Goal: Task Accomplishment & Management: Use online tool/utility

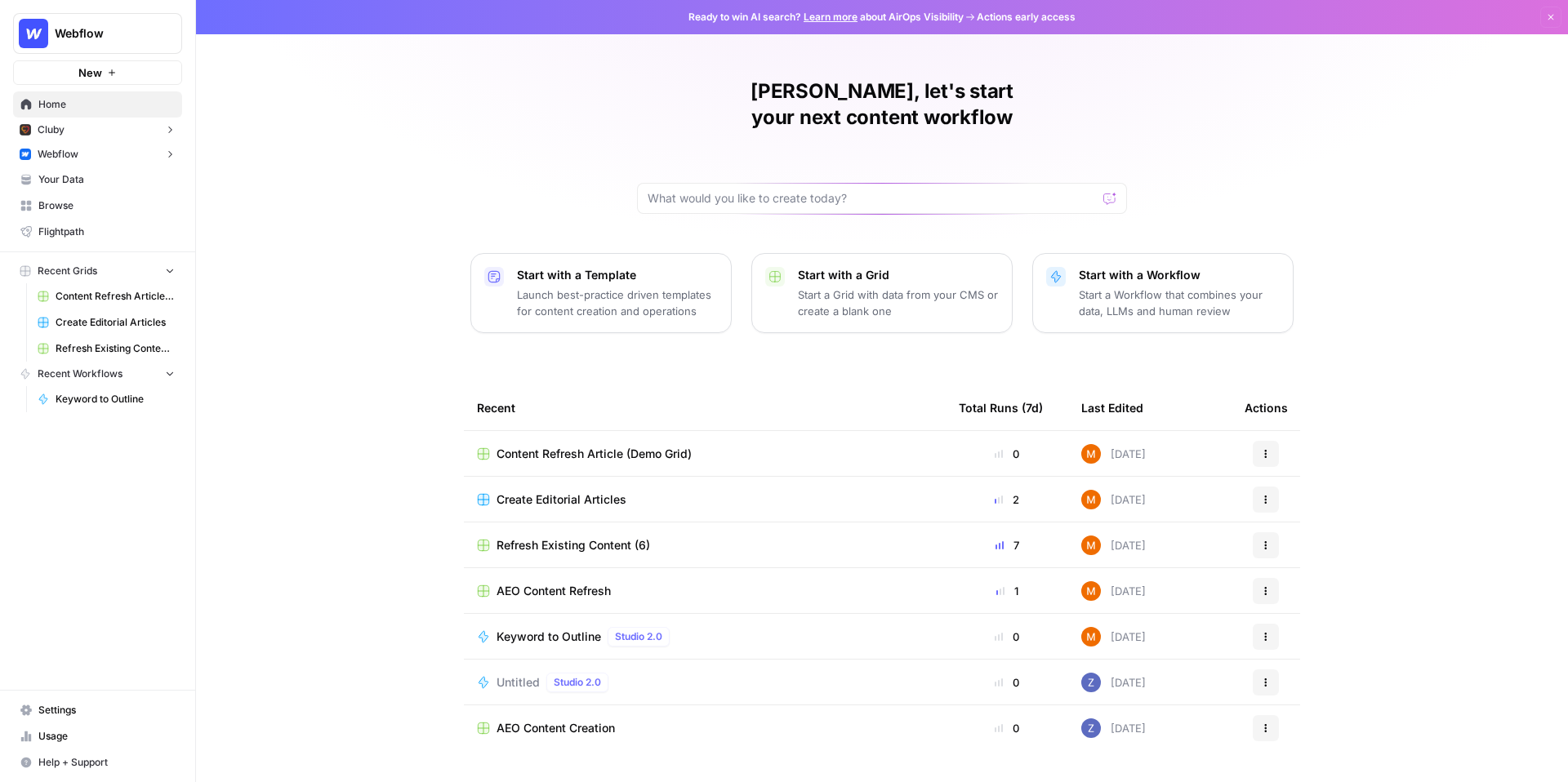
click at [88, 154] on button "Webflow" at bounding box center [98, 154] width 169 height 24
click at [78, 236] on span "Your Data" at bounding box center [107, 232] width 137 height 14
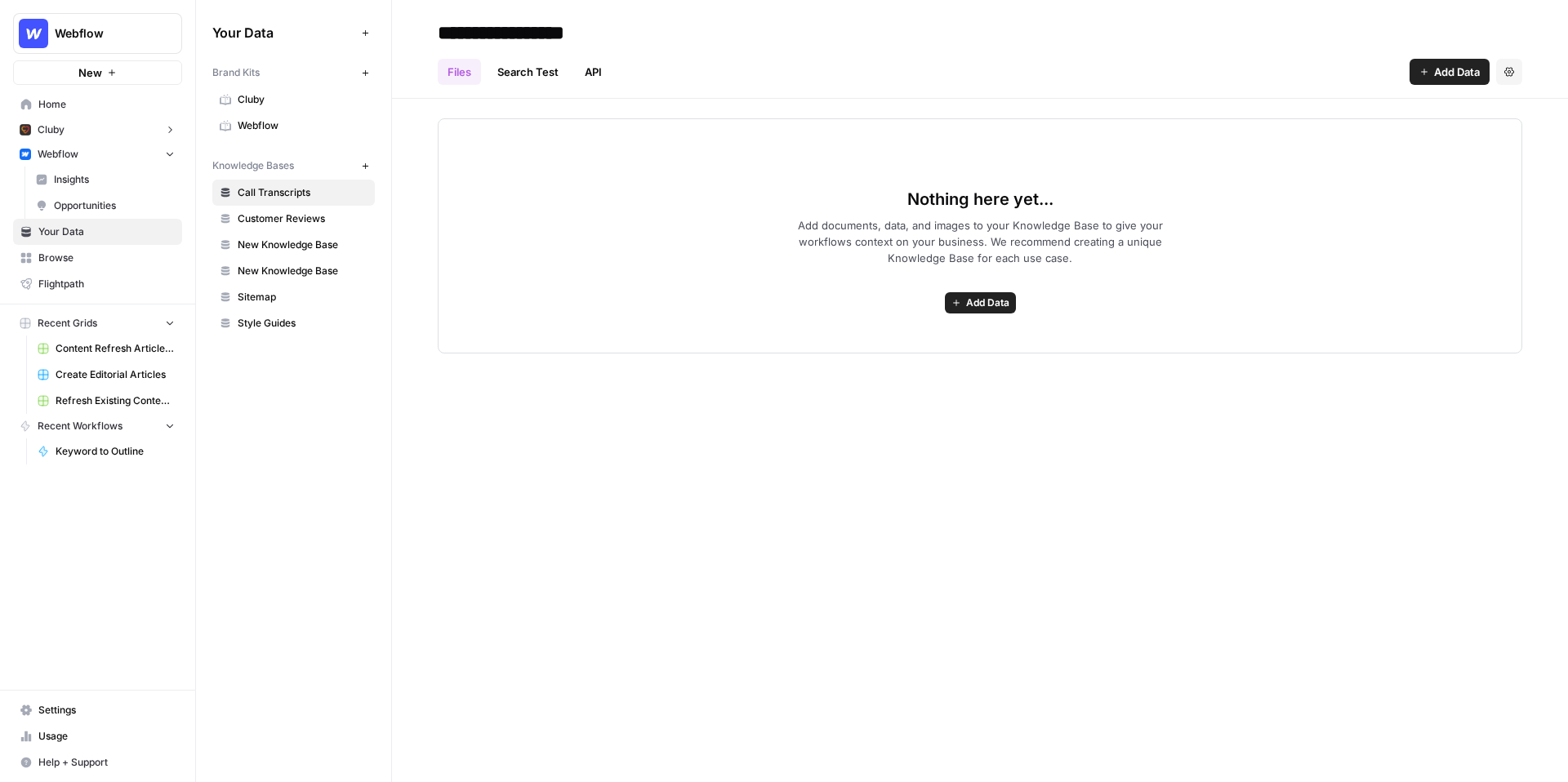
click at [267, 302] on span "Sitemap" at bounding box center [303, 297] width 130 height 14
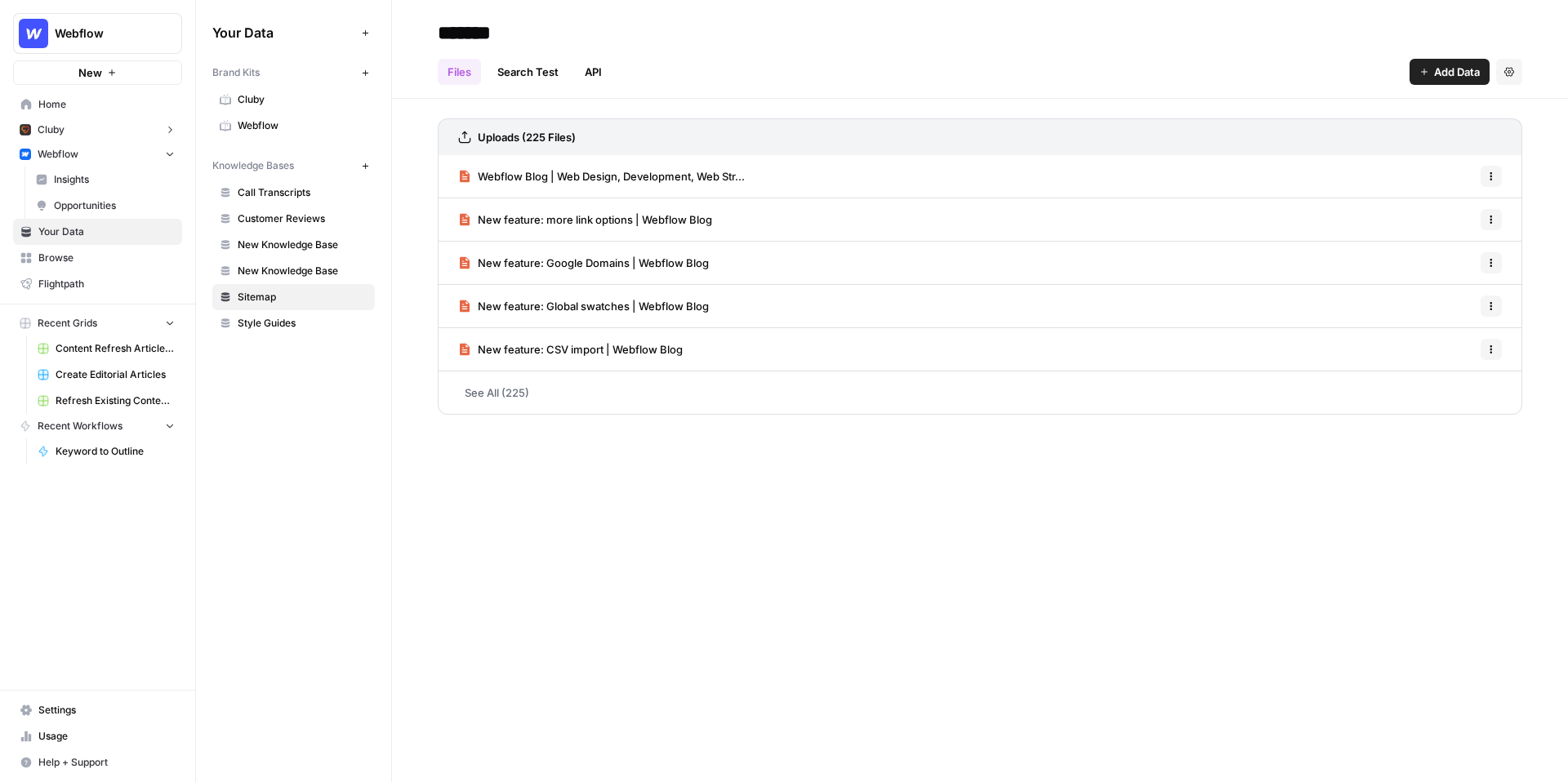
click at [500, 130] on h3 "Uploads (225 Files)" at bounding box center [526, 137] width 98 height 16
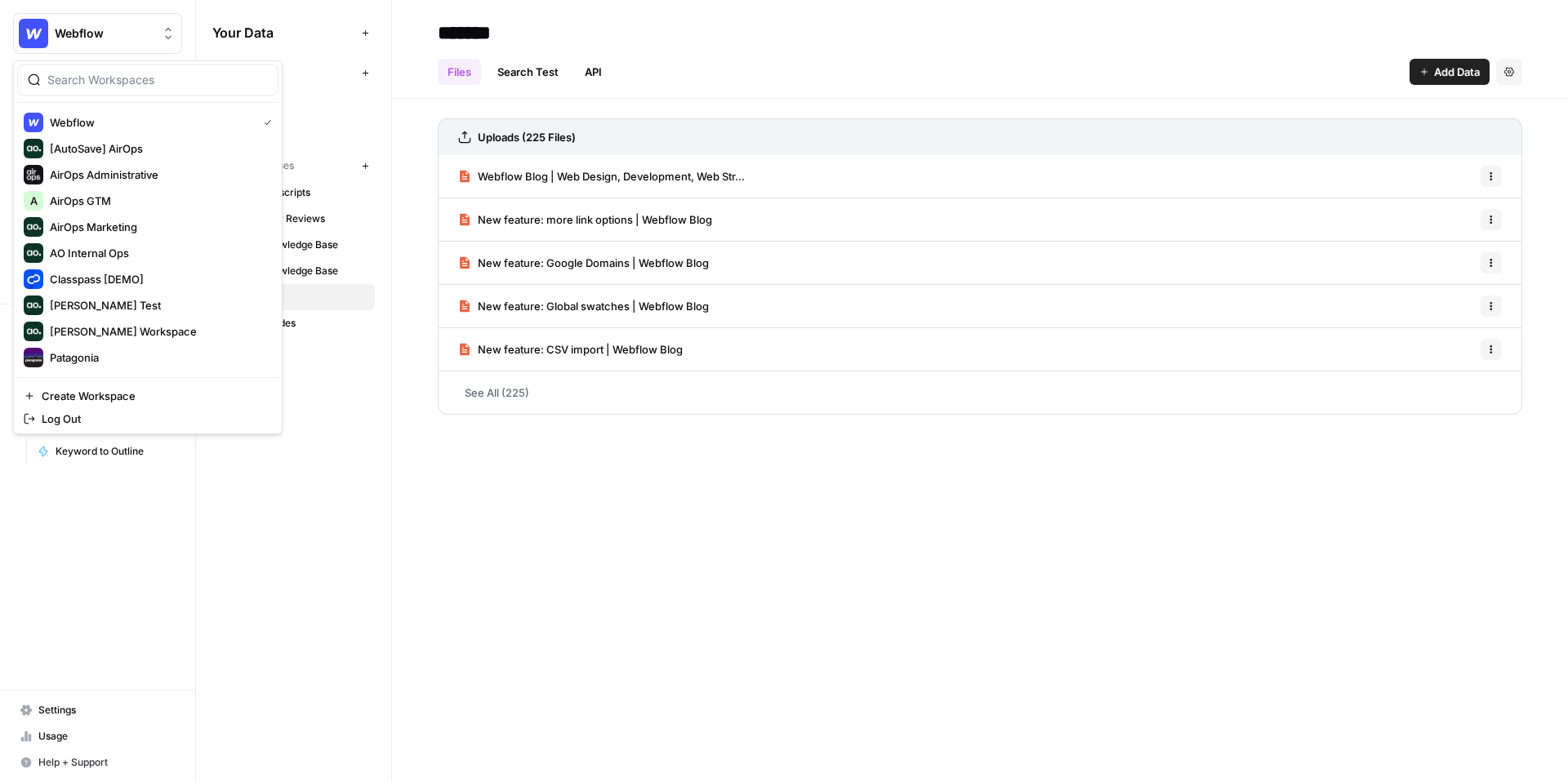
click at [95, 22] on button "Webflow" at bounding box center [98, 33] width 169 height 40
click at [118, 321] on div "Mike Kenler's Workspace" at bounding box center [147, 331] width 248 height 20
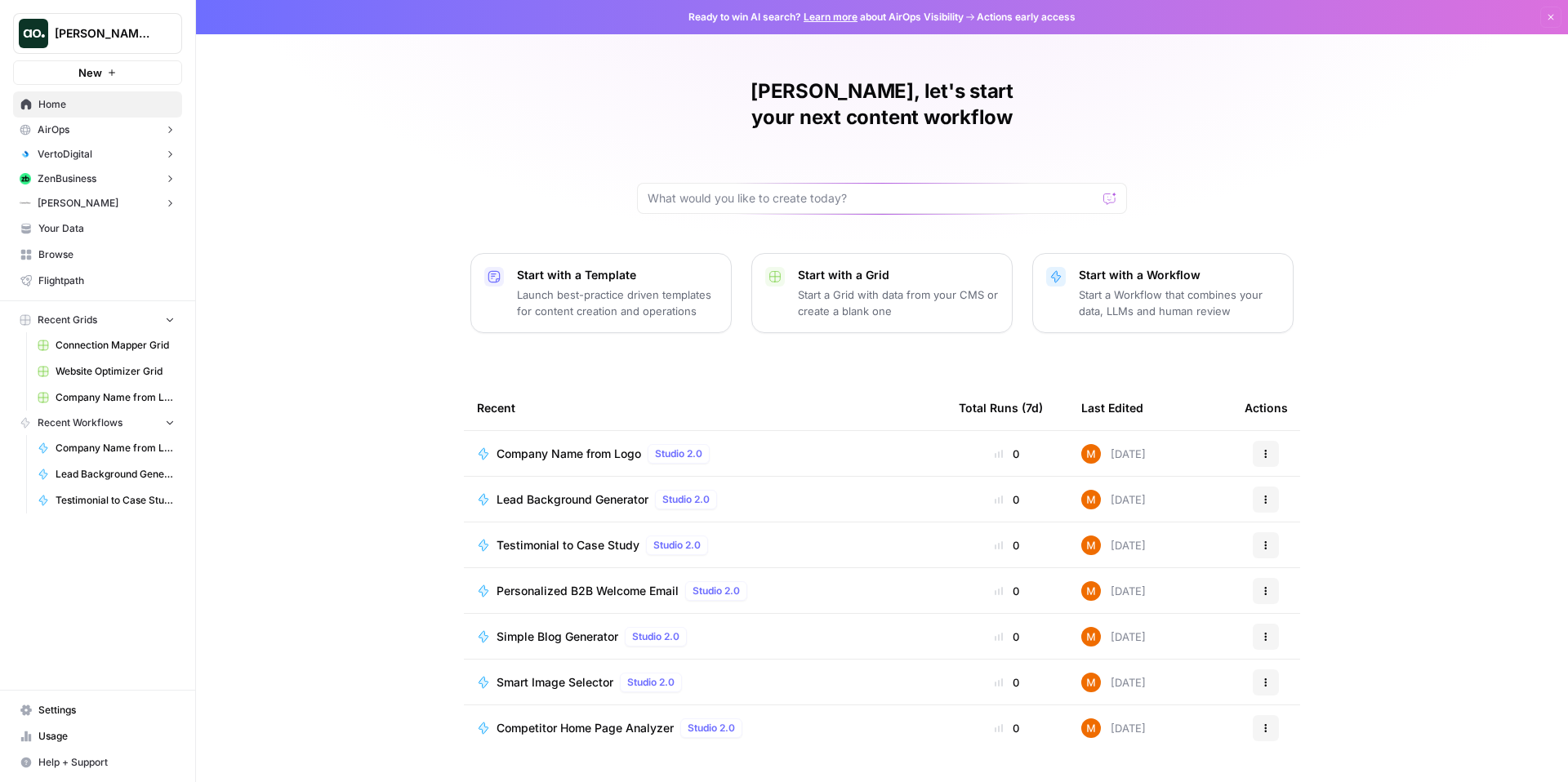
click at [116, 177] on button "ZenBusiness" at bounding box center [98, 179] width 169 height 24
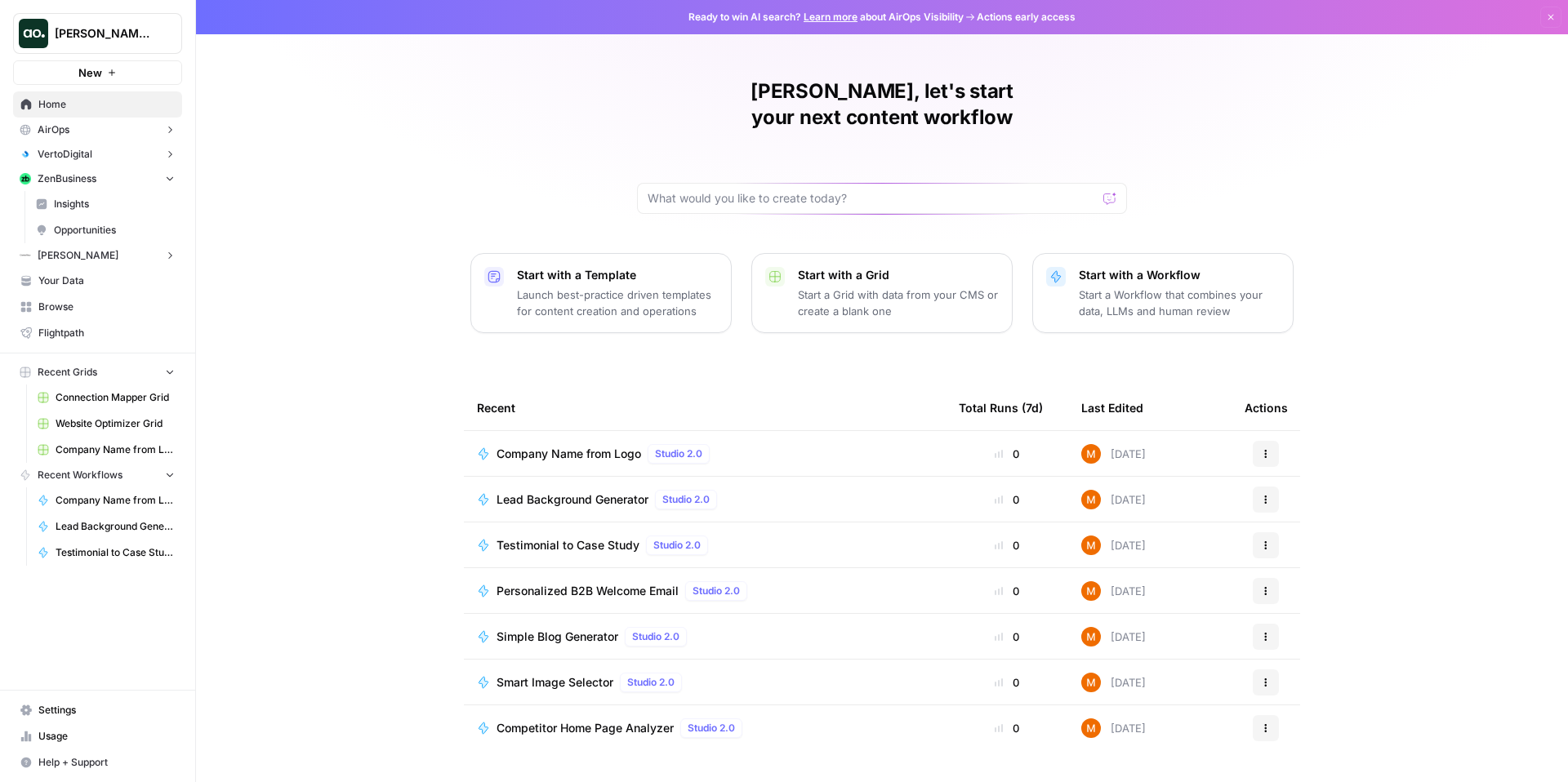
click at [116, 178] on button "ZenBusiness" at bounding box center [98, 179] width 169 height 24
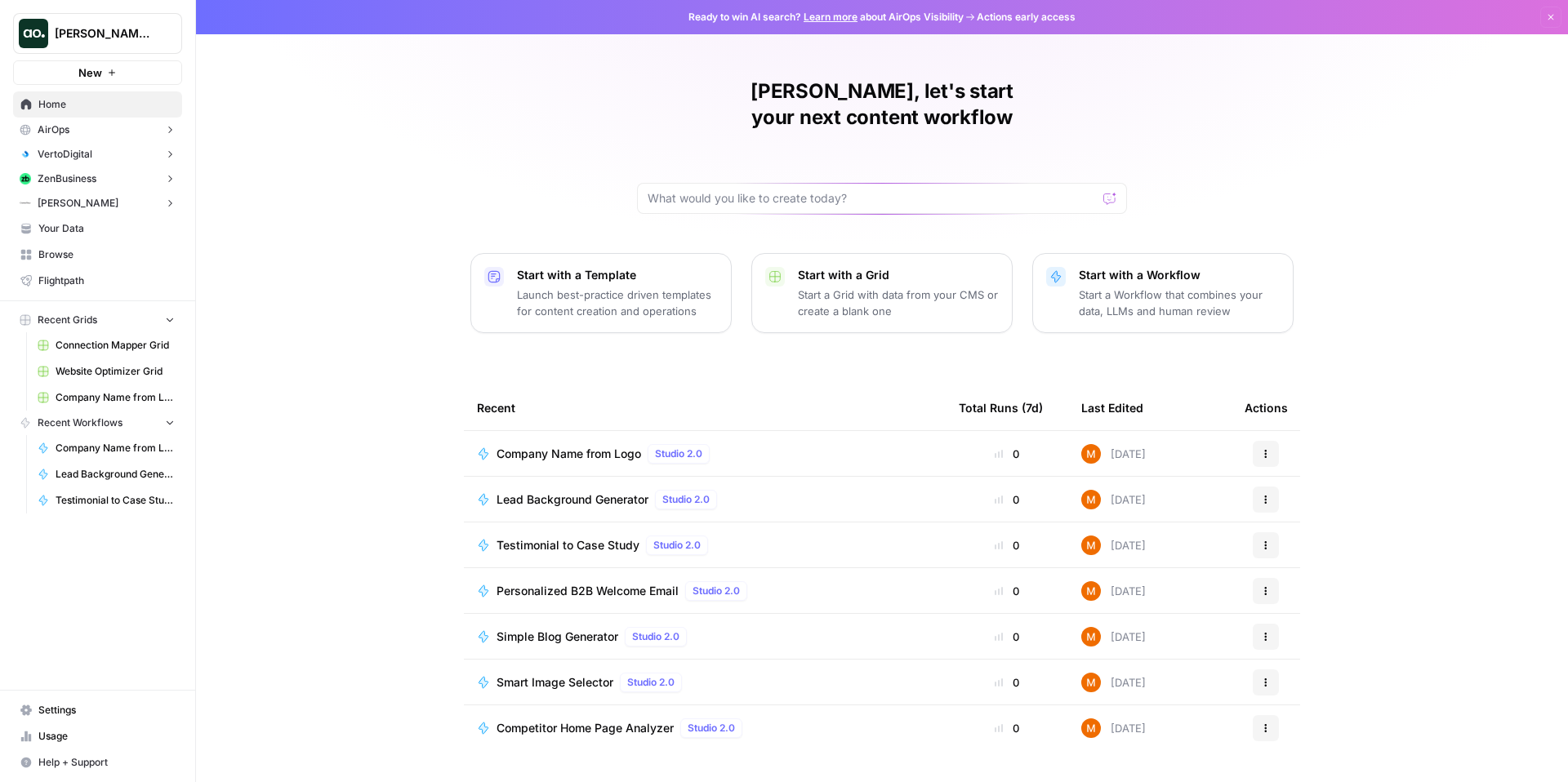
click at [100, 199] on span "[PERSON_NAME]" at bounding box center [78, 203] width 81 height 14
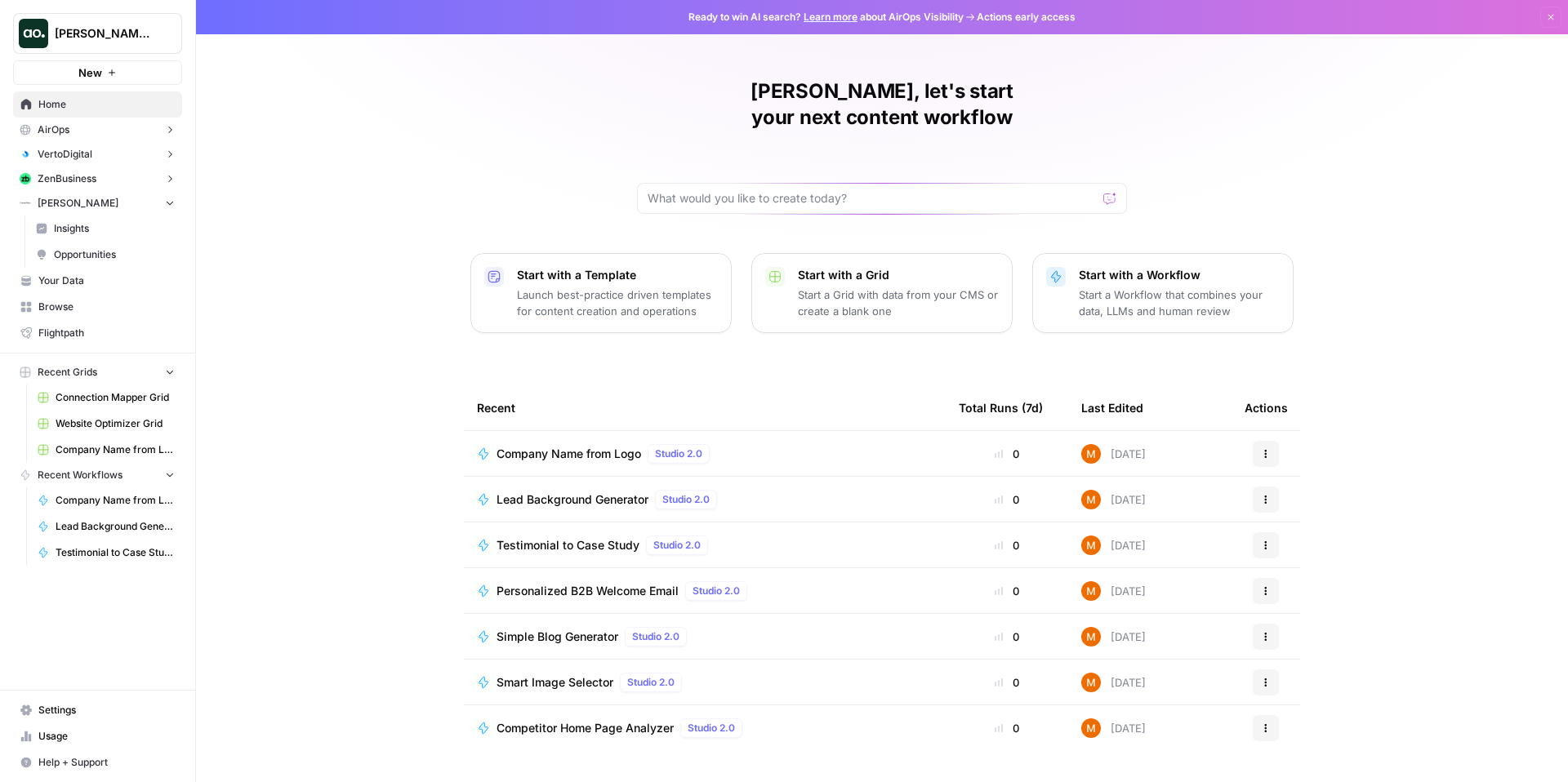
click at [88, 221] on span "Insights" at bounding box center [114, 228] width 121 height 14
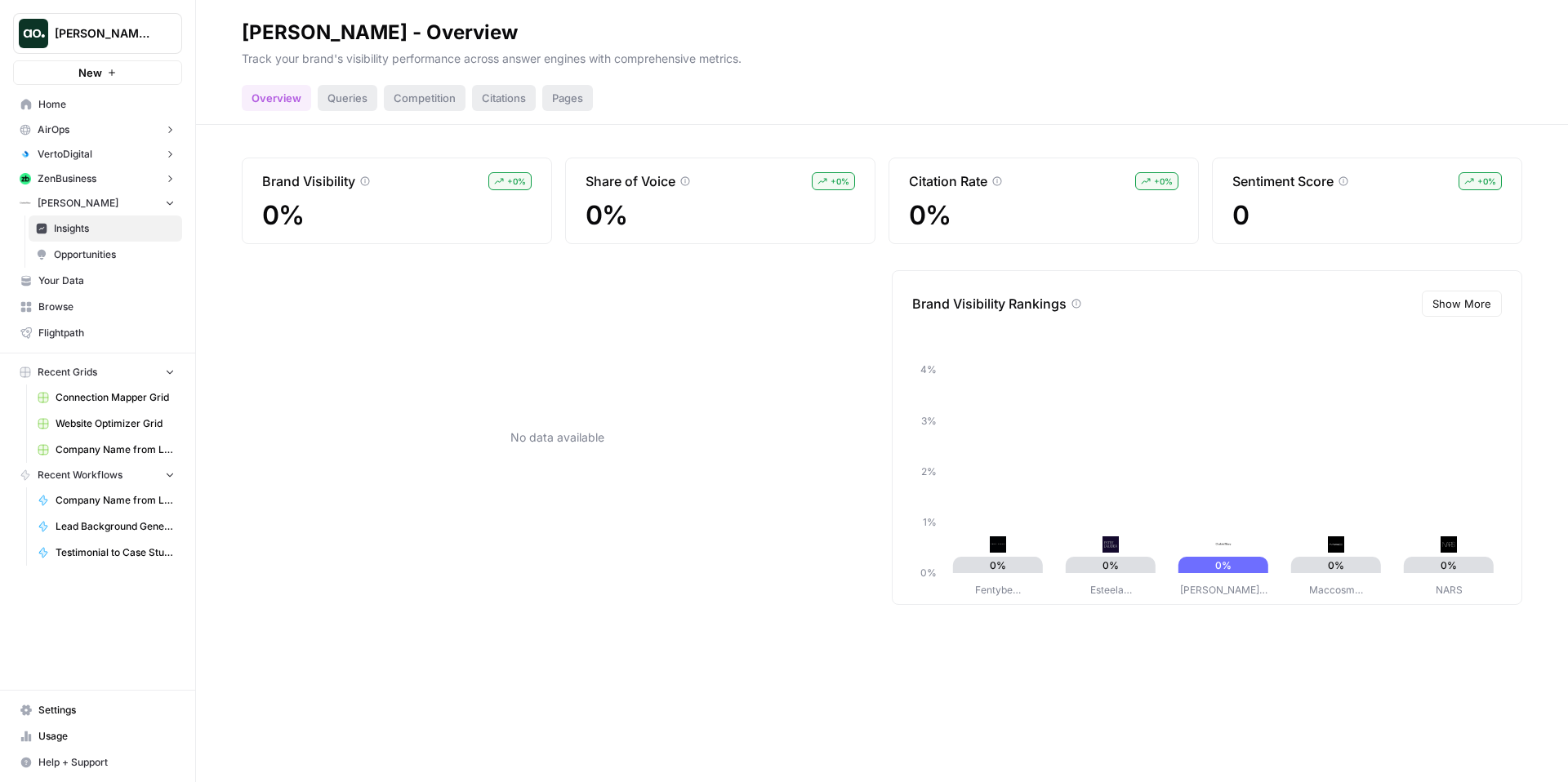
click at [98, 177] on button "ZenBusiness" at bounding box center [98, 179] width 169 height 24
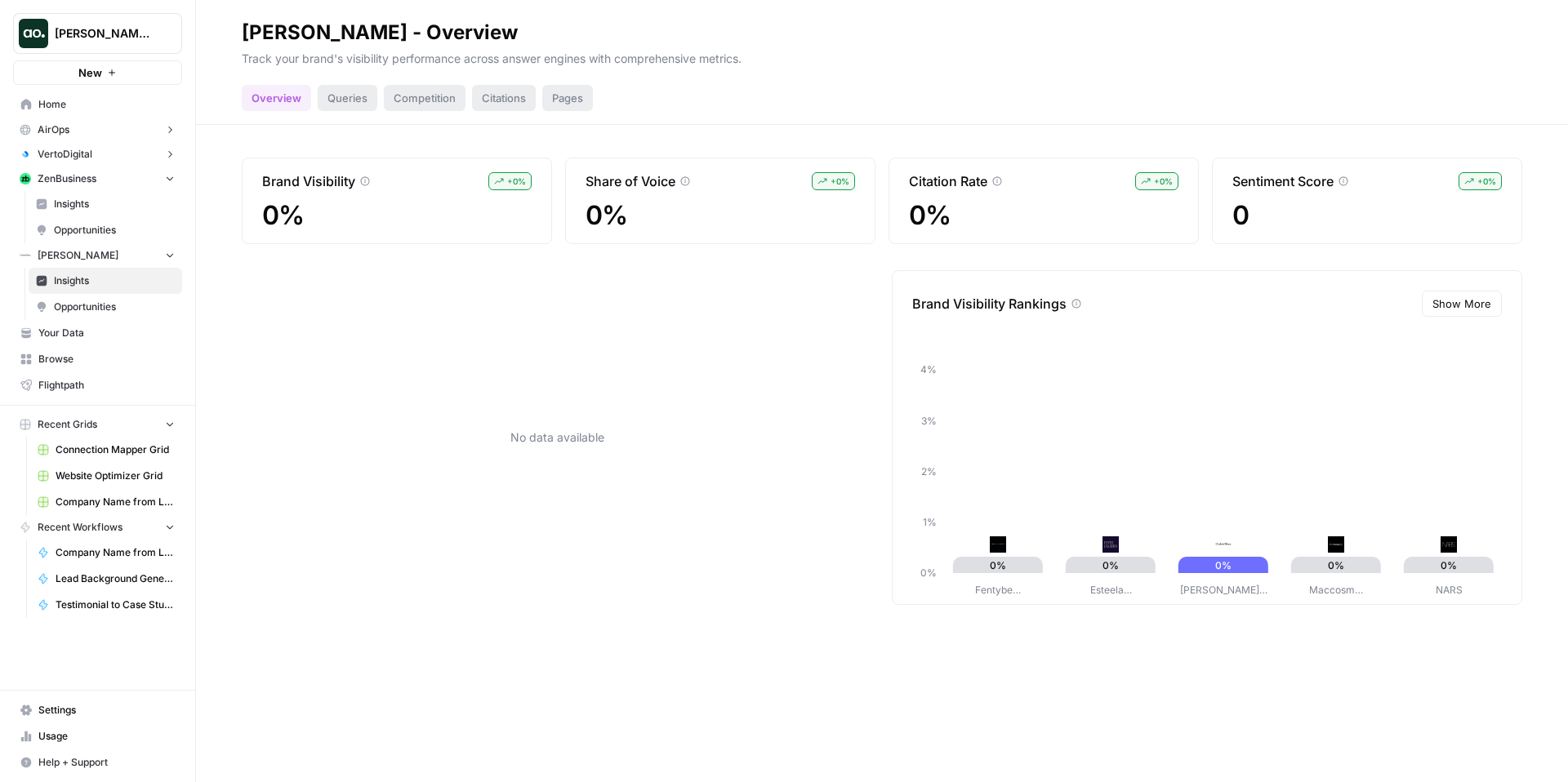
click at [85, 202] on span "Insights" at bounding box center [114, 204] width 121 height 14
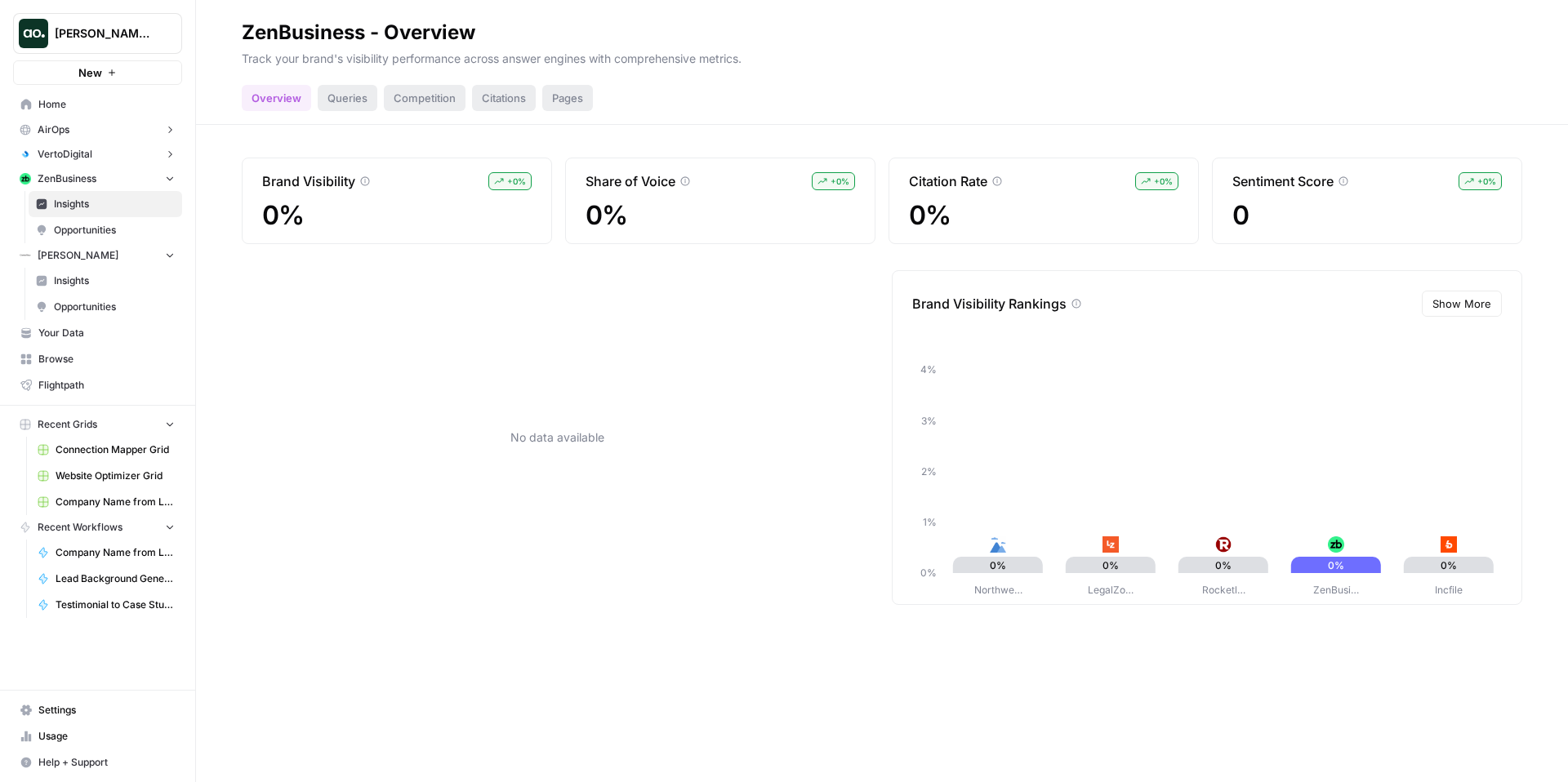
click at [73, 353] on span "Browse" at bounding box center [107, 359] width 137 height 14
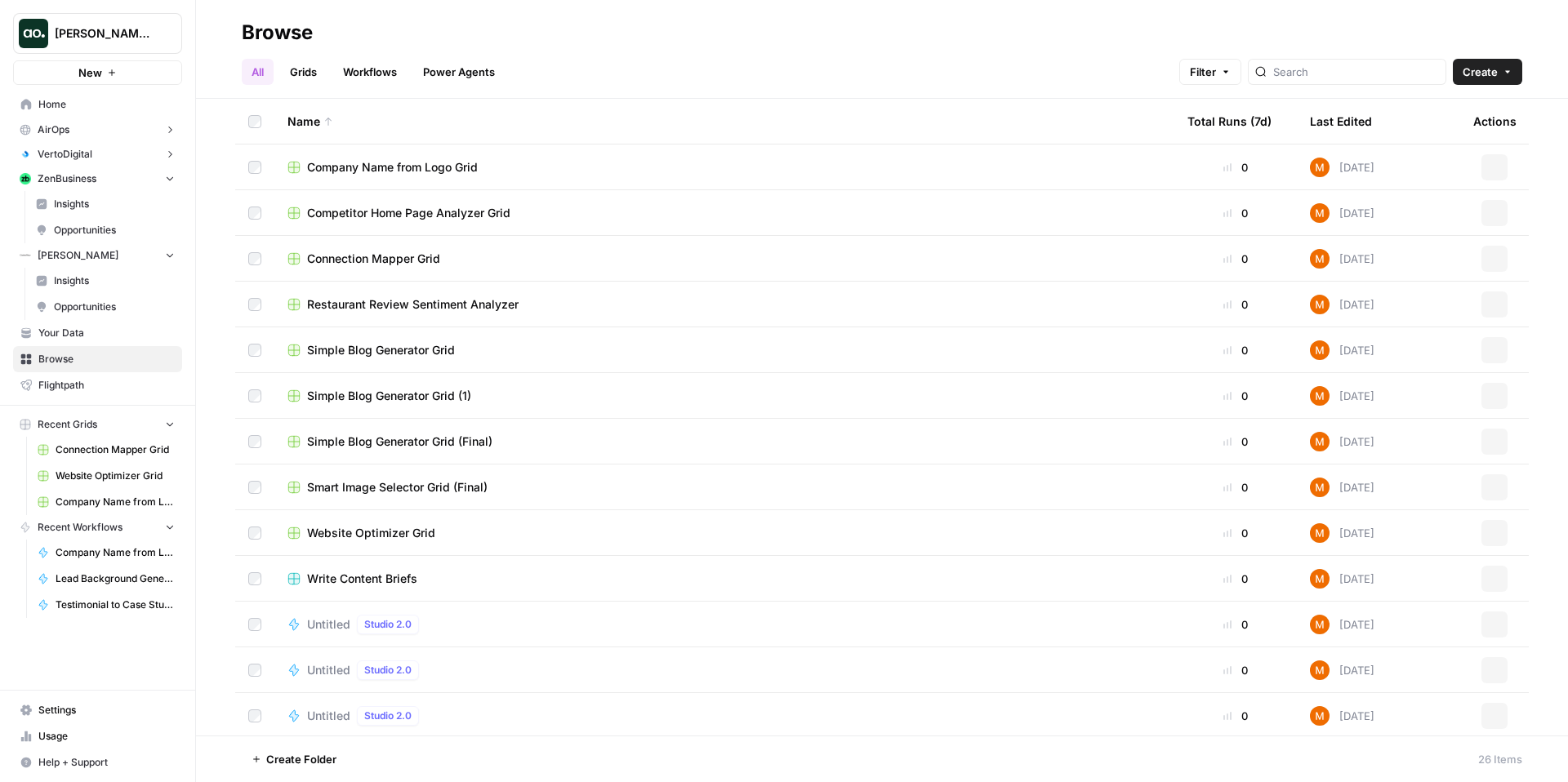
click at [73, 337] on span "Your Data" at bounding box center [107, 333] width 137 height 14
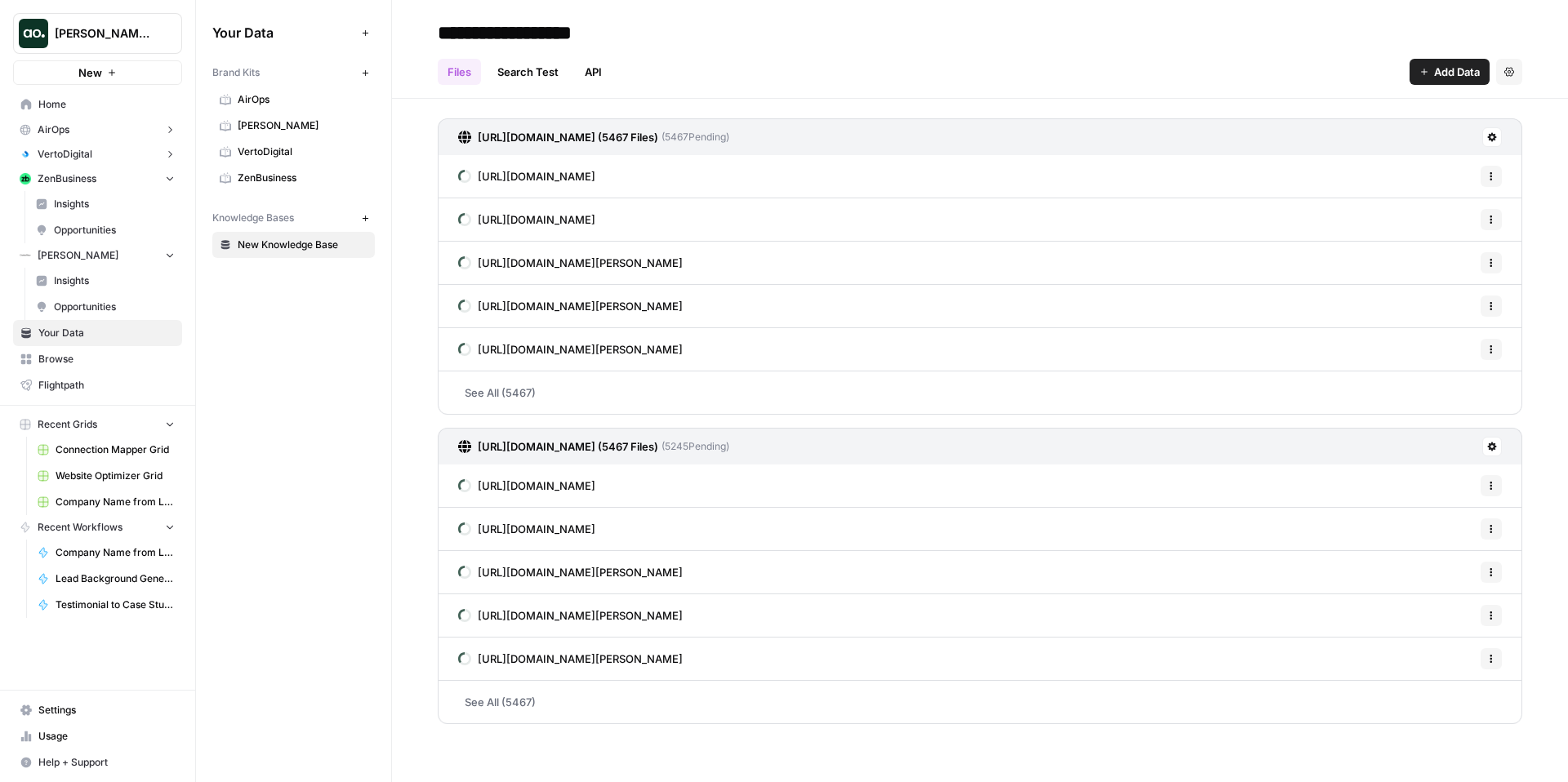
click at [264, 101] on span "AirOps" at bounding box center [303, 100] width 130 height 14
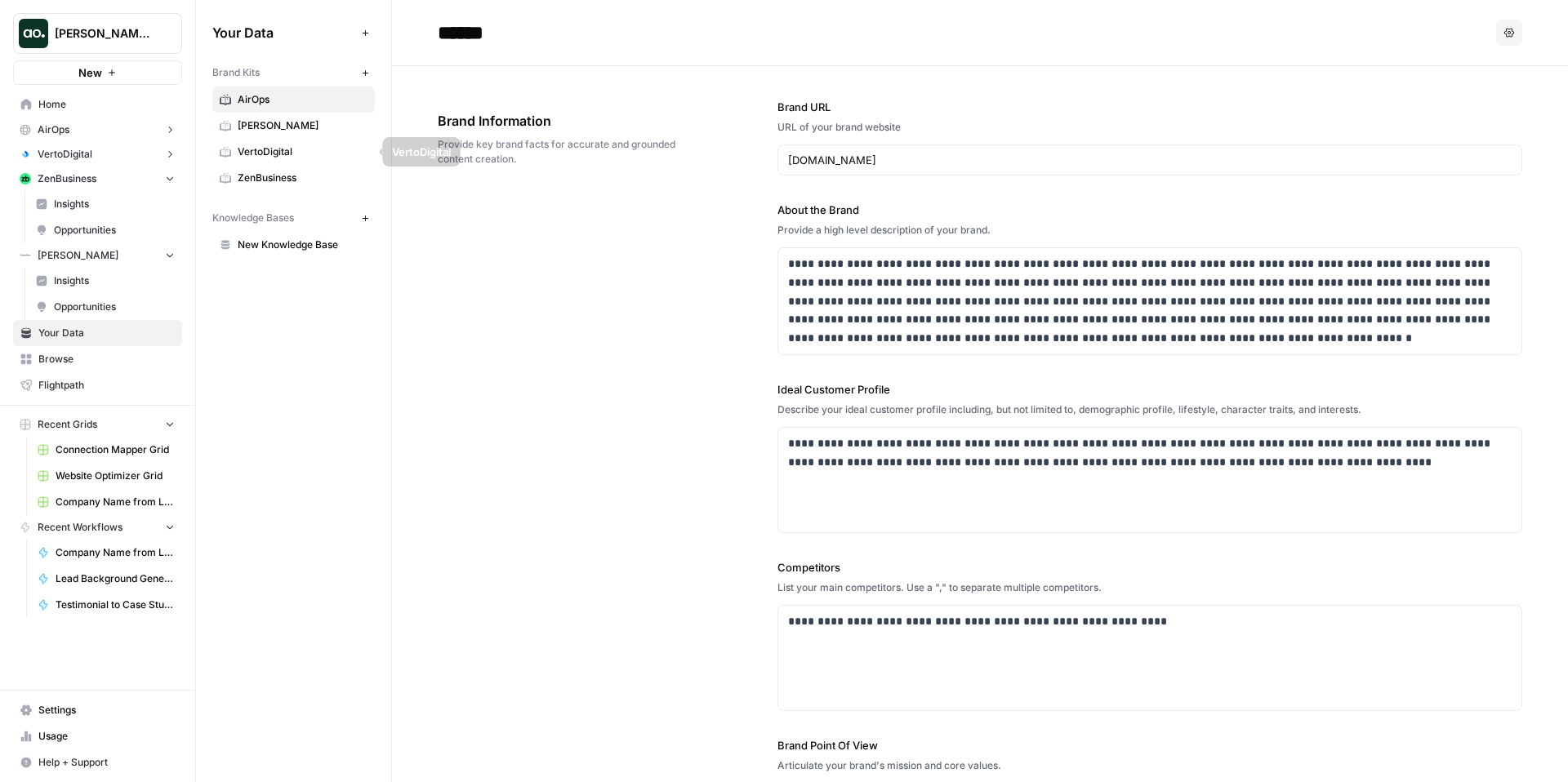
click at [267, 180] on span "ZenBusiness" at bounding box center [303, 178] width 130 height 14
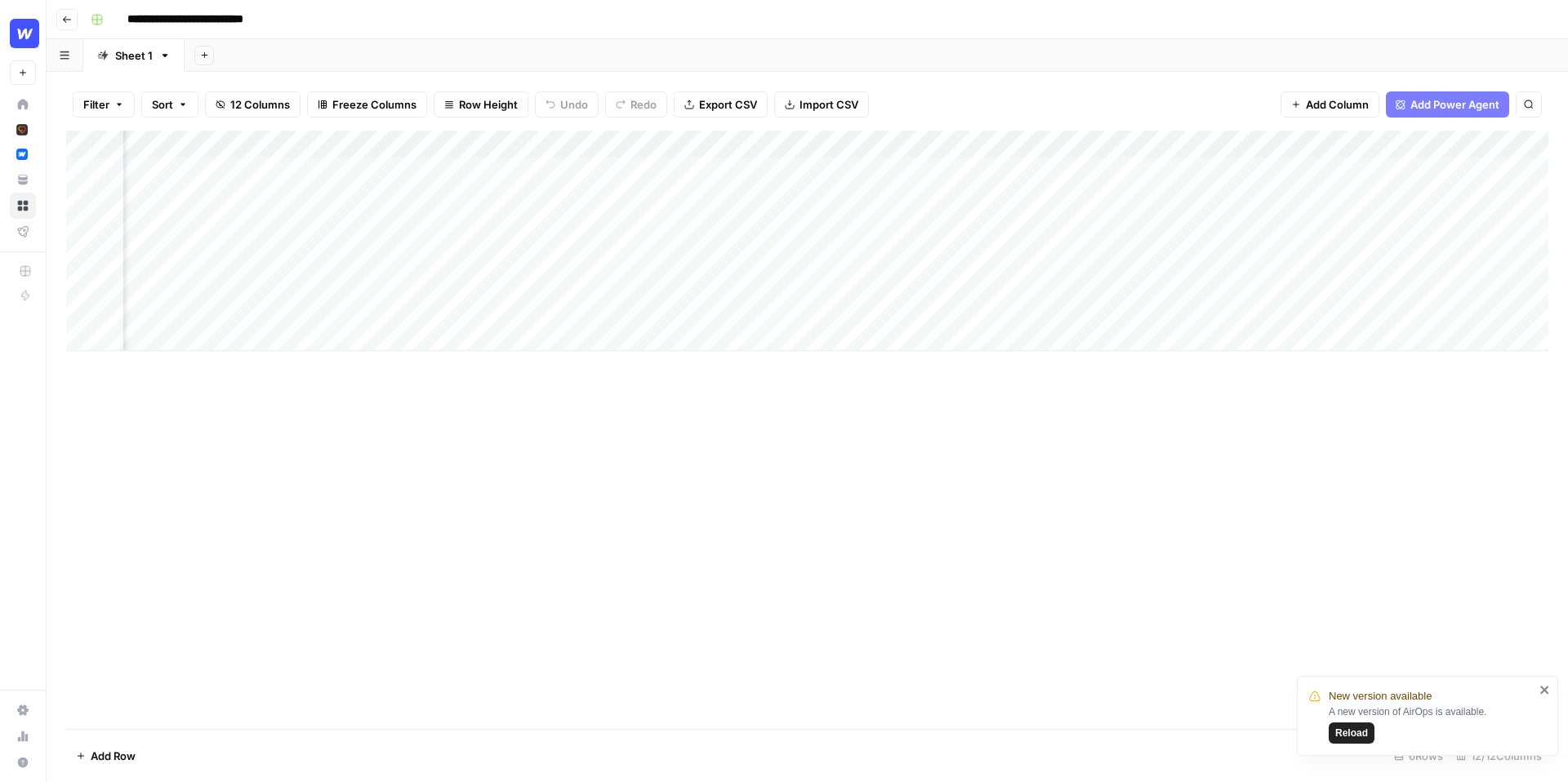
scroll to position [0, 816]
click at [1184, 167] on div "Add Column" at bounding box center [807, 241] width 1482 height 221
click at [1419, 169] on div "Add Column" at bounding box center [807, 241] width 1482 height 221
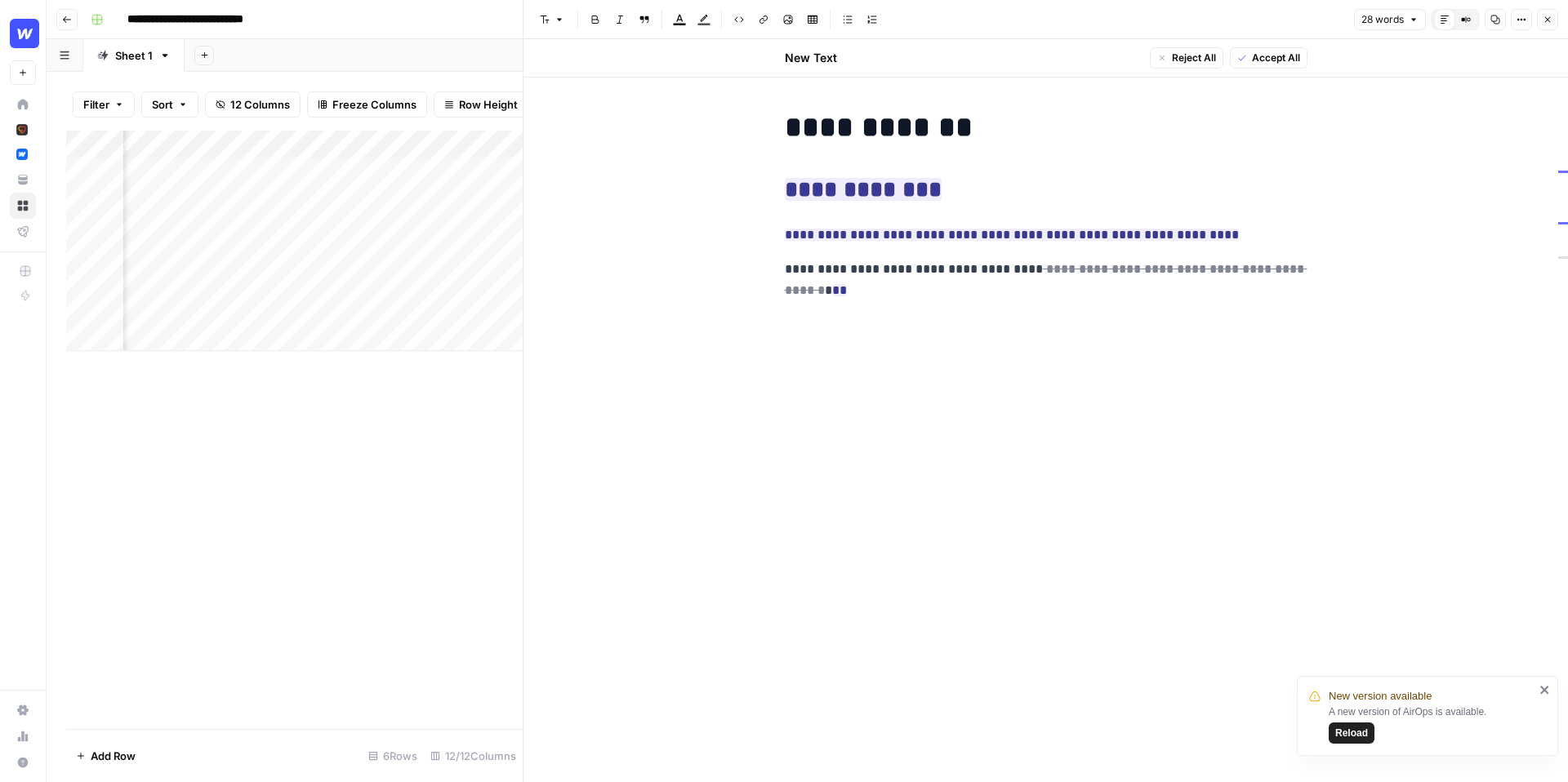
click at [1303, 271] on p "**********" at bounding box center [1046, 269] width 523 height 22
click at [847, 284] on ins "**" at bounding box center [840, 290] width 14 height 13
click at [1365, 738] on span "Reload" at bounding box center [1352, 733] width 32 height 14
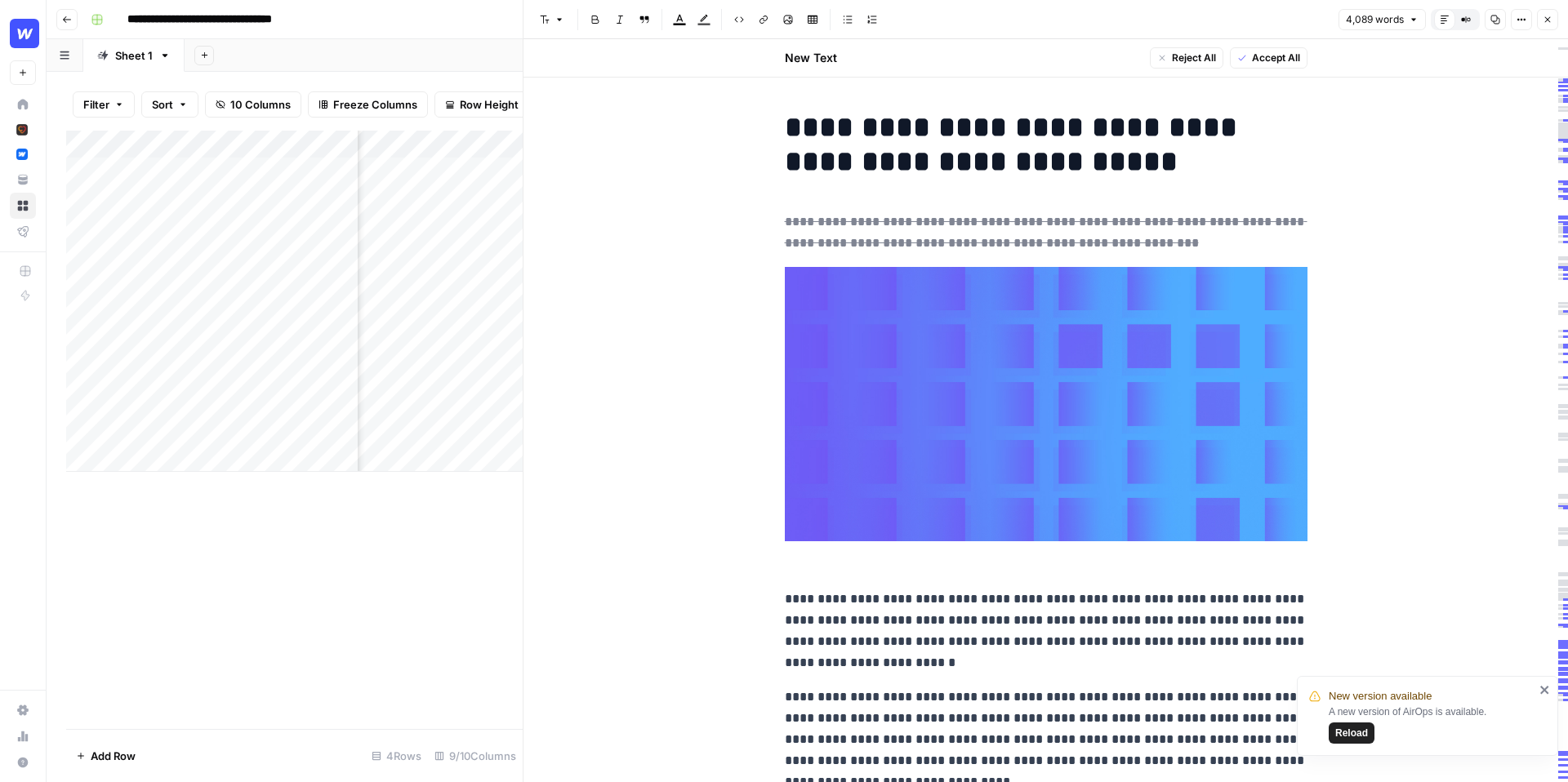
scroll to position [1403, 0]
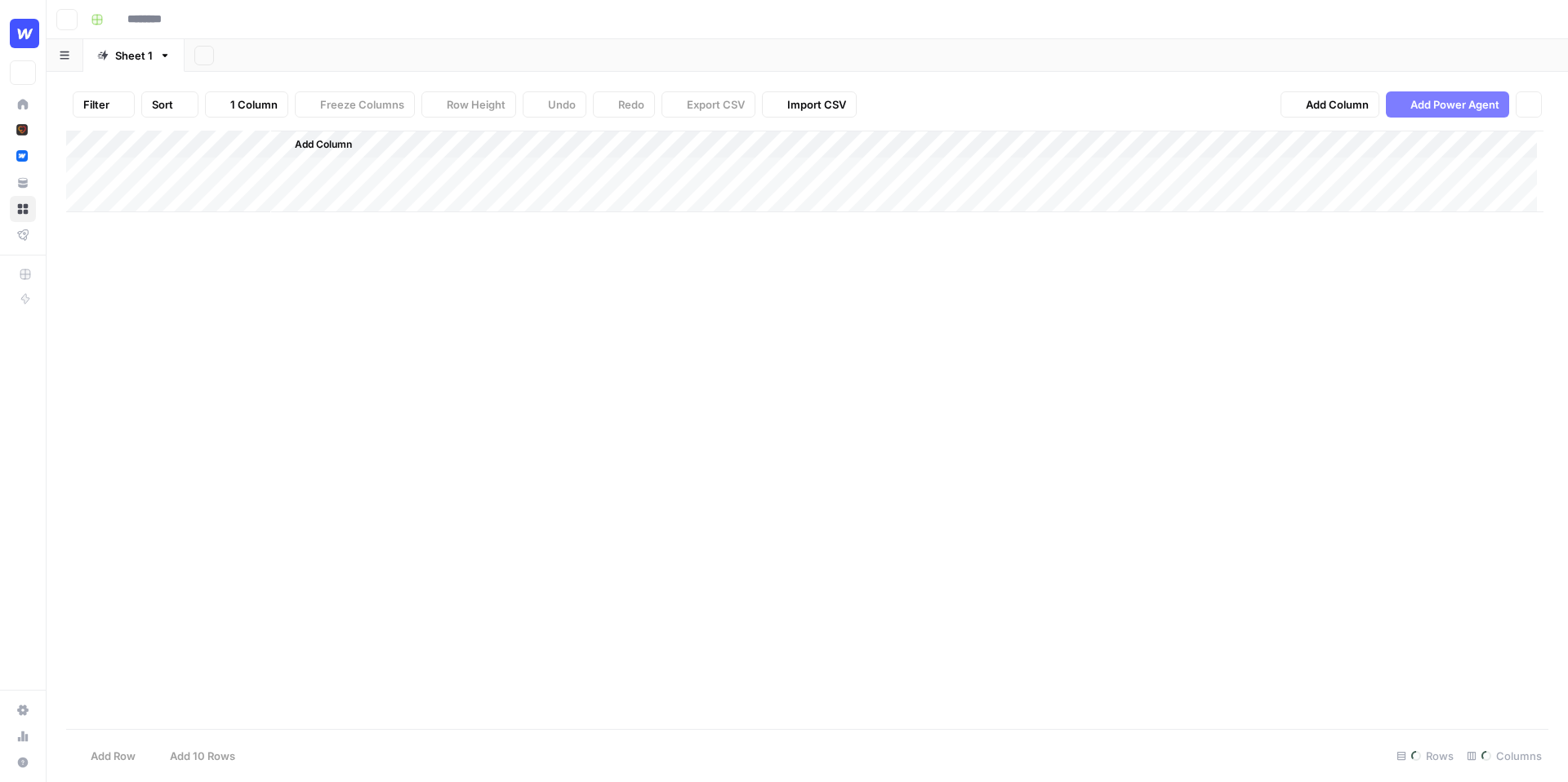
type input "**********"
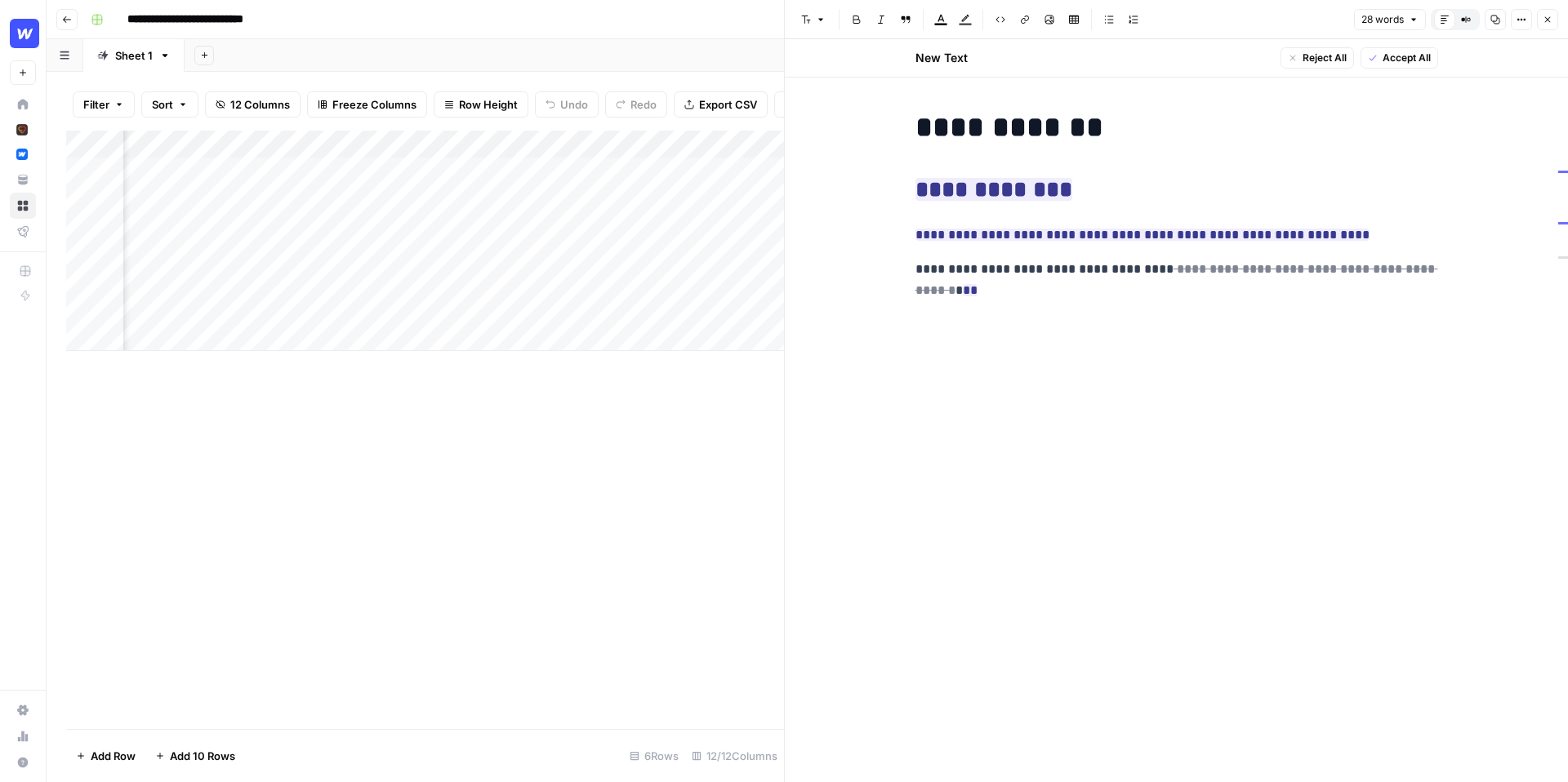
click at [699, 57] on div "Add Sheet" at bounding box center [876, 56] width 1383 height 32
click at [430, 173] on div "Add Column" at bounding box center [425, 241] width 718 height 221
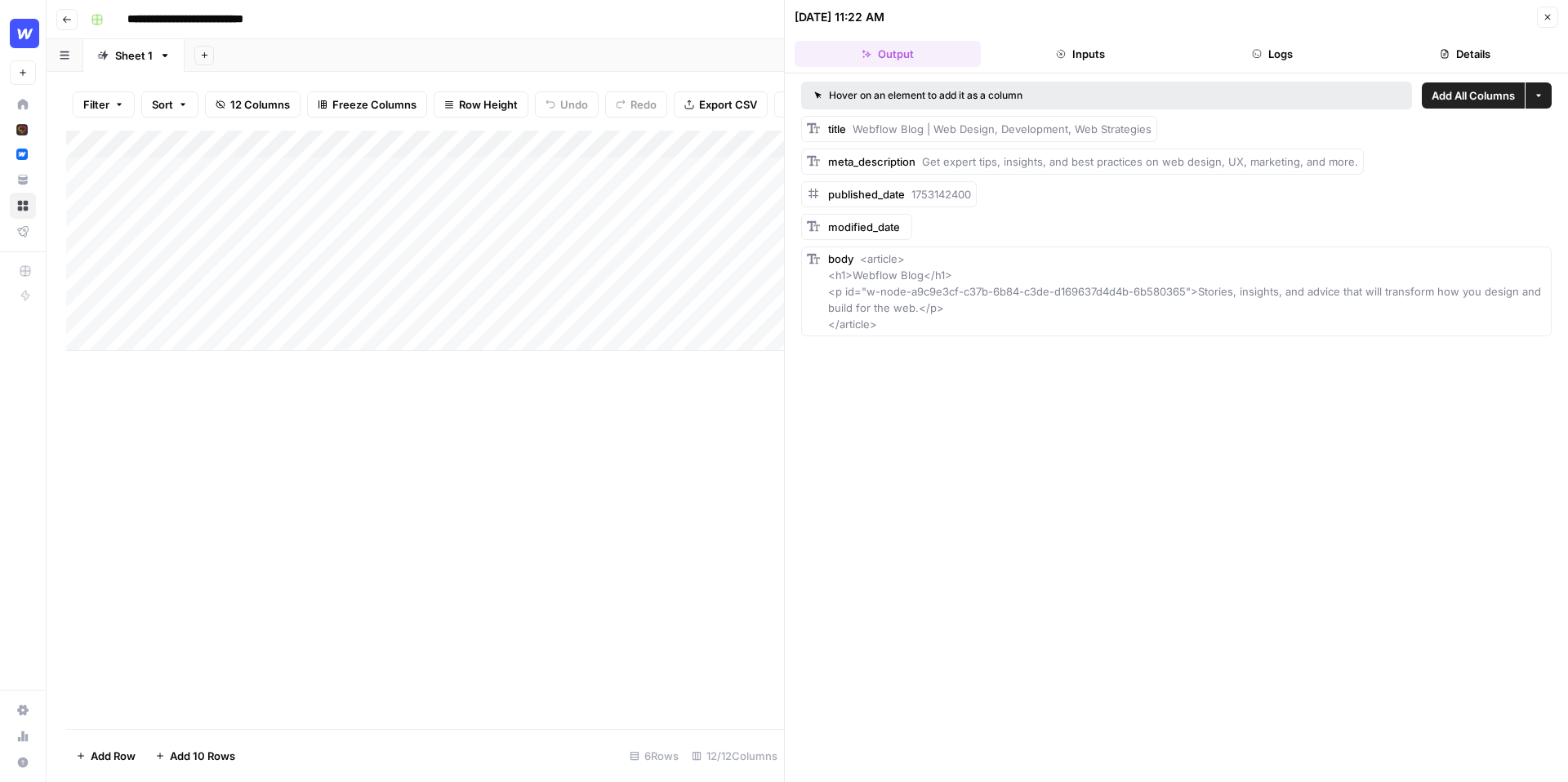
click at [668, 507] on div "Add Column" at bounding box center [425, 429] width 718 height 599
click at [1544, 16] on icon "button" at bounding box center [1547, 17] width 10 height 10
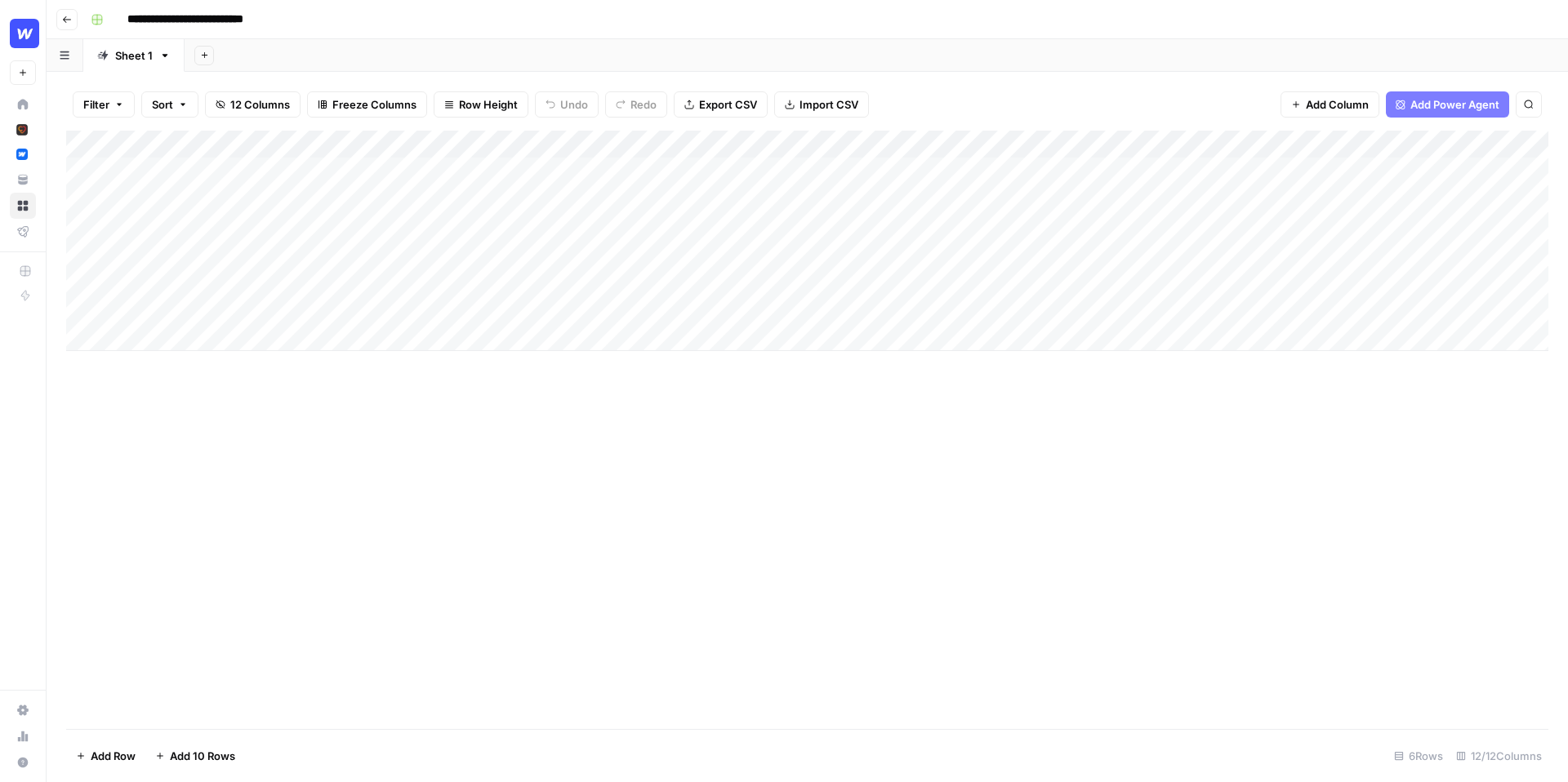
click at [593, 171] on div "Add Column" at bounding box center [807, 241] width 1482 height 221
click at [590, 210] on div "Add Column" at bounding box center [807, 241] width 1482 height 221
click at [589, 167] on div "Add Column" at bounding box center [807, 241] width 1482 height 221
click at [600, 202] on div "Add Column" at bounding box center [807, 241] width 1482 height 221
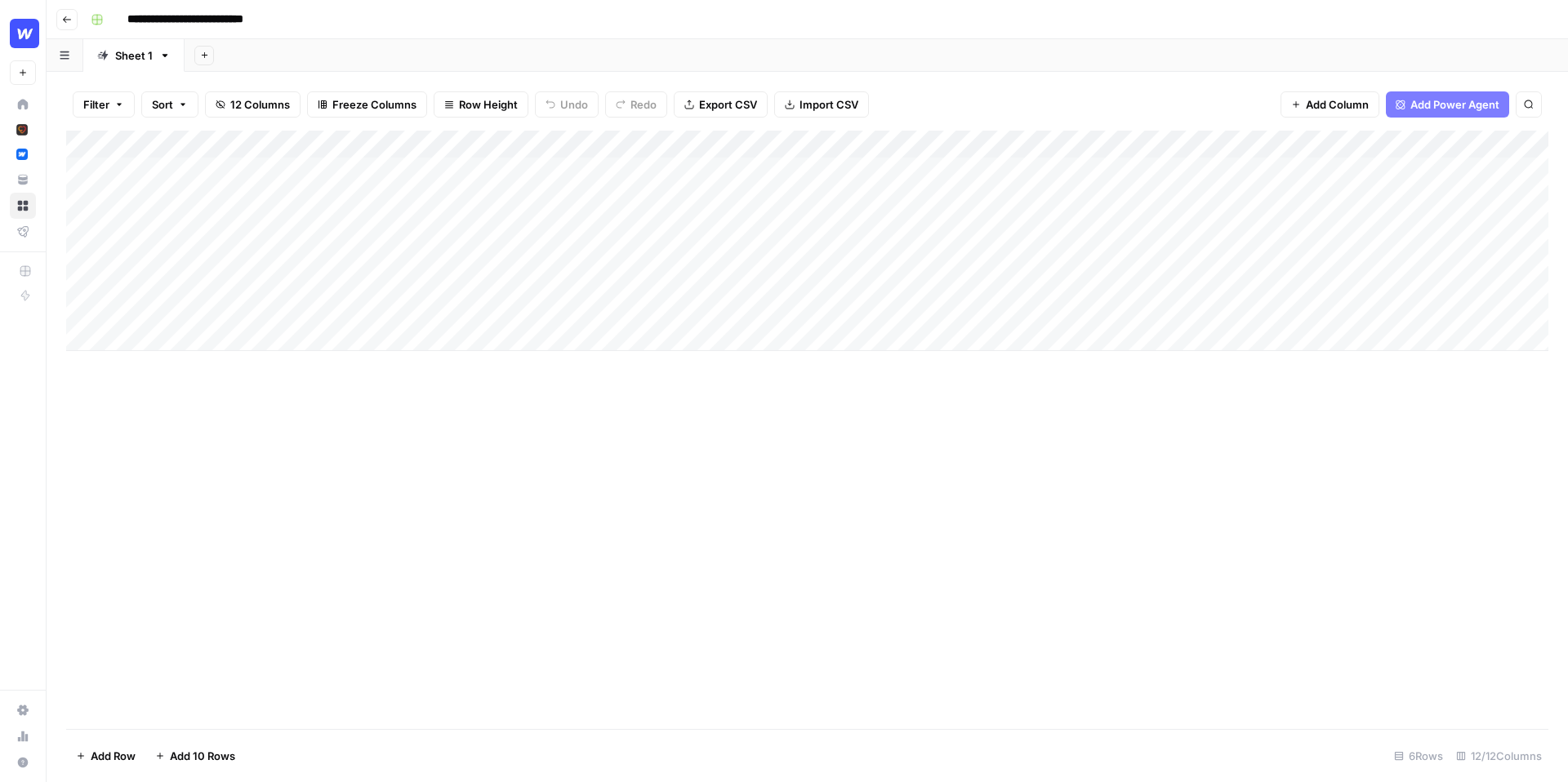
click at [580, 171] on div "Add Column" at bounding box center [807, 241] width 1482 height 221
click at [799, 176] on div "Add Column" at bounding box center [807, 241] width 1482 height 221
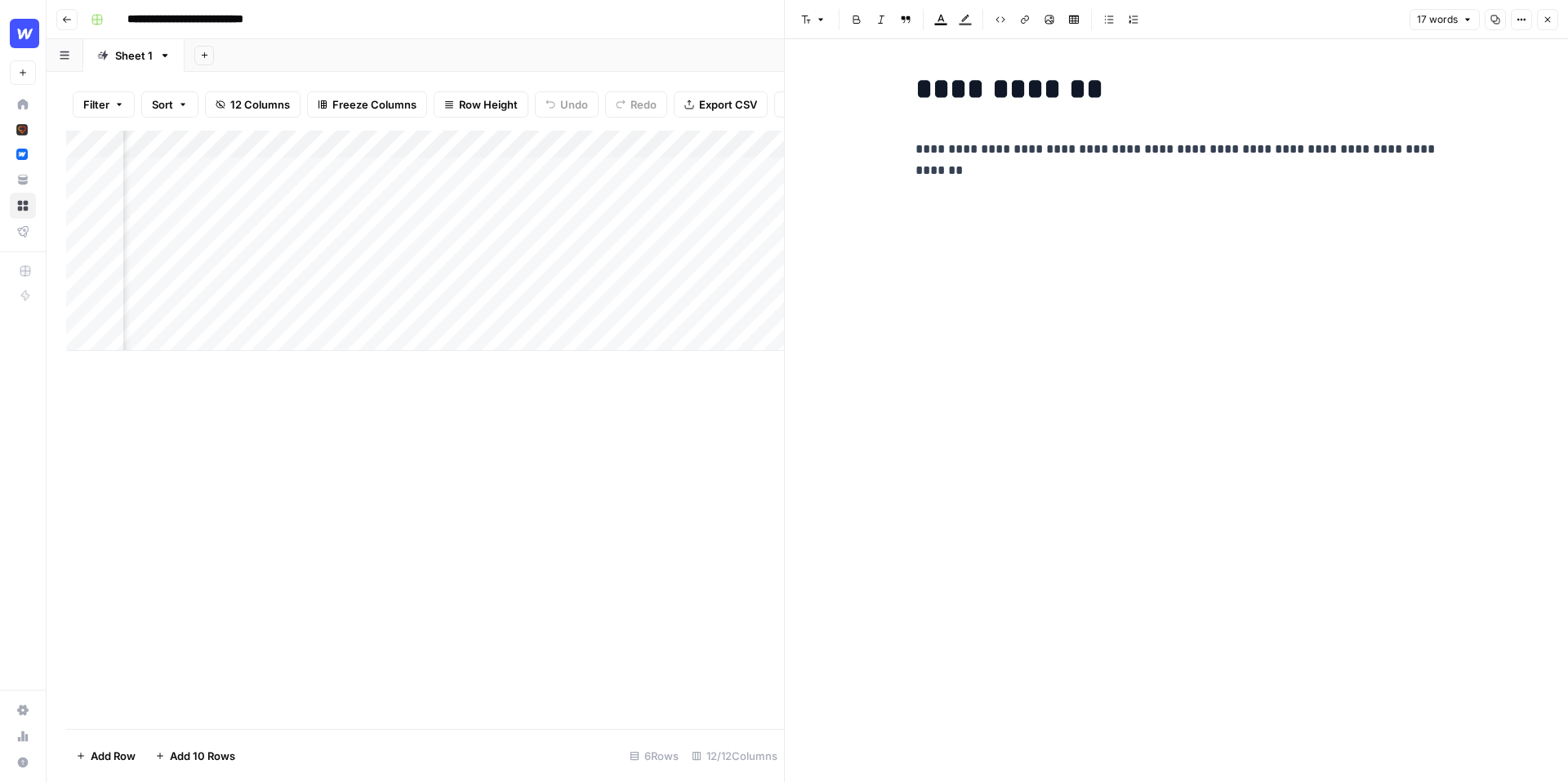
click at [677, 429] on div "Add Column" at bounding box center [425, 429] width 718 height 599
click at [1554, 23] on button "Close" at bounding box center [1547, 20] width 22 height 22
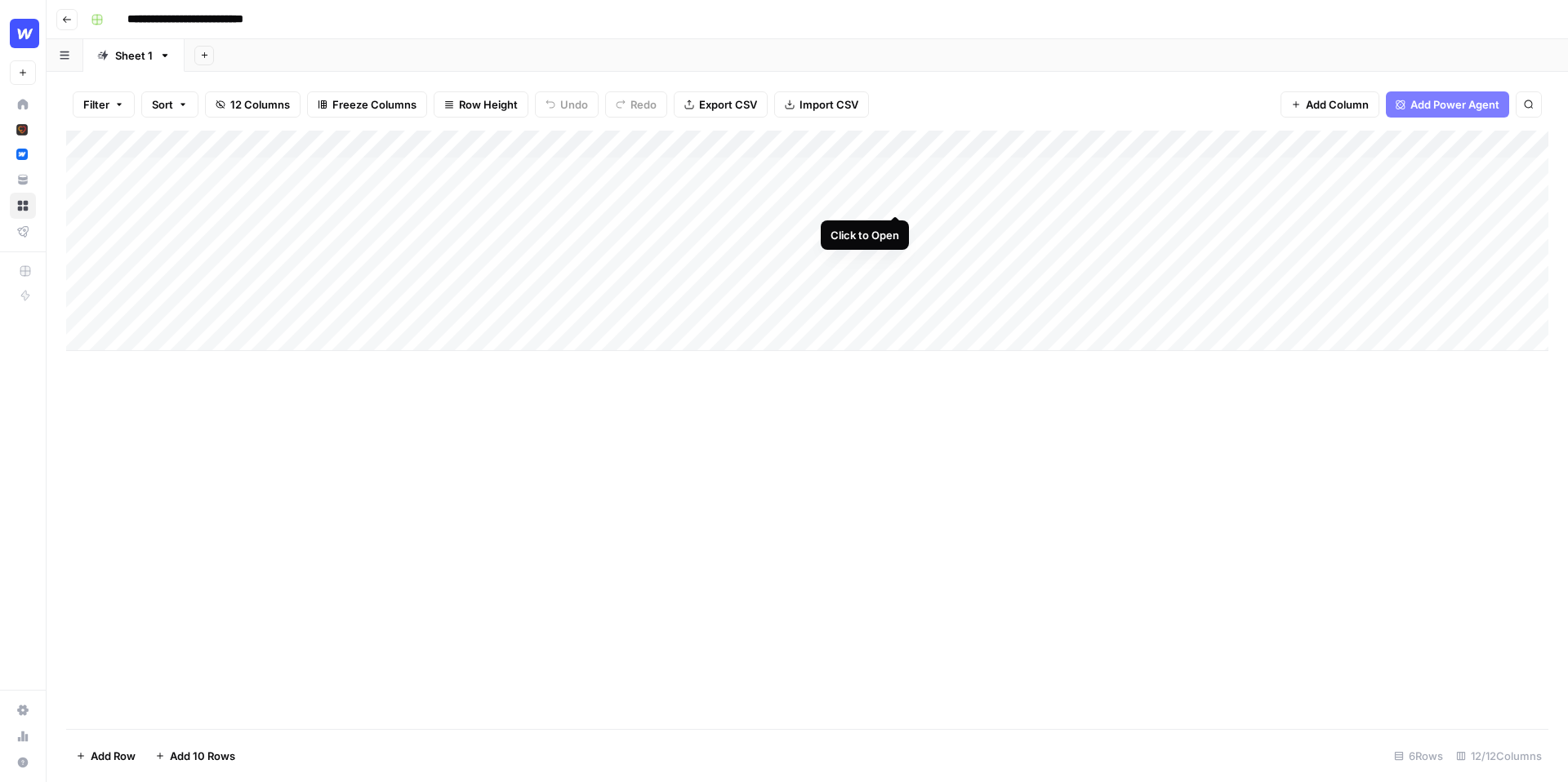
click at [901, 201] on div "Add Column" at bounding box center [807, 241] width 1482 height 221
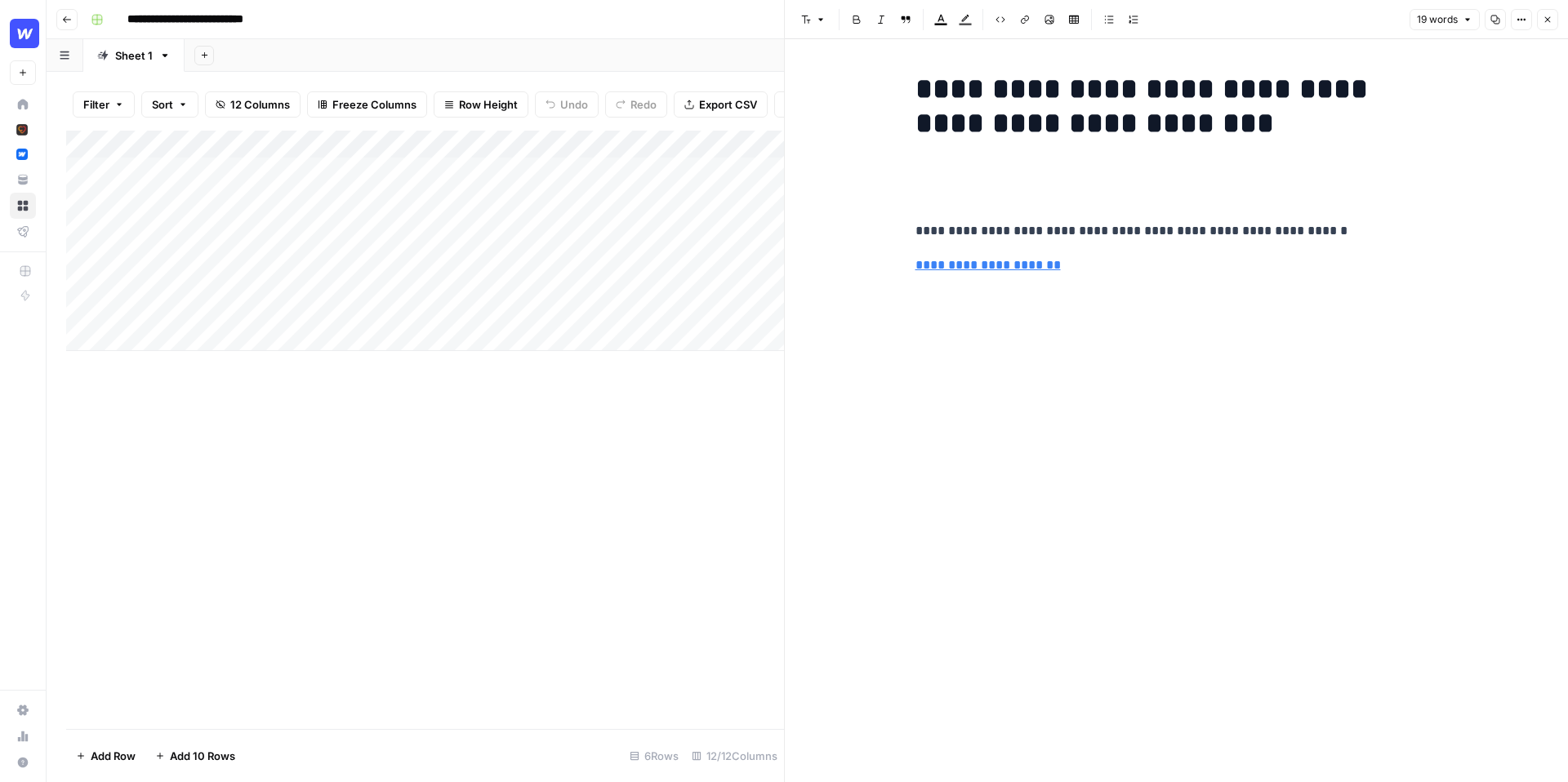
click at [747, 265] on div "Add Column" at bounding box center [425, 241] width 718 height 221
click at [1546, 13] on button "Close" at bounding box center [1547, 20] width 22 height 22
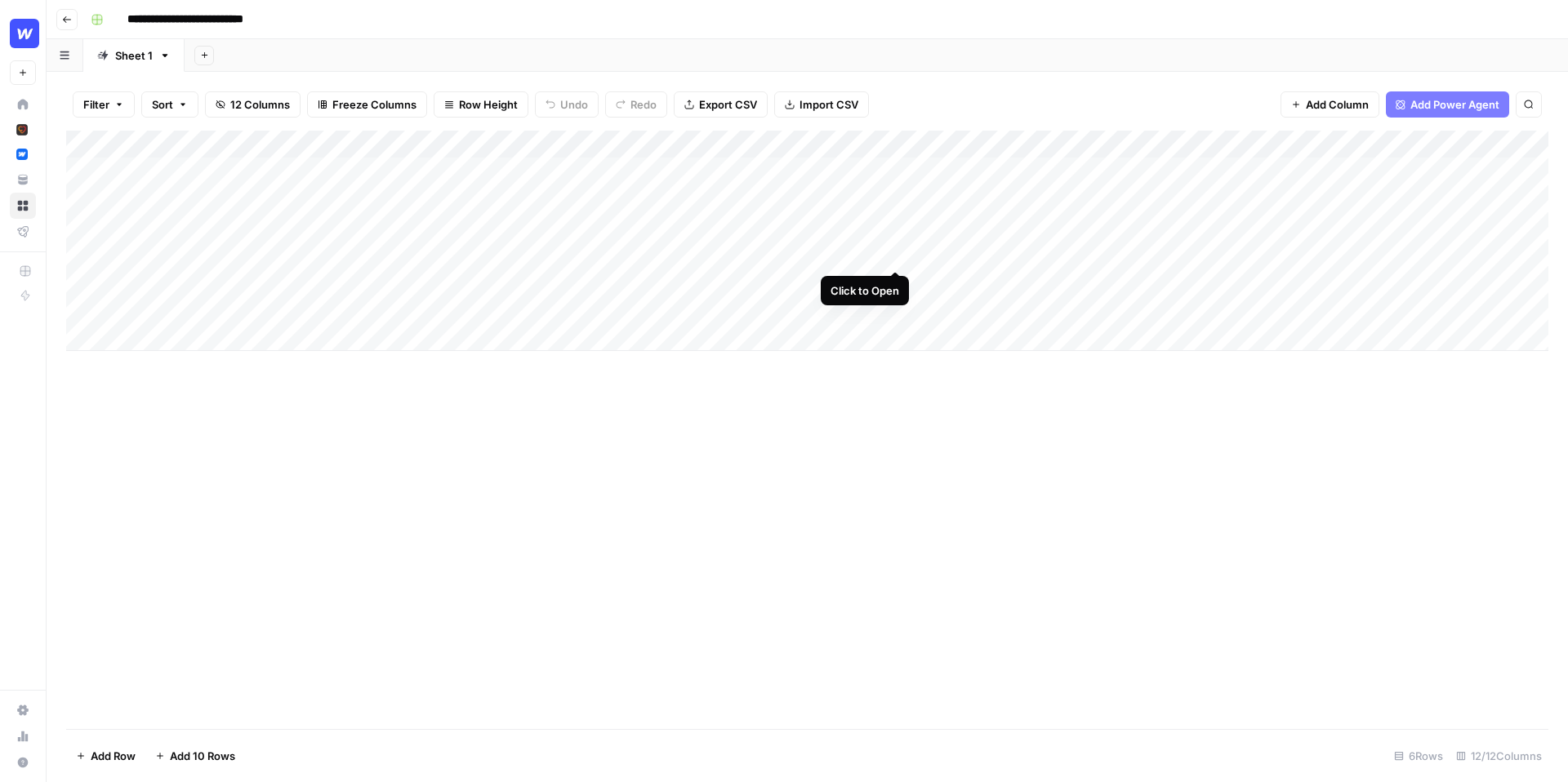
click at [892, 253] on div "Add Column" at bounding box center [807, 241] width 1482 height 221
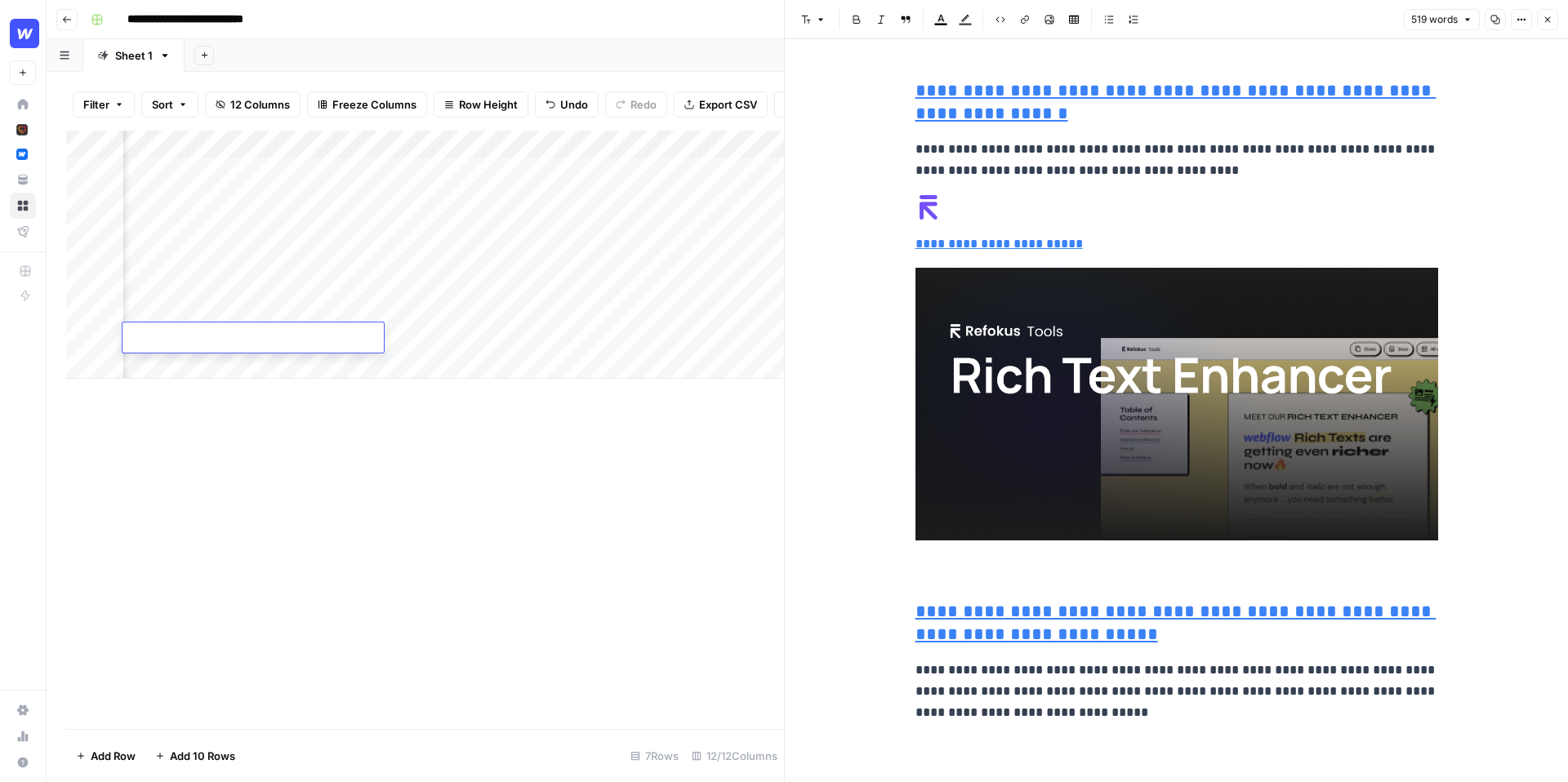
scroll to position [0, 493]
click at [1554, 21] on button "Close" at bounding box center [1547, 20] width 22 height 22
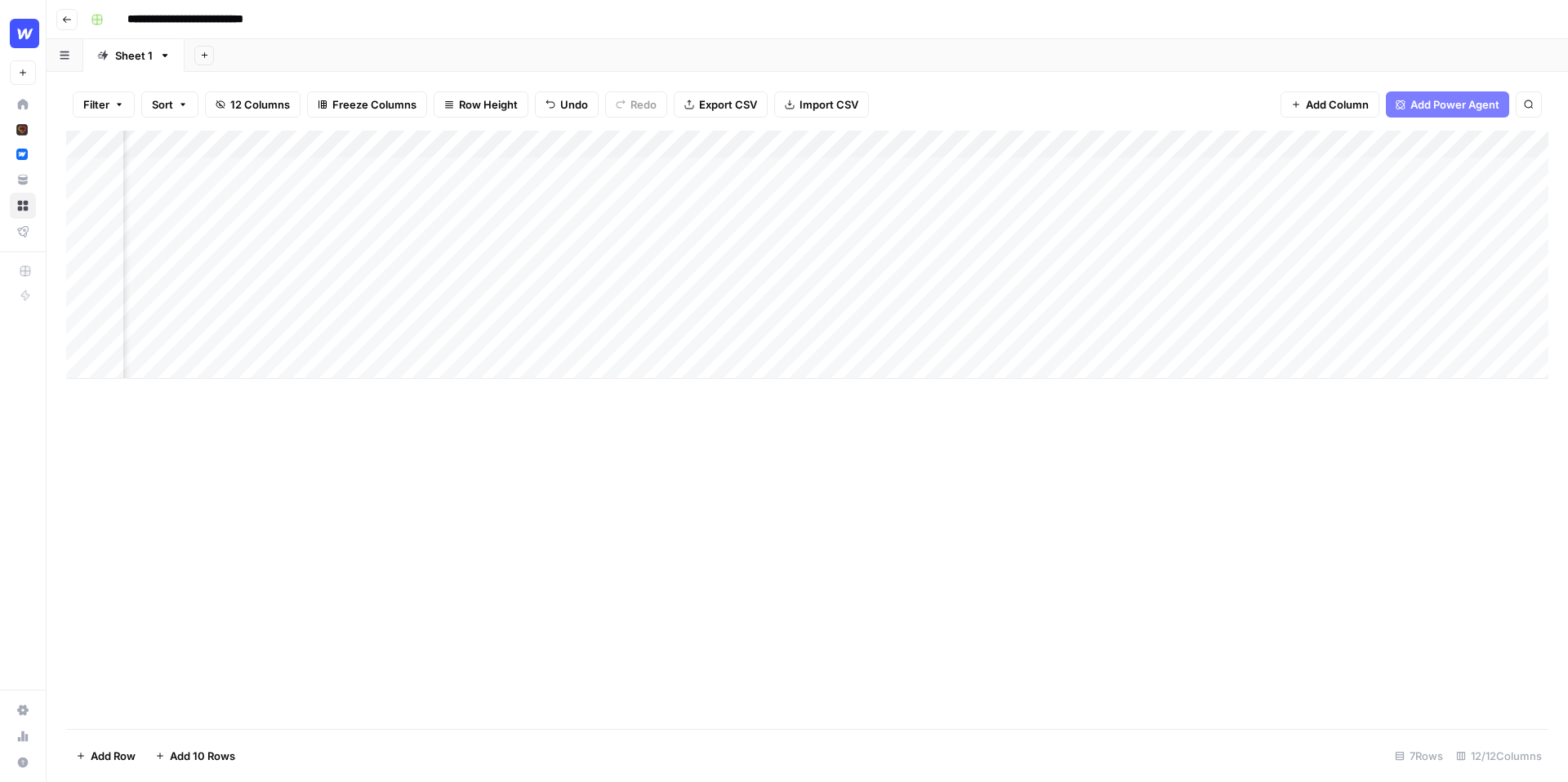
scroll to position [0, 816]
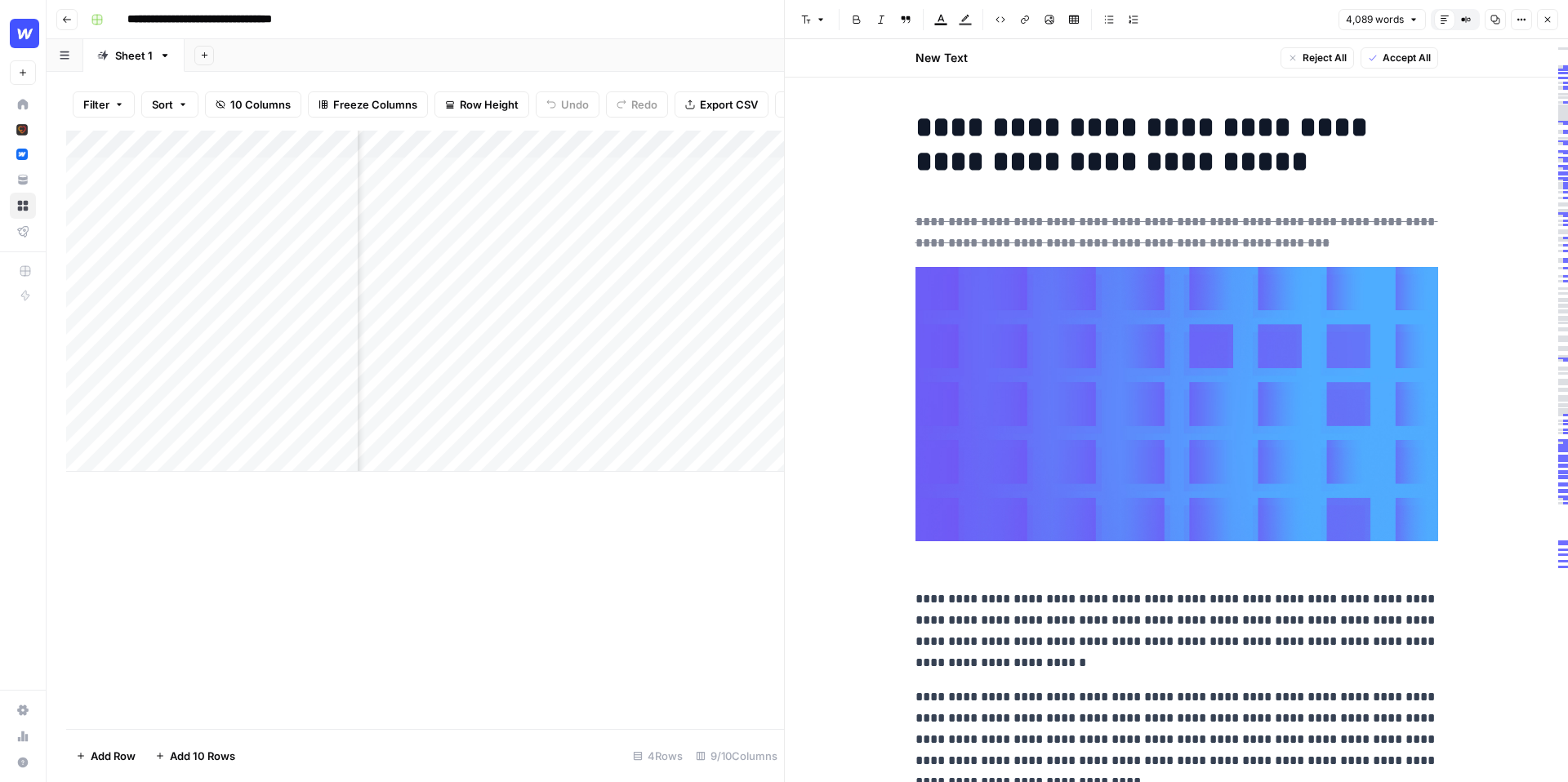
scroll to position [543, 0]
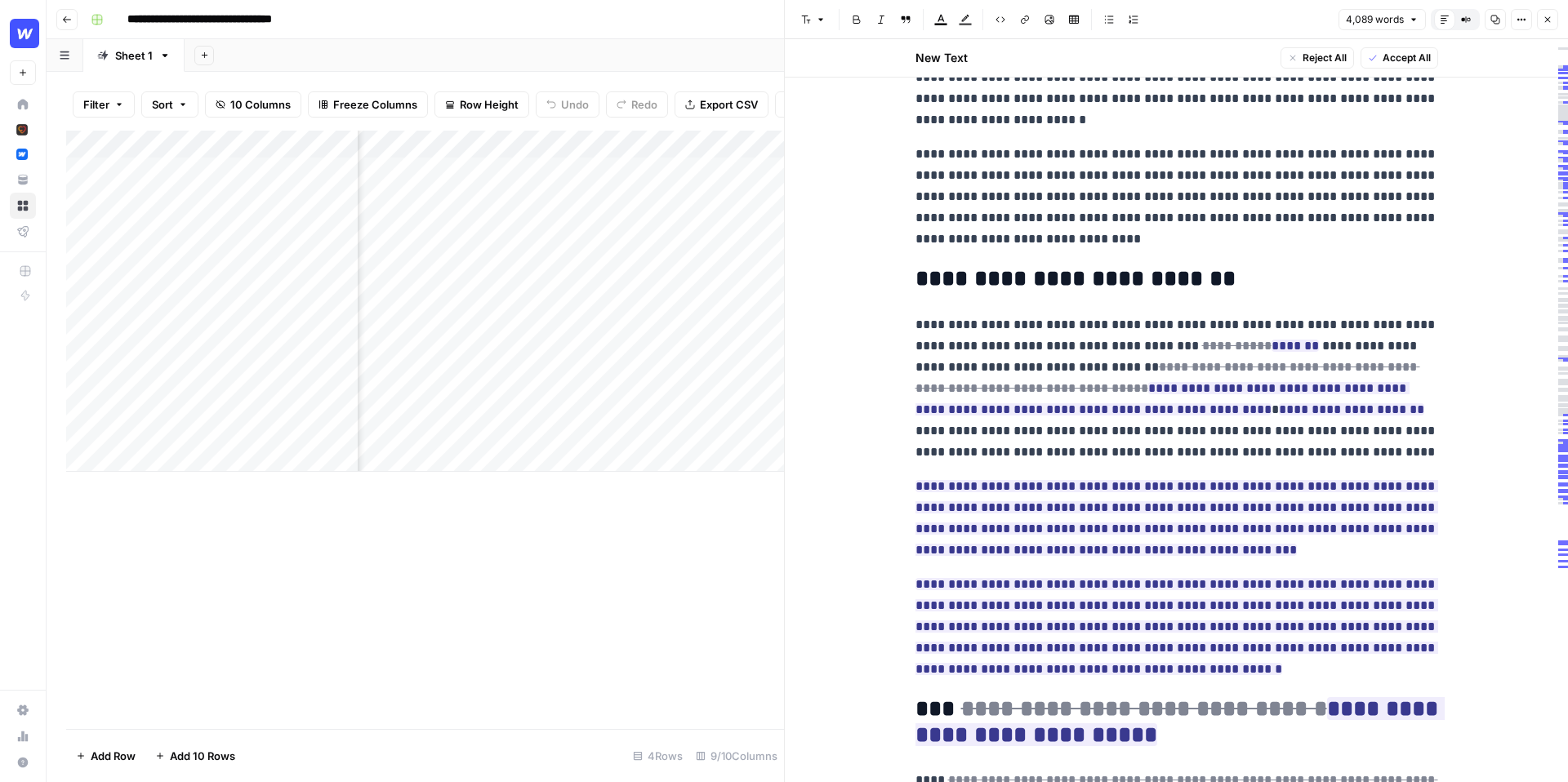
click at [1200, 279] on h2 "**********" at bounding box center [1176, 278] width 523 height 26
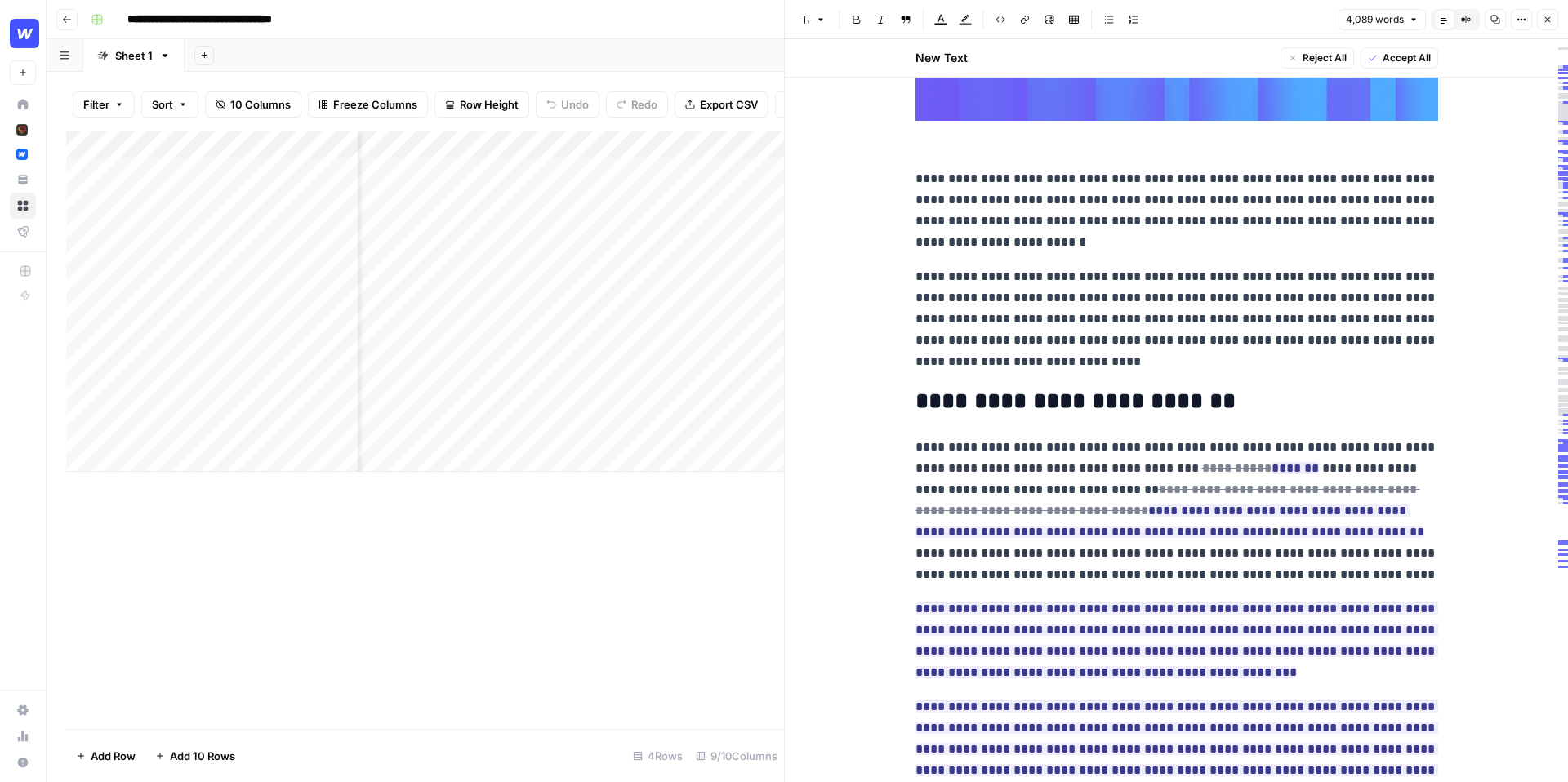
scroll to position [672, 0]
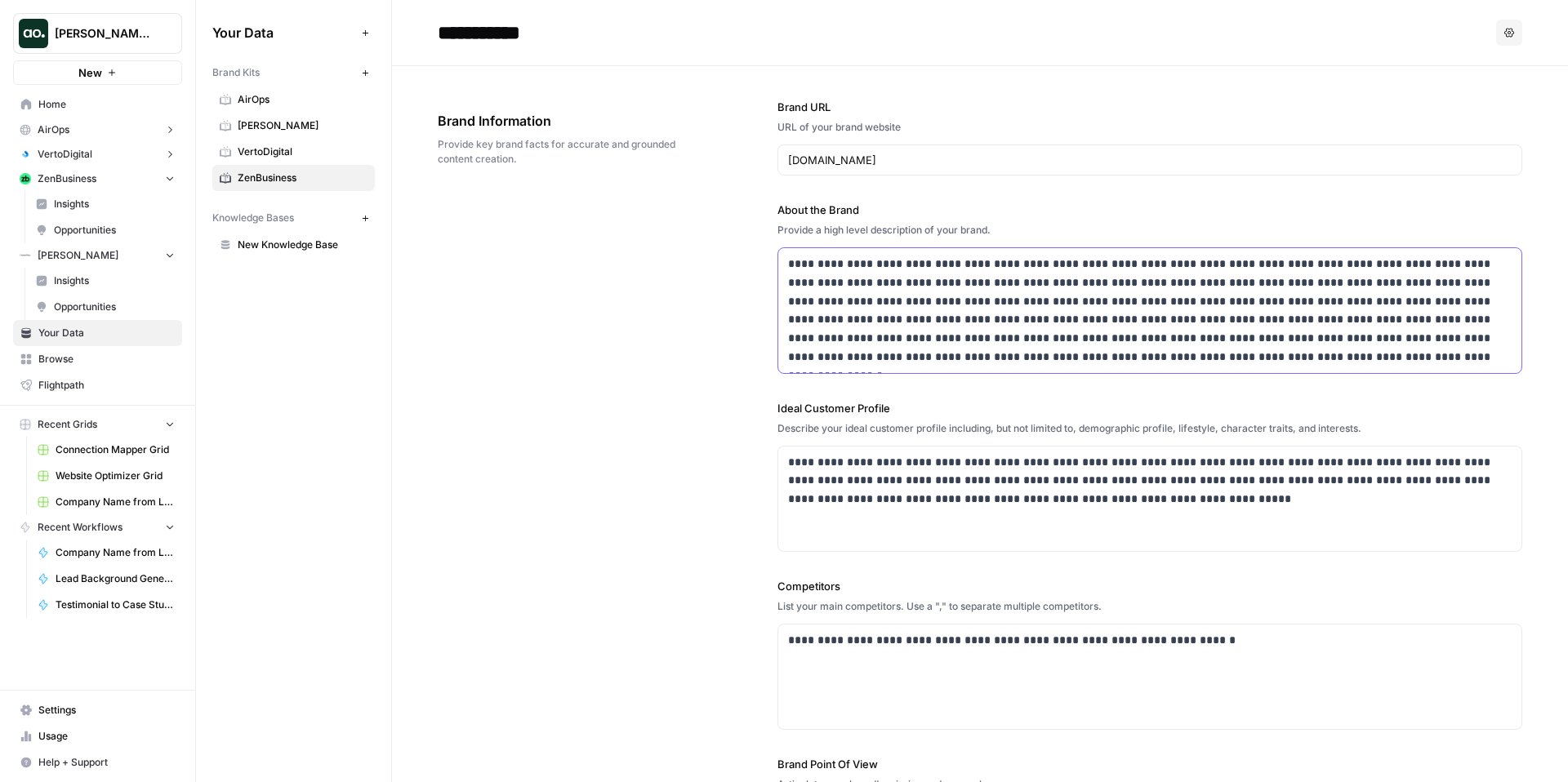
click at [858, 356] on p "**********" at bounding box center [1150, 311] width 724 height 112
click at [1235, 351] on p "**********" at bounding box center [1150, 311] width 724 height 112
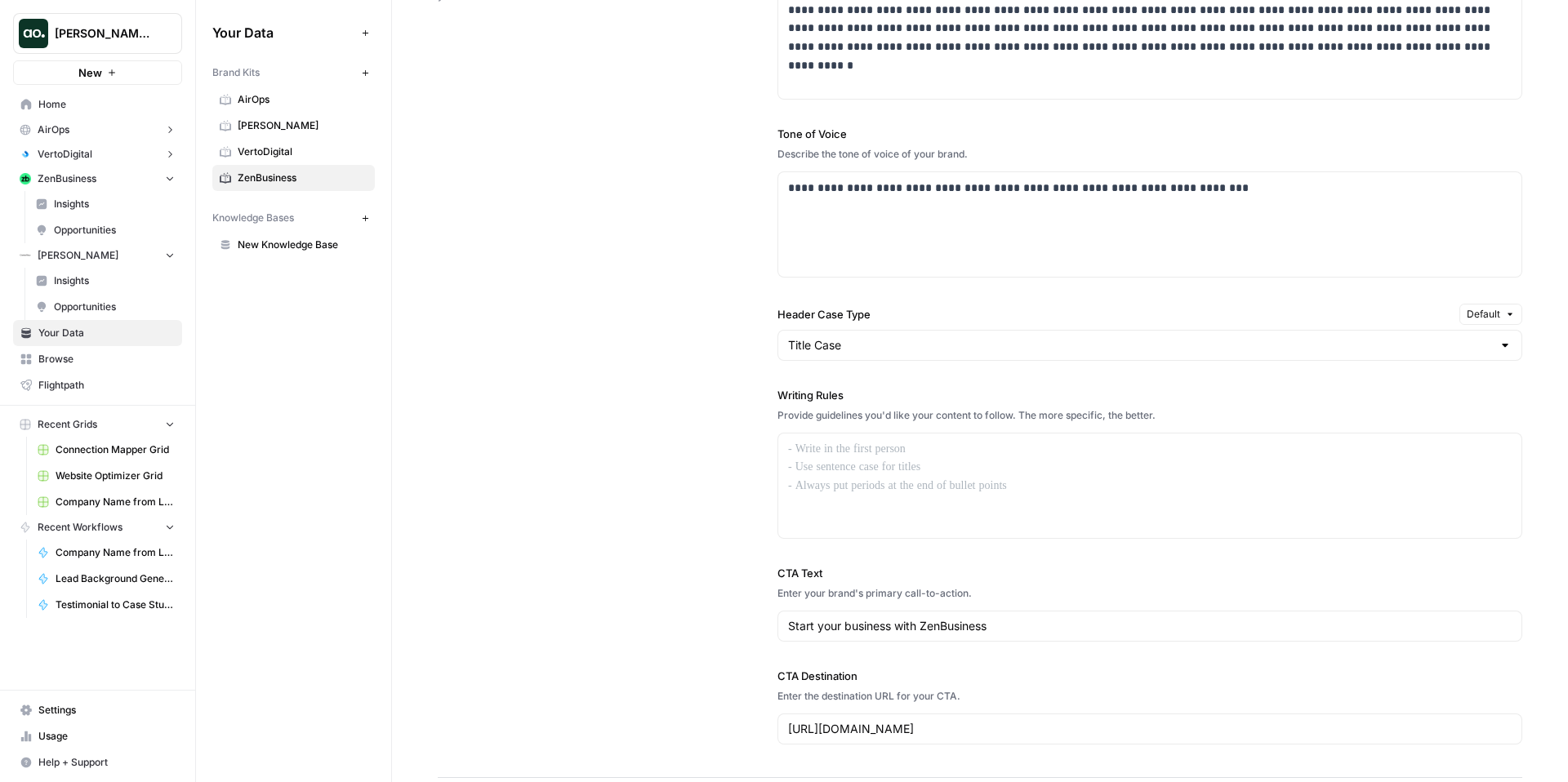
scroll to position [1100, 0]
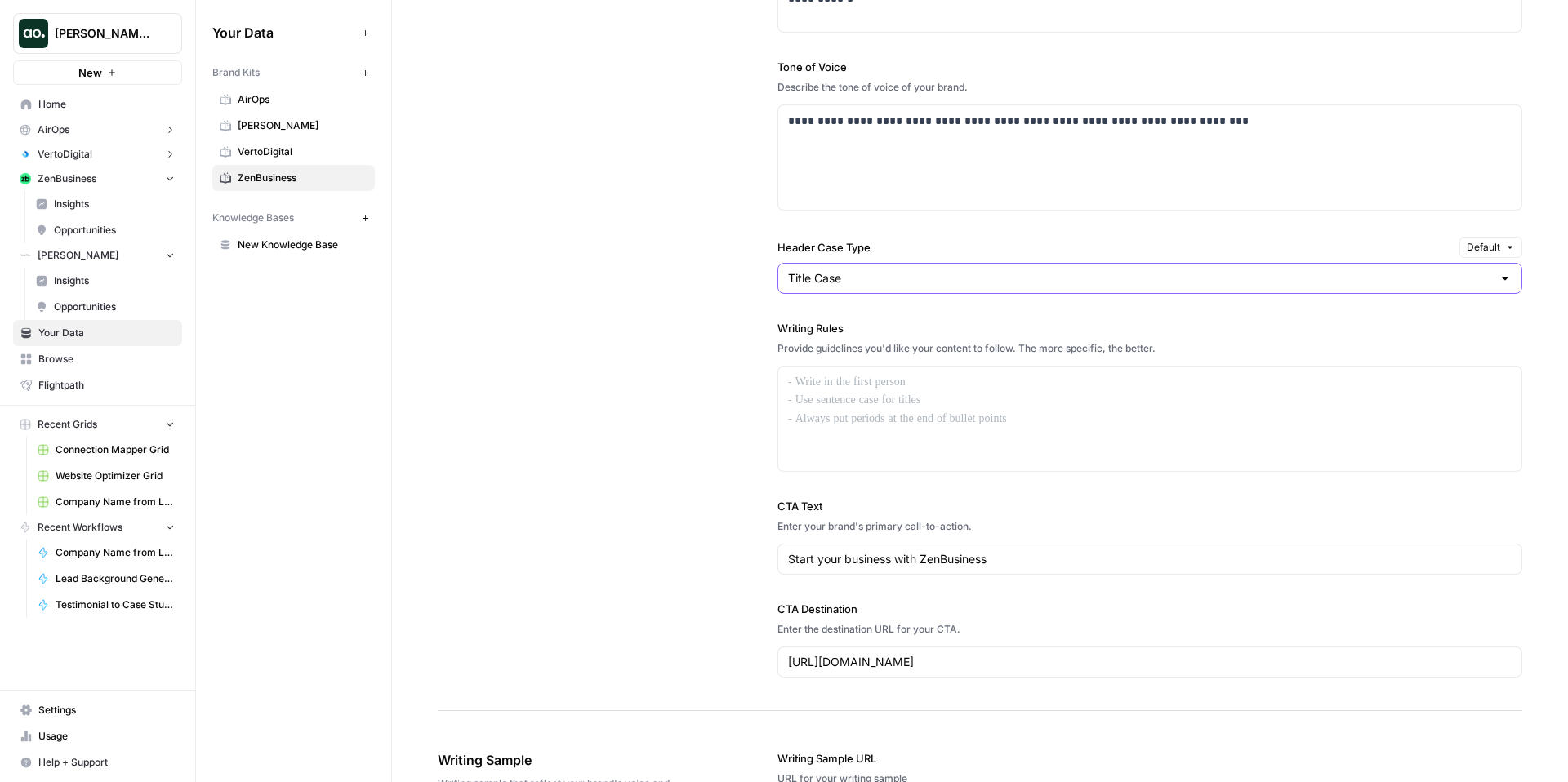
click at [1039, 280] on input "Title Case" at bounding box center [1141, 278] width 704 height 16
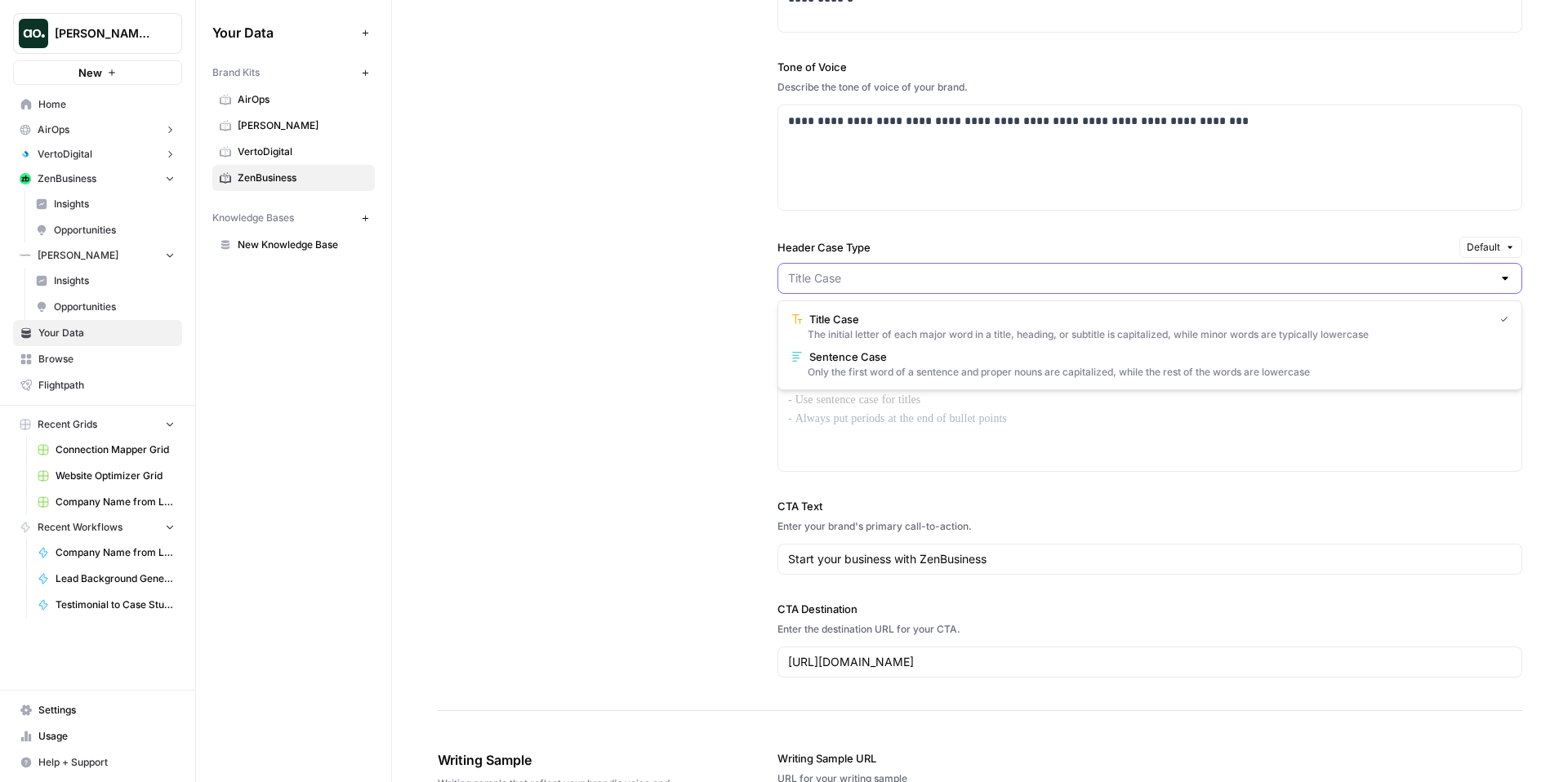
click at [980, 273] on input "Header Case Type" at bounding box center [1141, 278] width 704 height 16
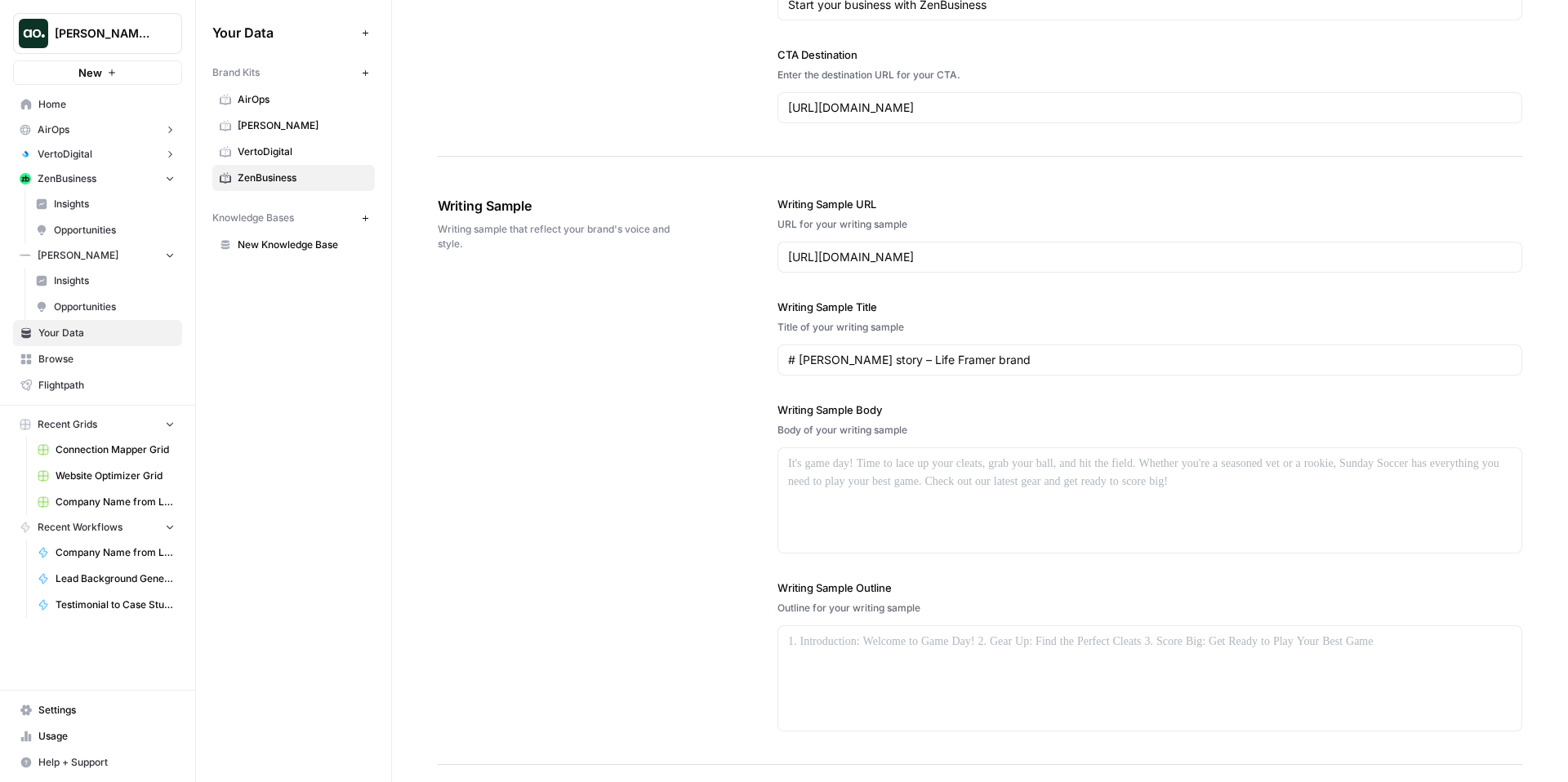
scroll to position [1653, 0]
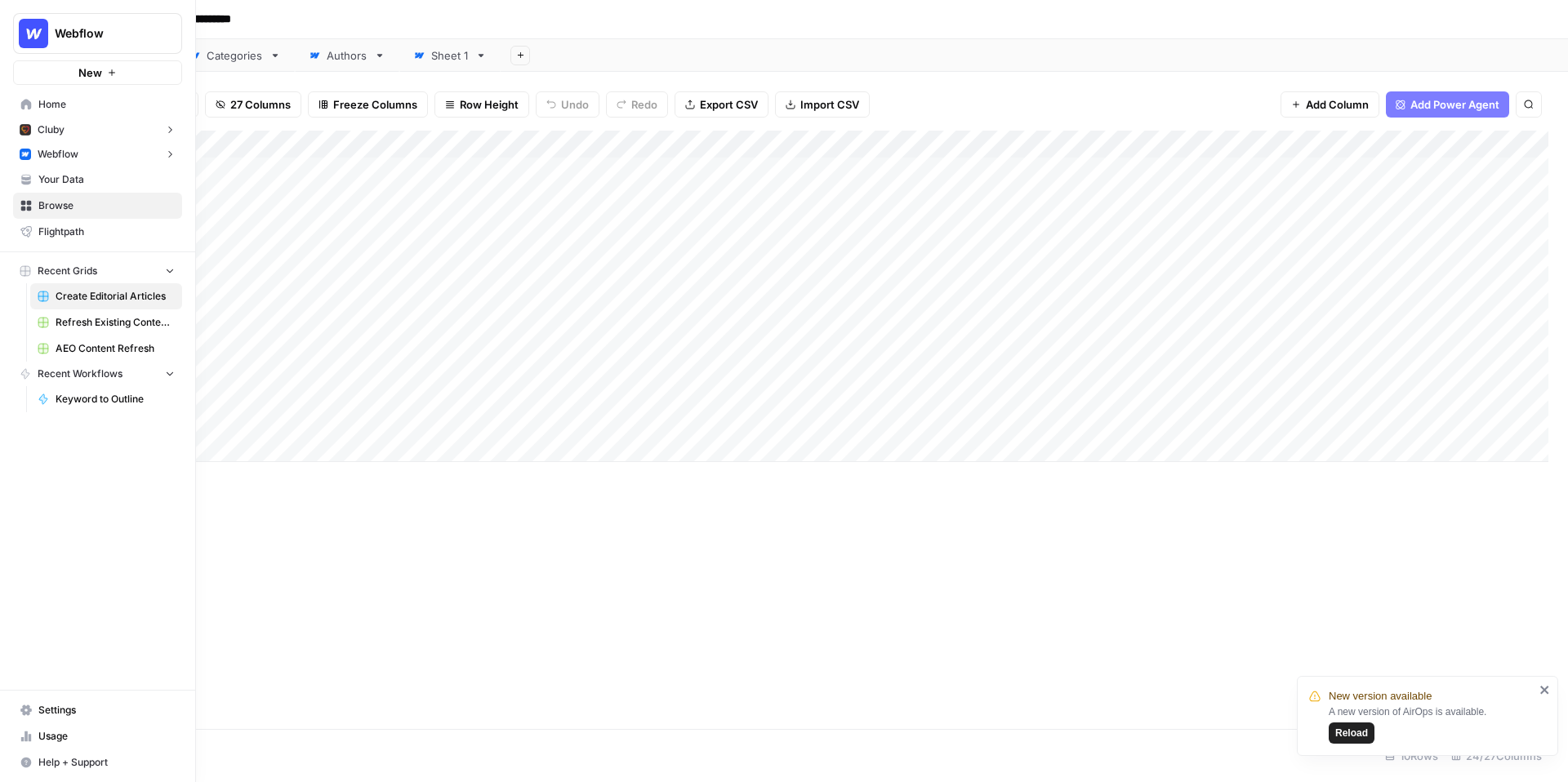
click at [61, 156] on span "Webflow" at bounding box center [57, 154] width 40 height 14
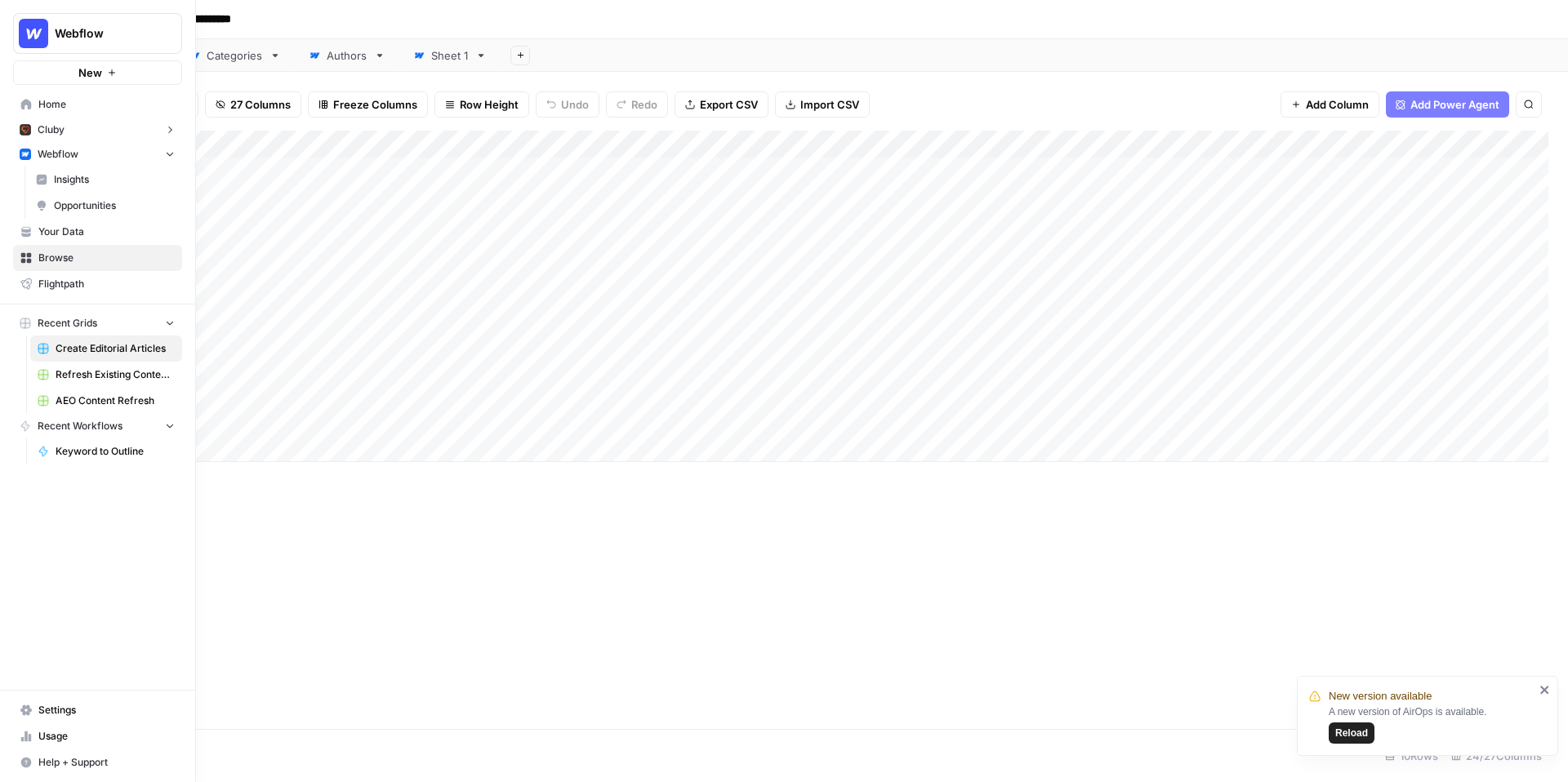
click at [75, 184] on span "Insights" at bounding box center [114, 180] width 121 height 14
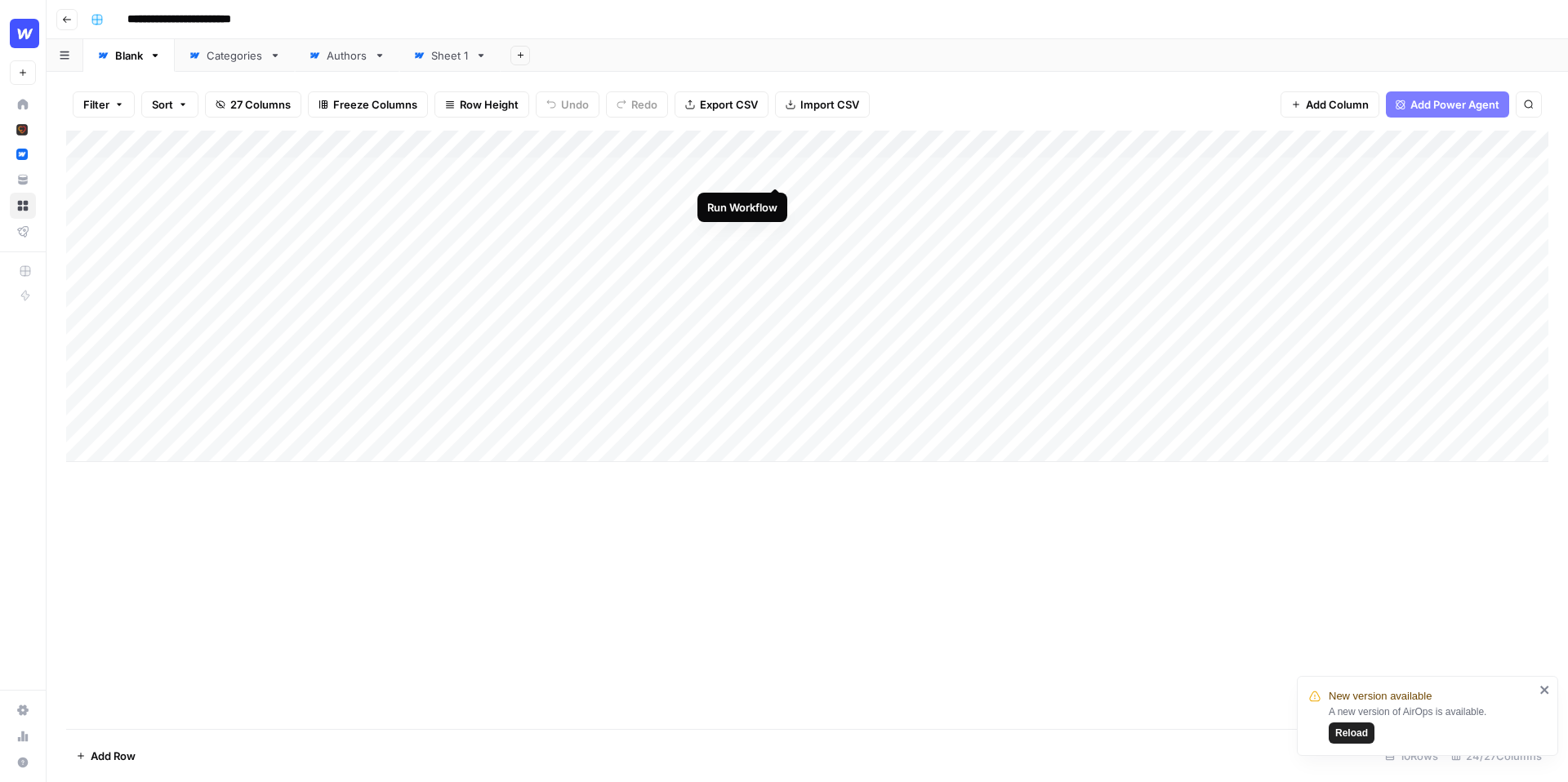
click at [777, 170] on div "Add Column" at bounding box center [807, 295] width 1482 height 331
click at [753, 174] on div "Add Column" at bounding box center [807, 295] width 1482 height 331
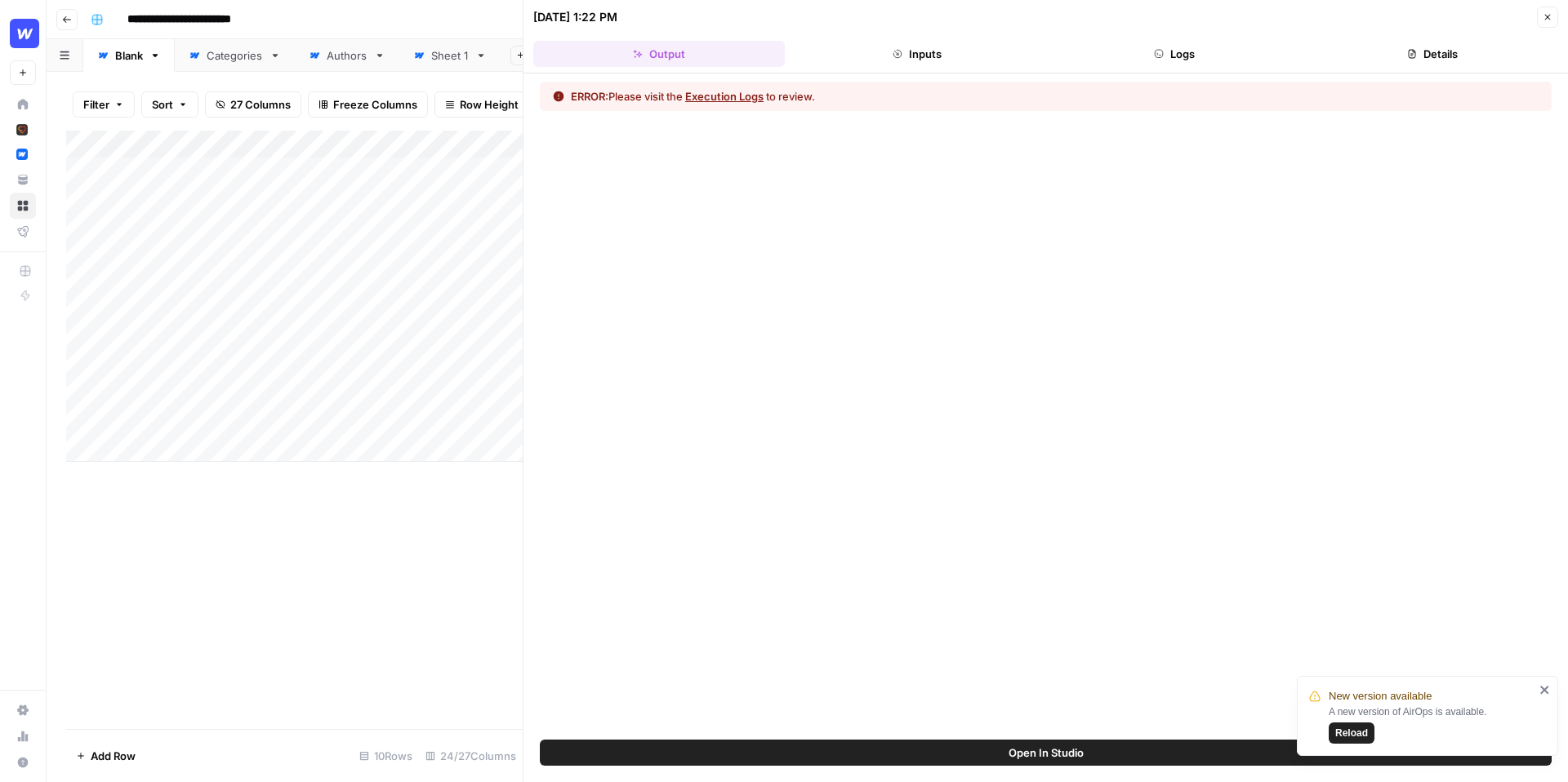
click at [1552, 11] on button "Close" at bounding box center [1547, 17] width 22 height 22
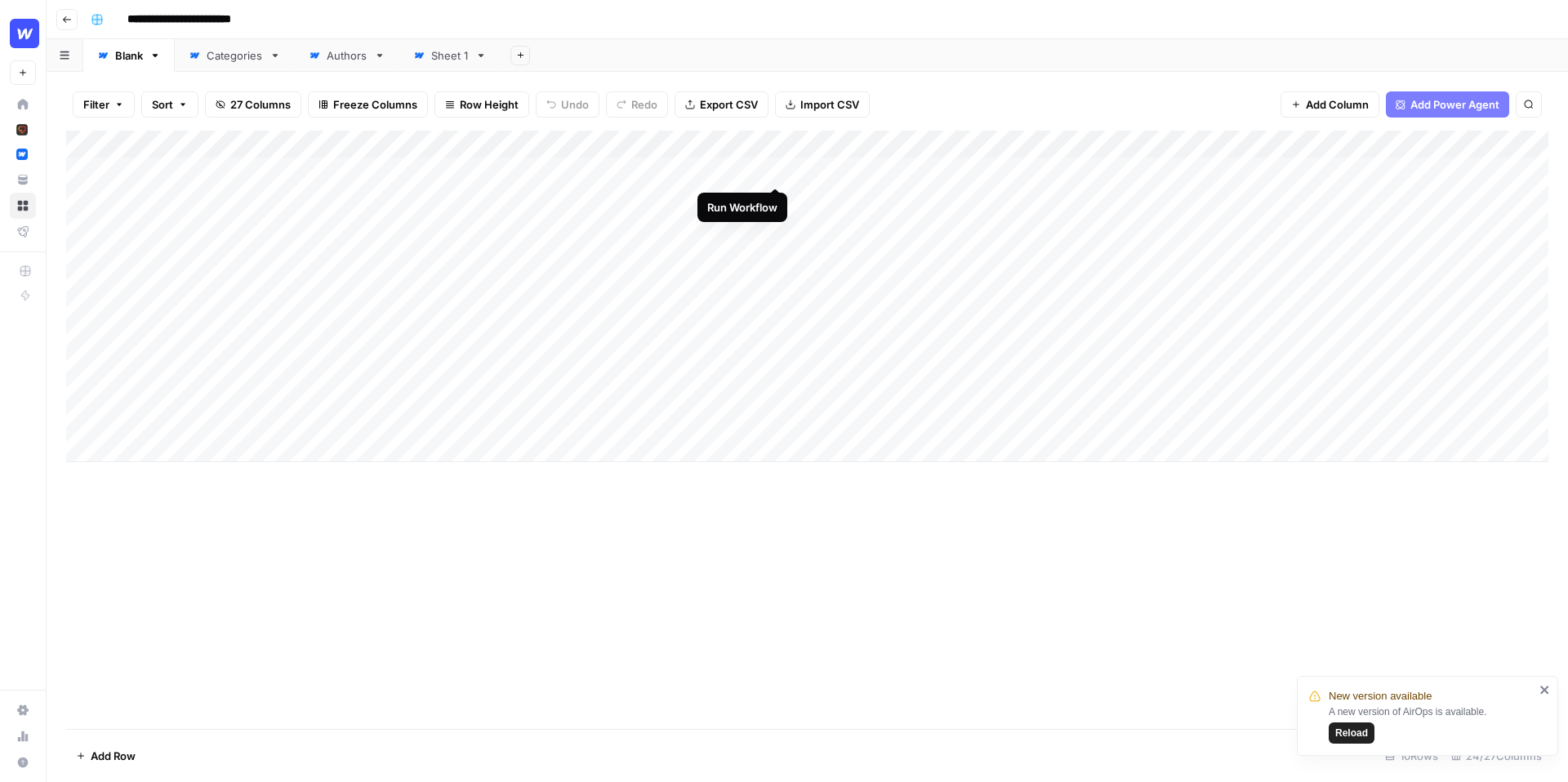
click at [772, 171] on div "Add Column" at bounding box center [807, 295] width 1482 height 331
click at [816, 172] on div "Add Column" at bounding box center [807, 295] width 1482 height 331
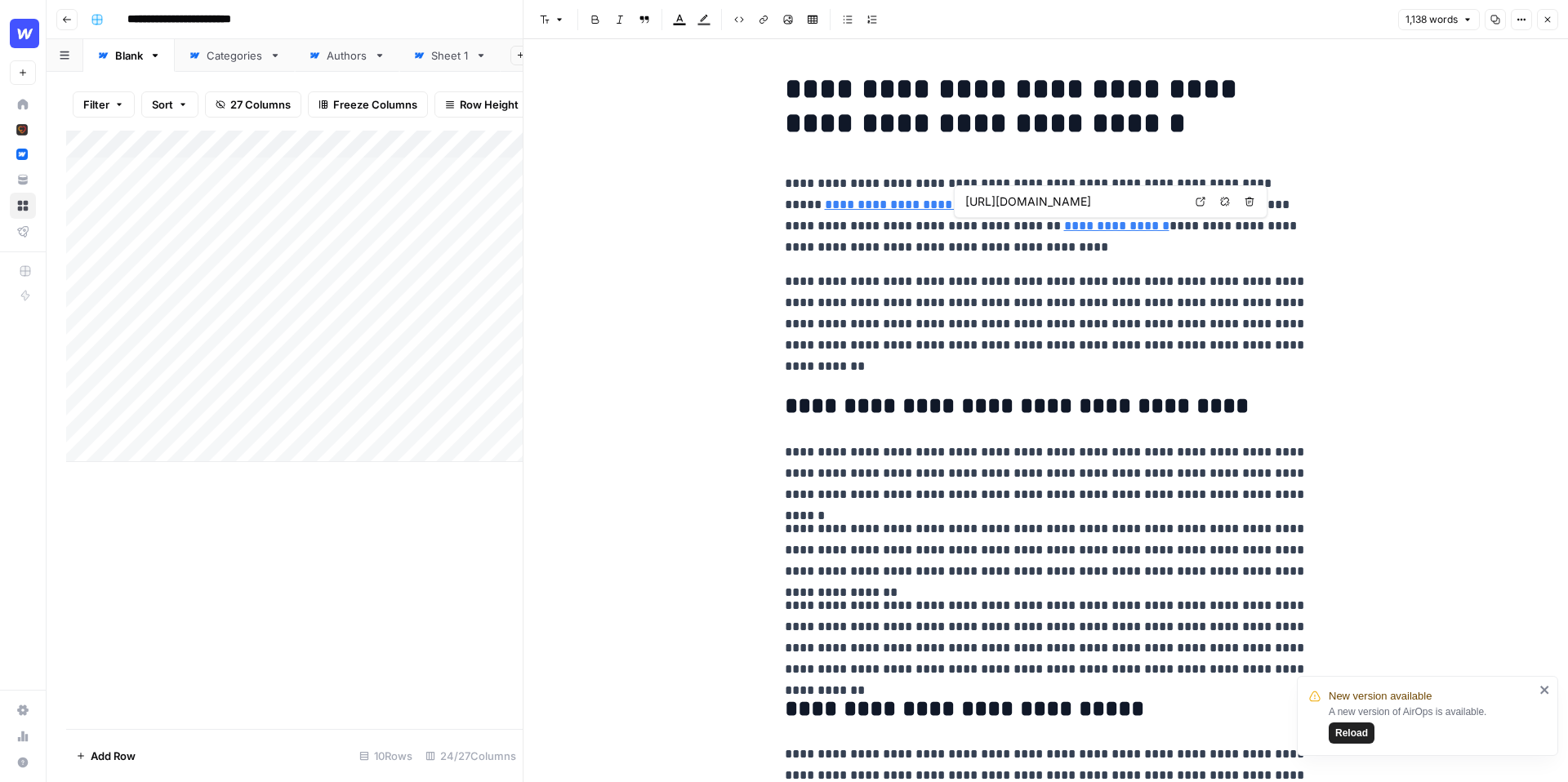
type input "https://webflow.com/cms"
click at [1241, 180] on p "**********" at bounding box center [1046, 215] width 523 height 85
drag, startPoint x: 1085, startPoint y: 255, endPoint x: 894, endPoint y: 228, distance: 192.9
click at [894, 228] on p "**********" at bounding box center [1046, 215] width 523 height 85
click at [932, 283] on span "Edit with AI" at bounding box center [945, 278] width 51 height 14
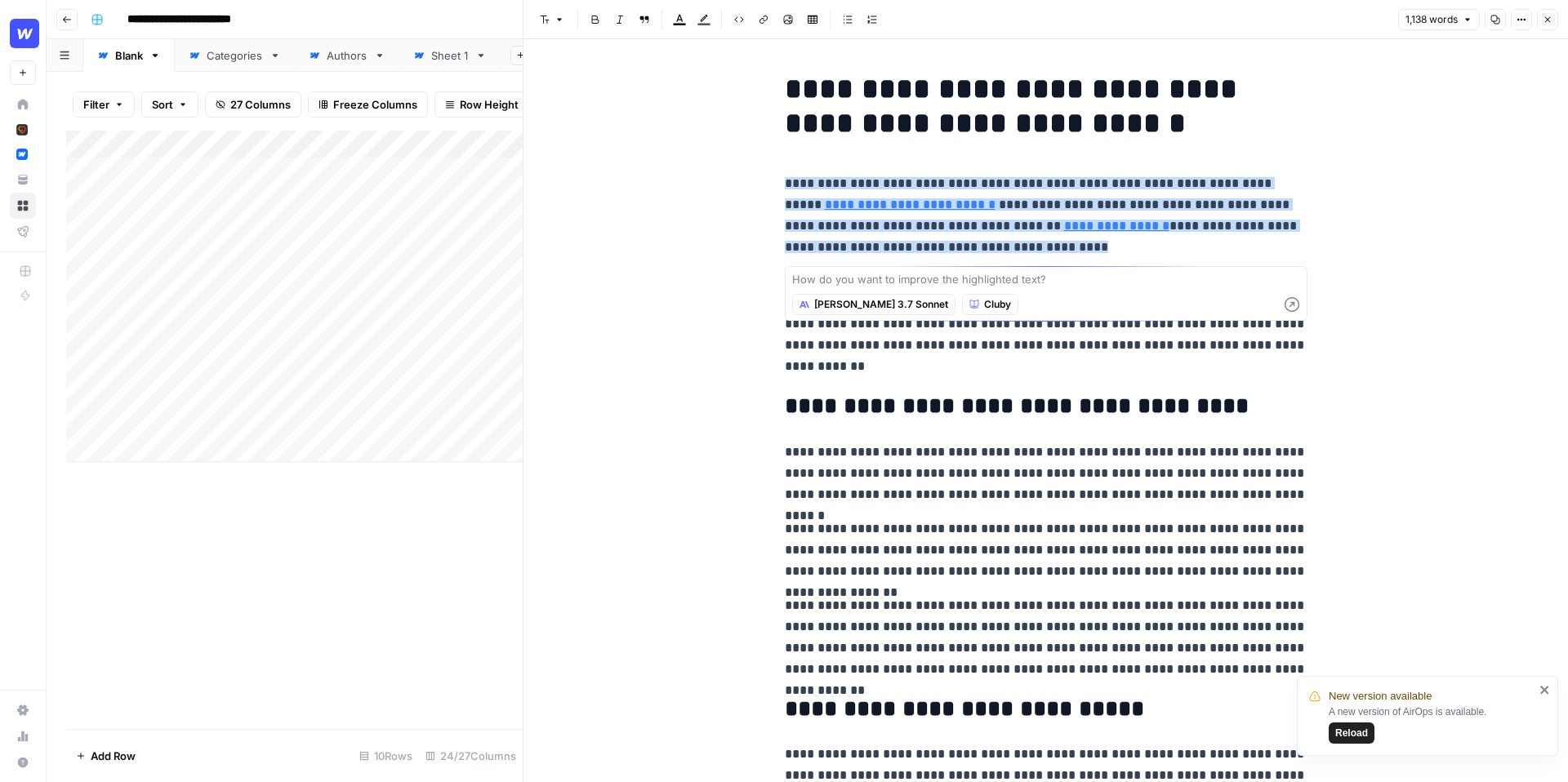
click at [1008, 287] on textarea at bounding box center [1046, 279] width 508 height 16
click at [1044, 284] on textarea "Nke" at bounding box center [1046, 279] width 508 height 16
type textarea "N"
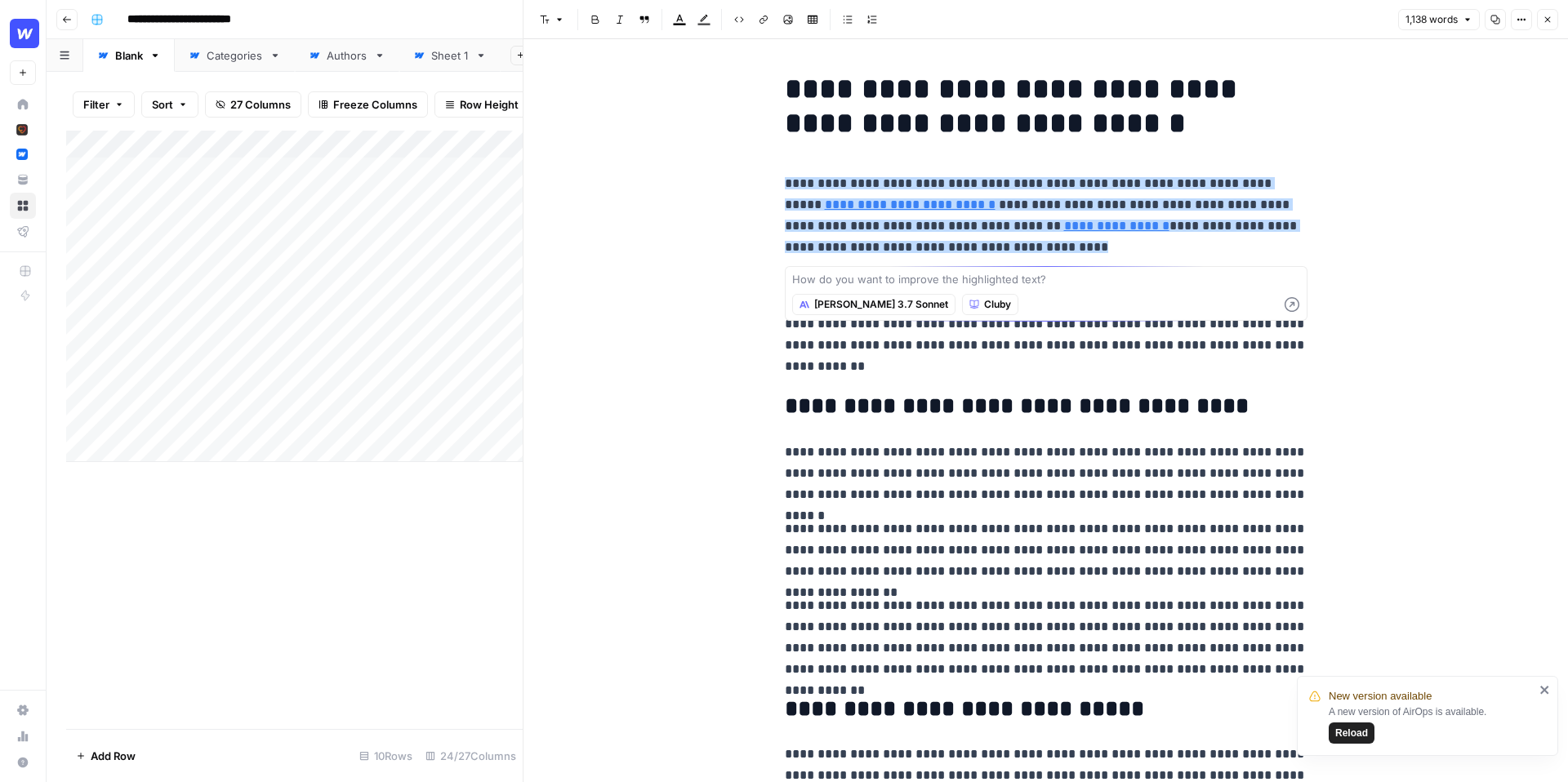
click at [1054, 366] on p "**********" at bounding box center [1046, 324] width 523 height 106
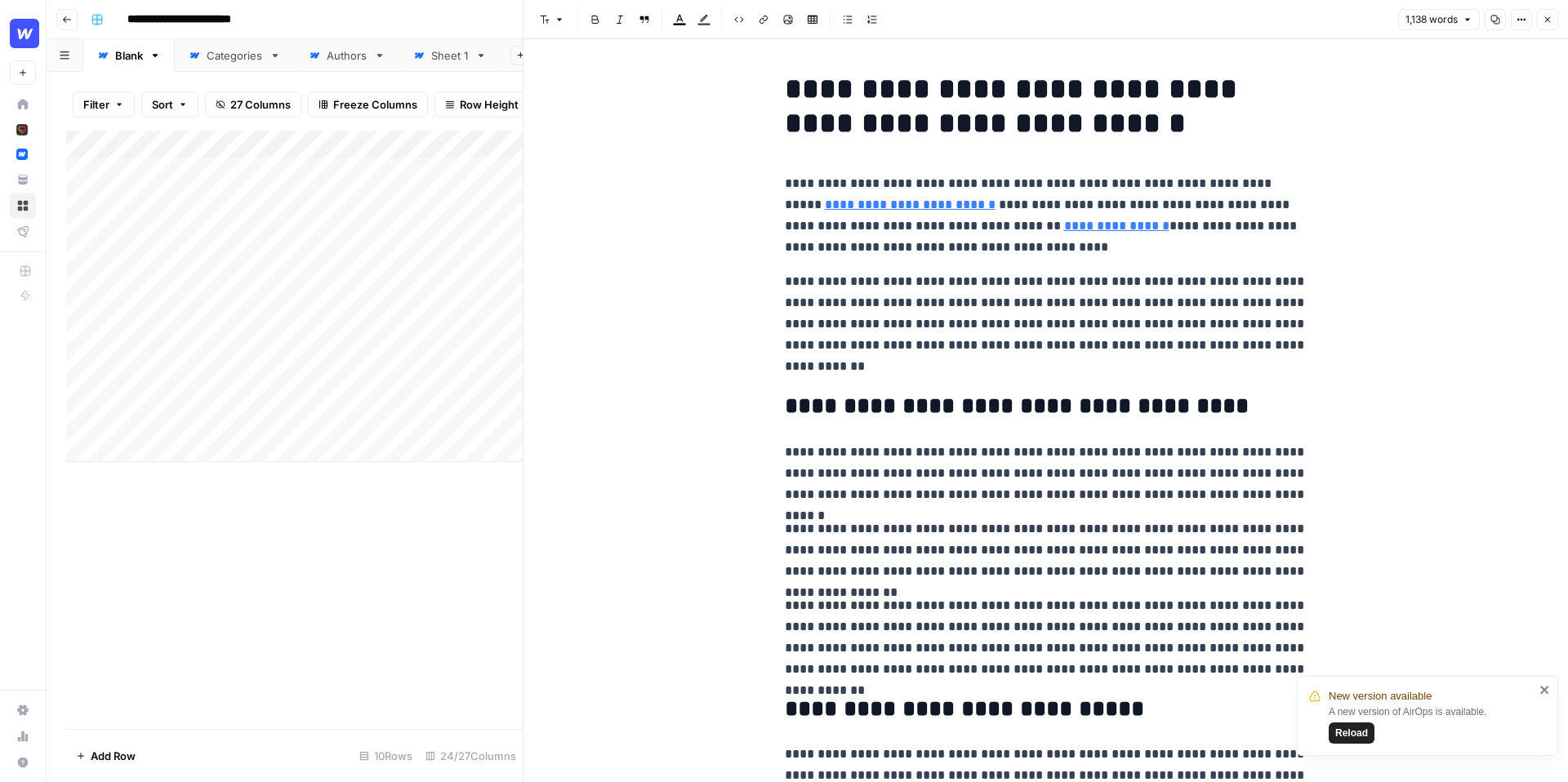
click at [1549, 22] on icon "button" at bounding box center [1548, 20] width 5 height 5
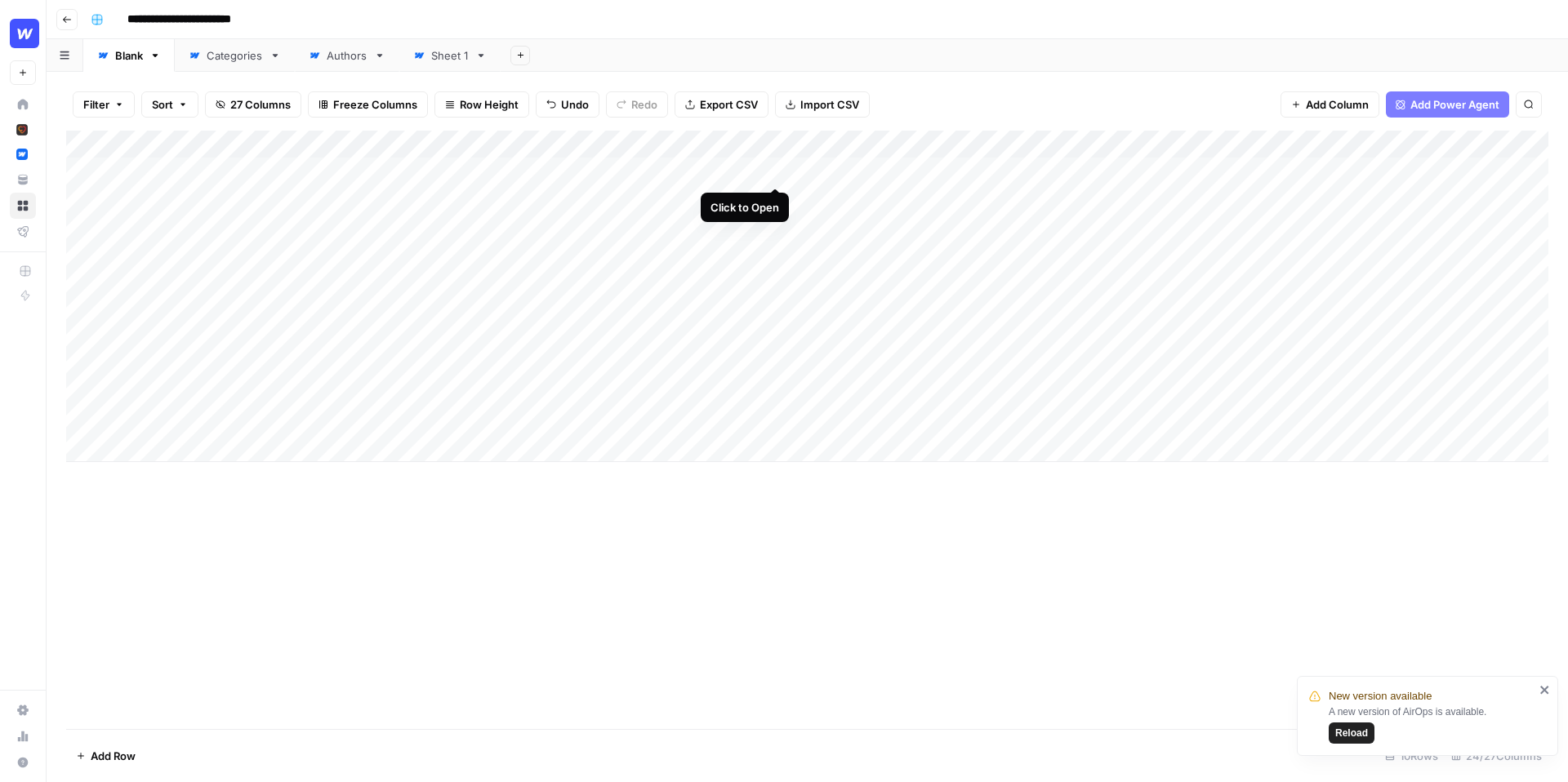
click at [773, 170] on div "Add Column" at bounding box center [807, 295] width 1482 height 331
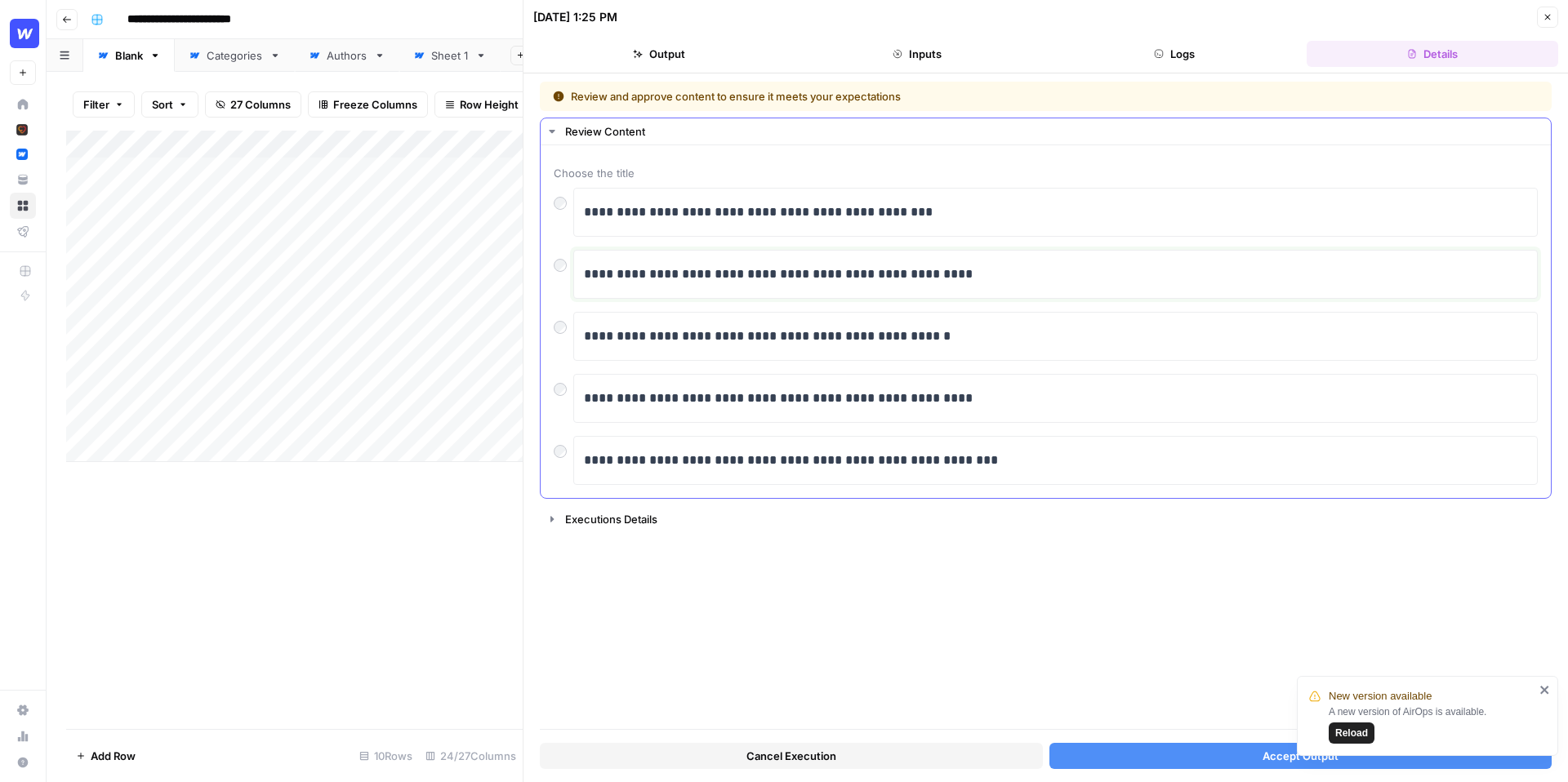
click at [990, 275] on p "**********" at bounding box center [1055, 275] width 943 height 22
click at [1147, 759] on button "Accept Output" at bounding box center [1301, 756] width 503 height 26
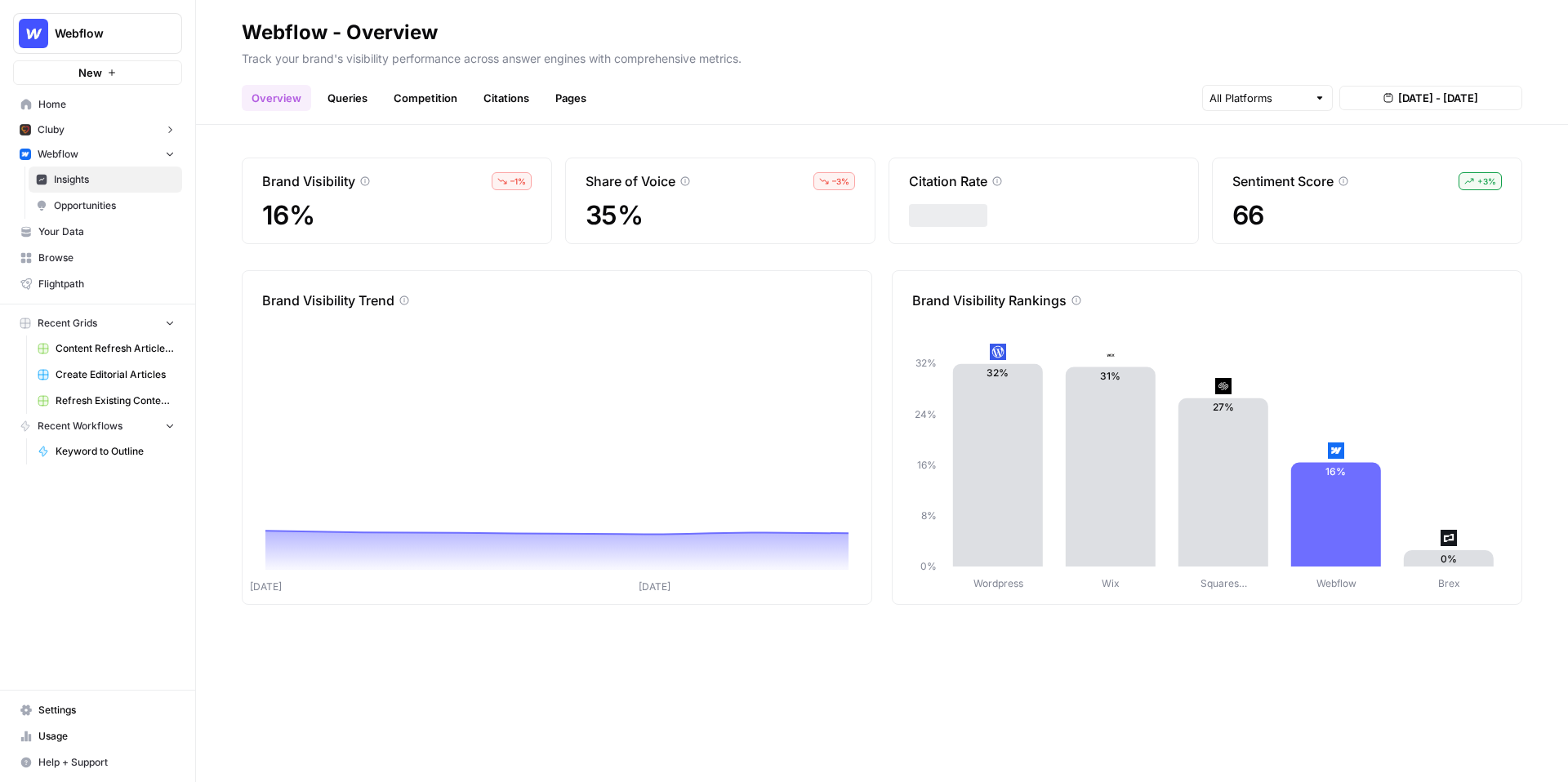
click at [350, 94] on link "Queries" at bounding box center [348, 98] width 59 height 26
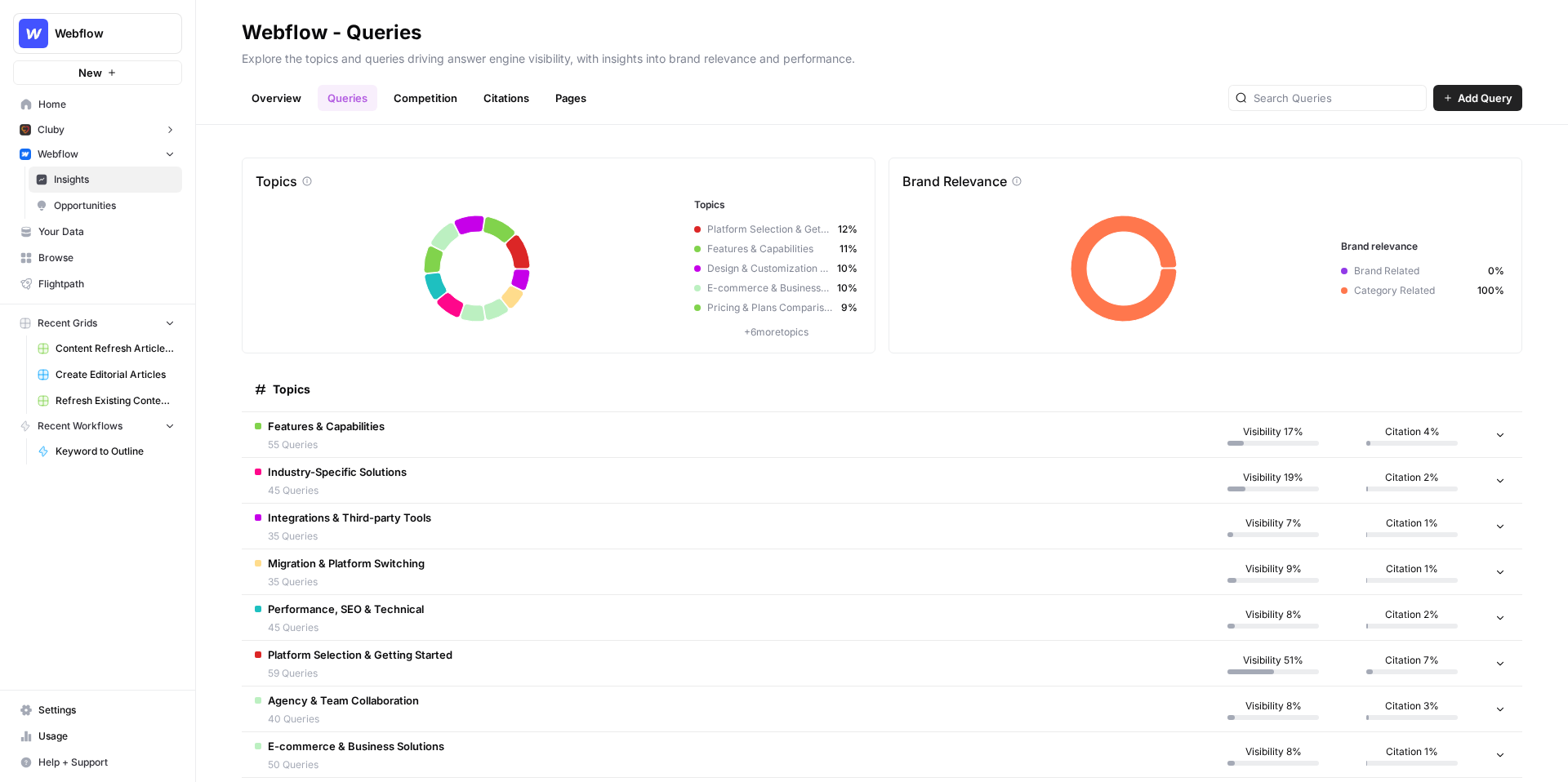
click at [736, 383] on div "Topics" at bounding box center [723, 389] width 936 height 45
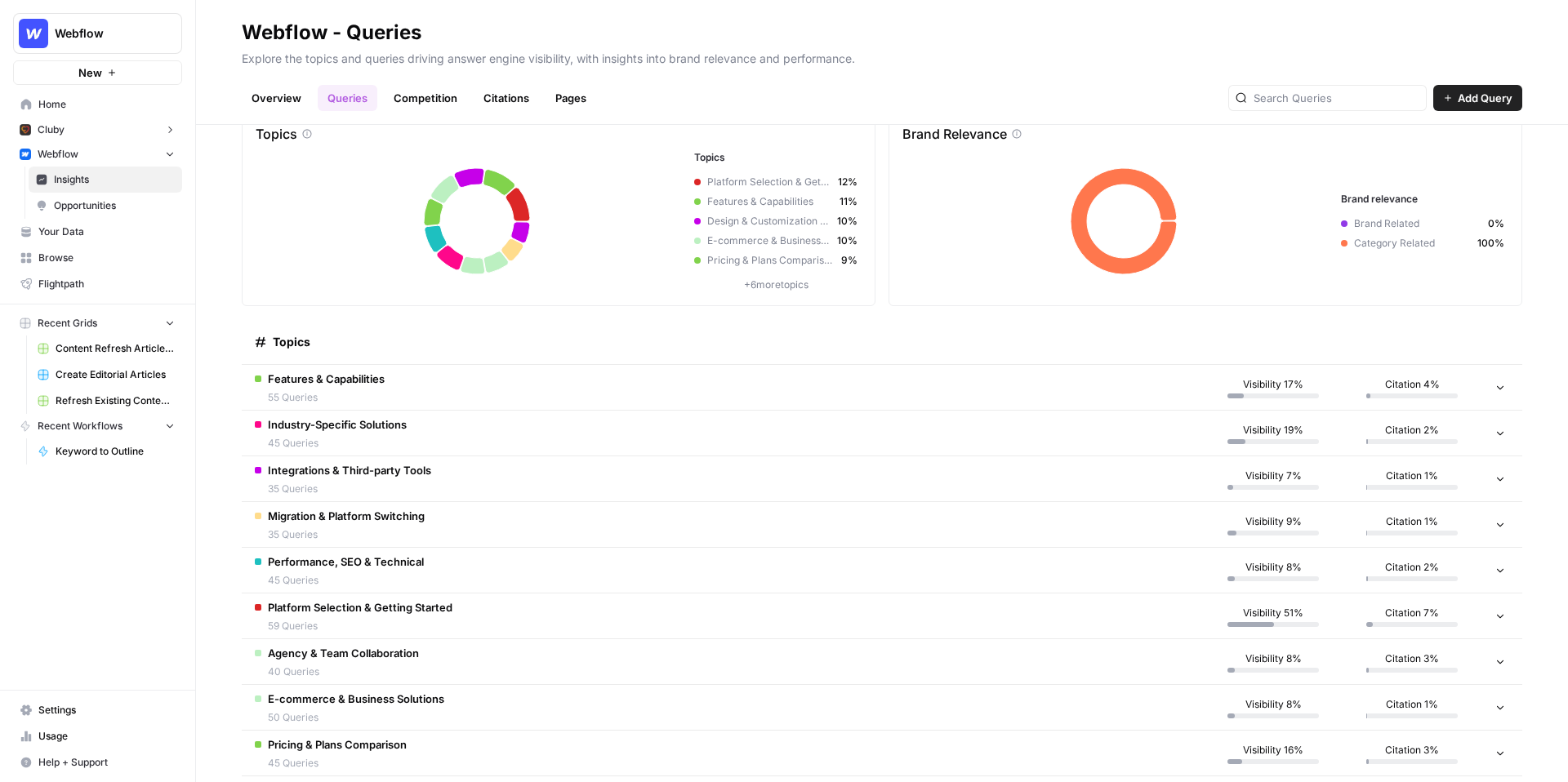
scroll to position [57, 0]
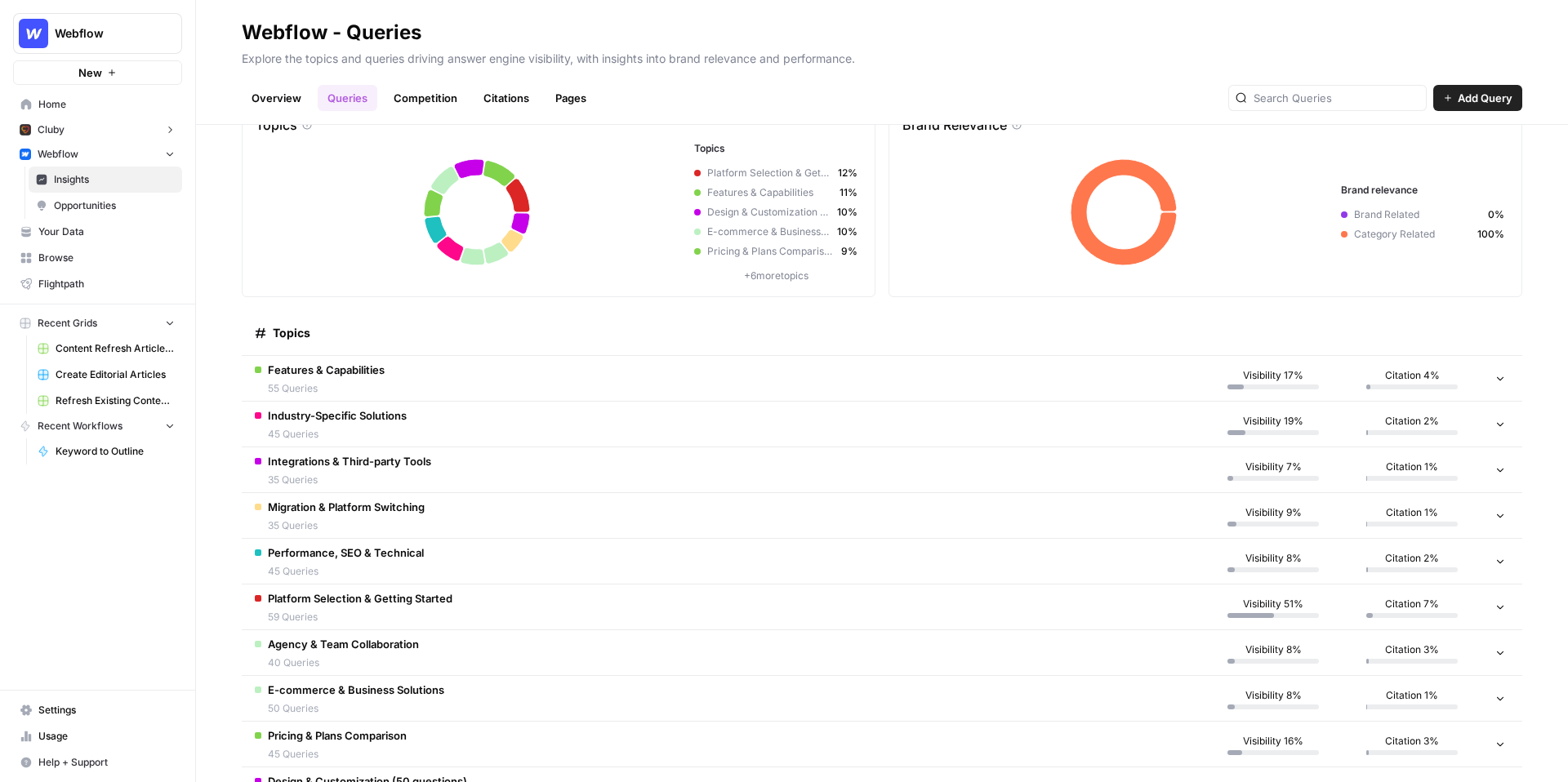
click at [714, 384] on td "Features & Capabilities 55 Queries" at bounding box center [722, 378] width 962 height 45
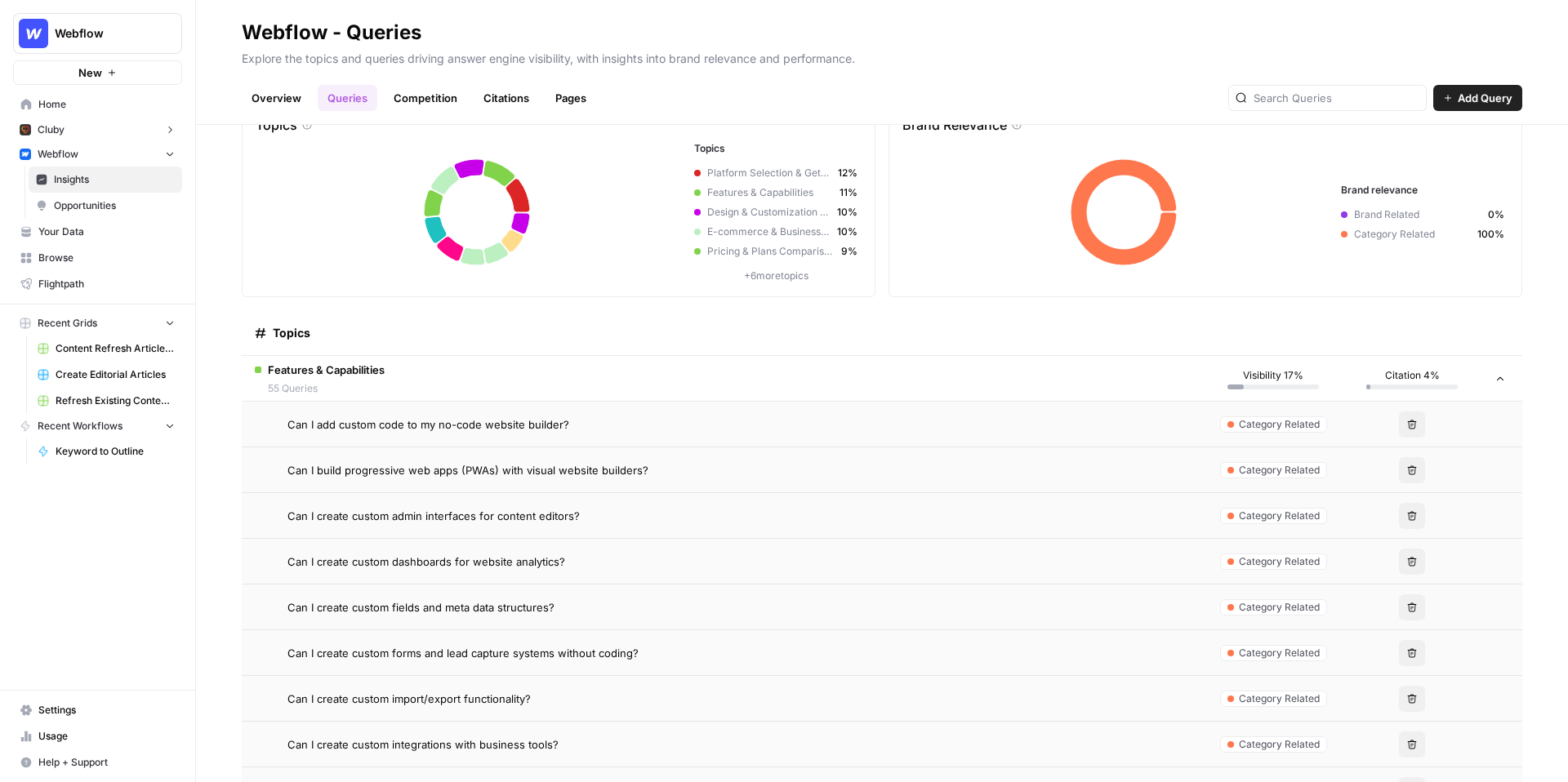
click at [705, 384] on td "Features & Capabilities 55 Queries" at bounding box center [722, 378] width 962 height 45
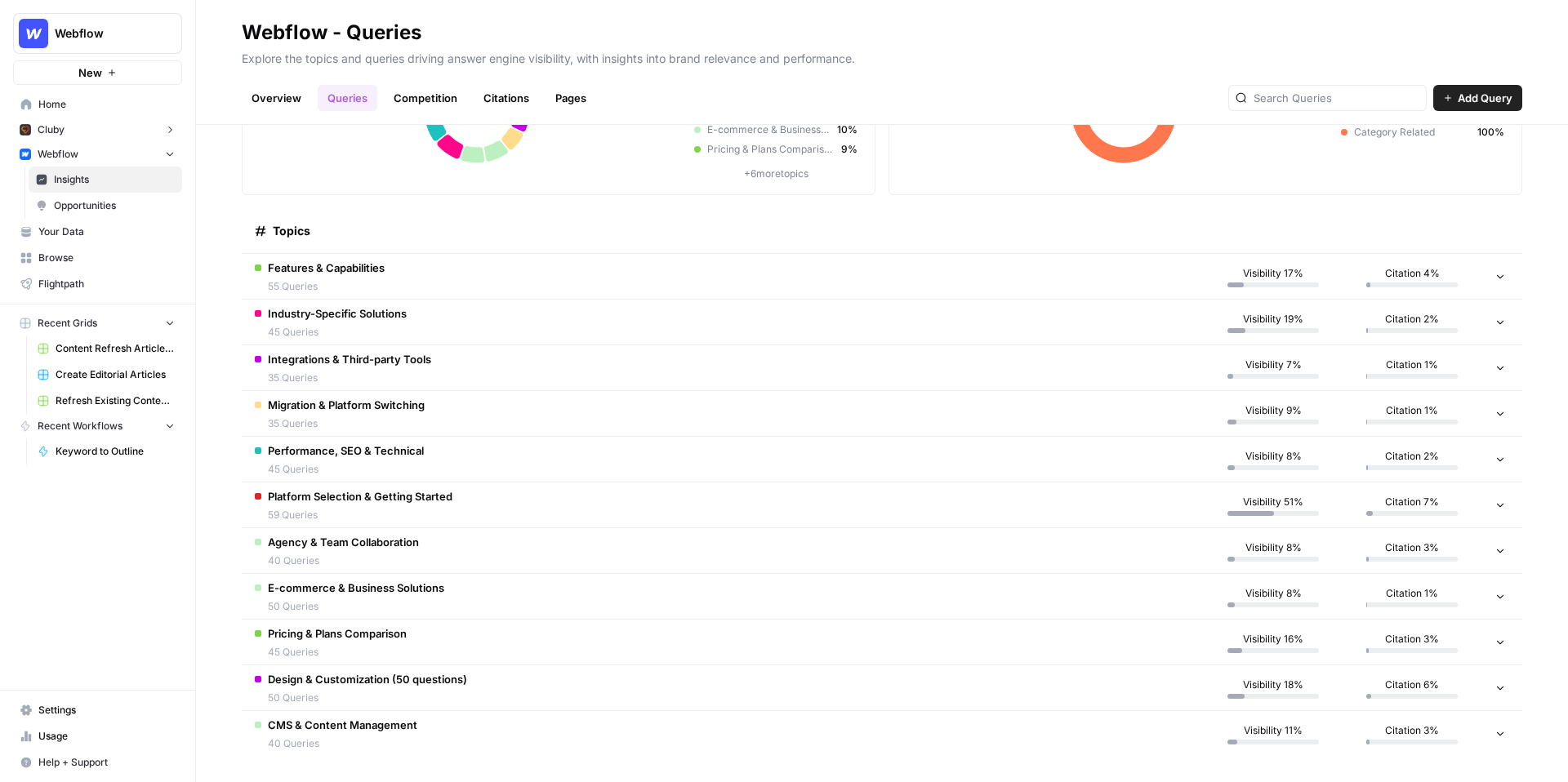
scroll to position [0, 0]
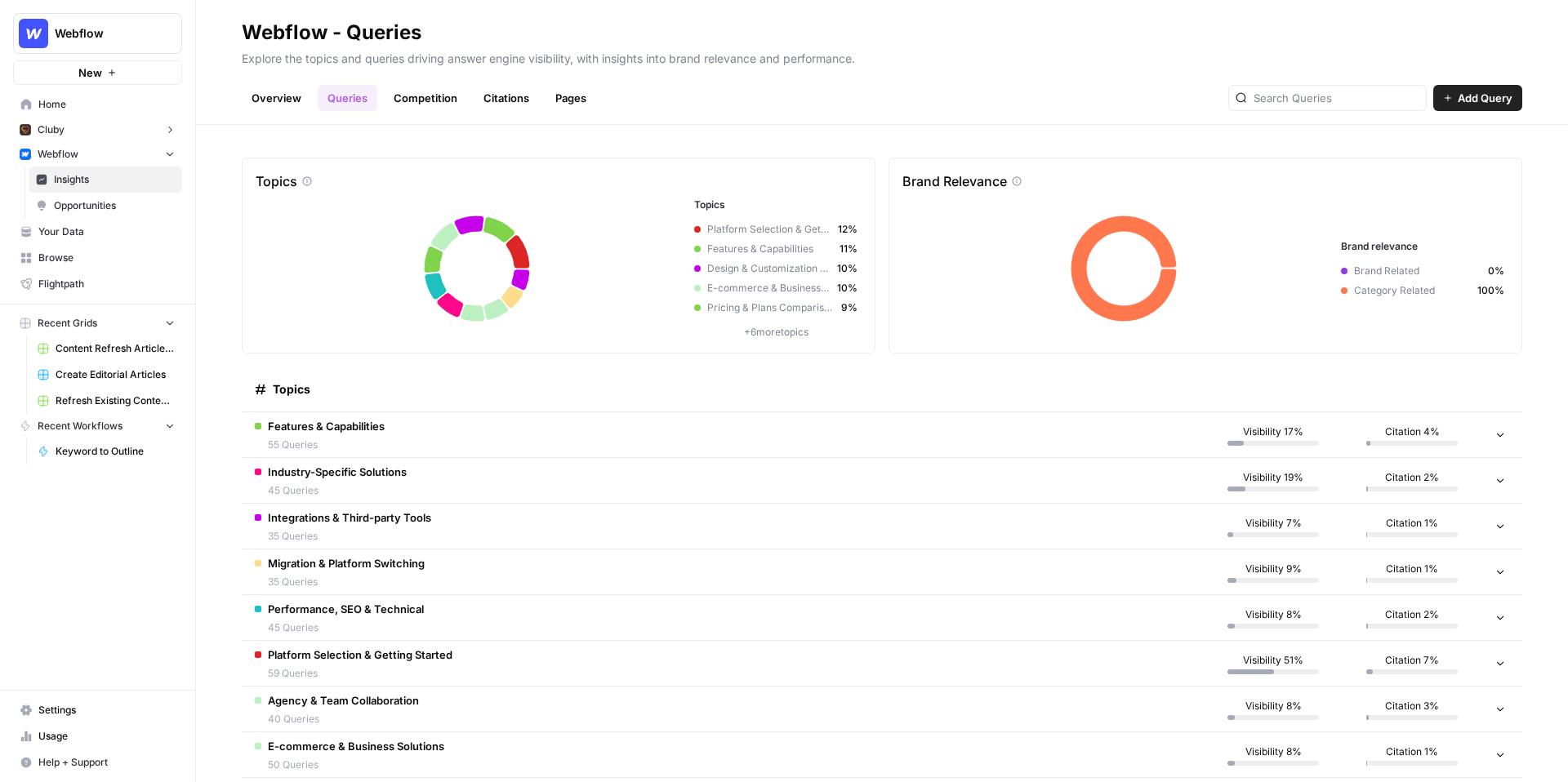
click at [411, 91] on link "Competition" at bounding box center [425, 98] width 84 height 26
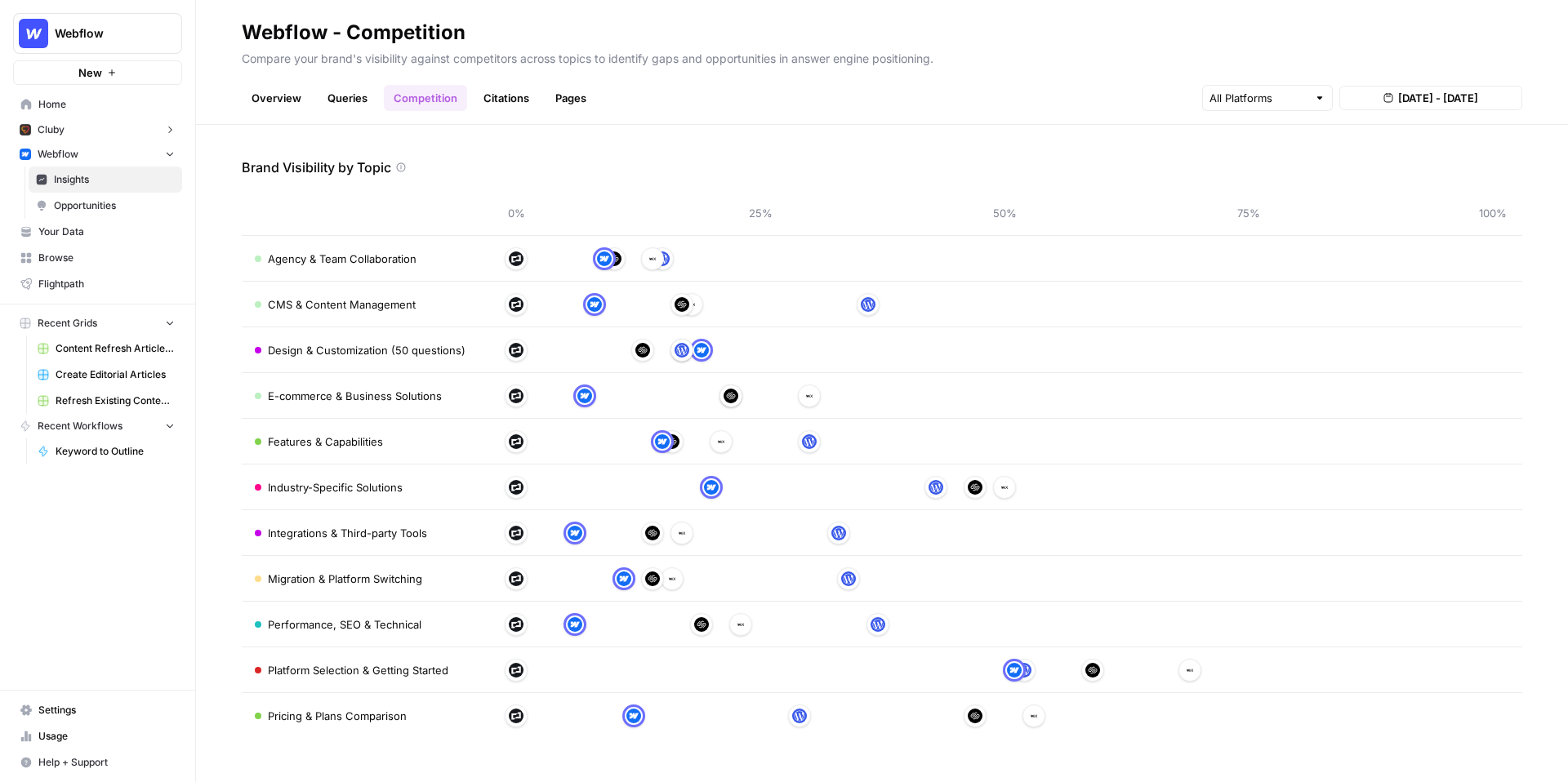
click at [507, 103] on link "Citations" at bounding box center [506, 98] width 66 height 26
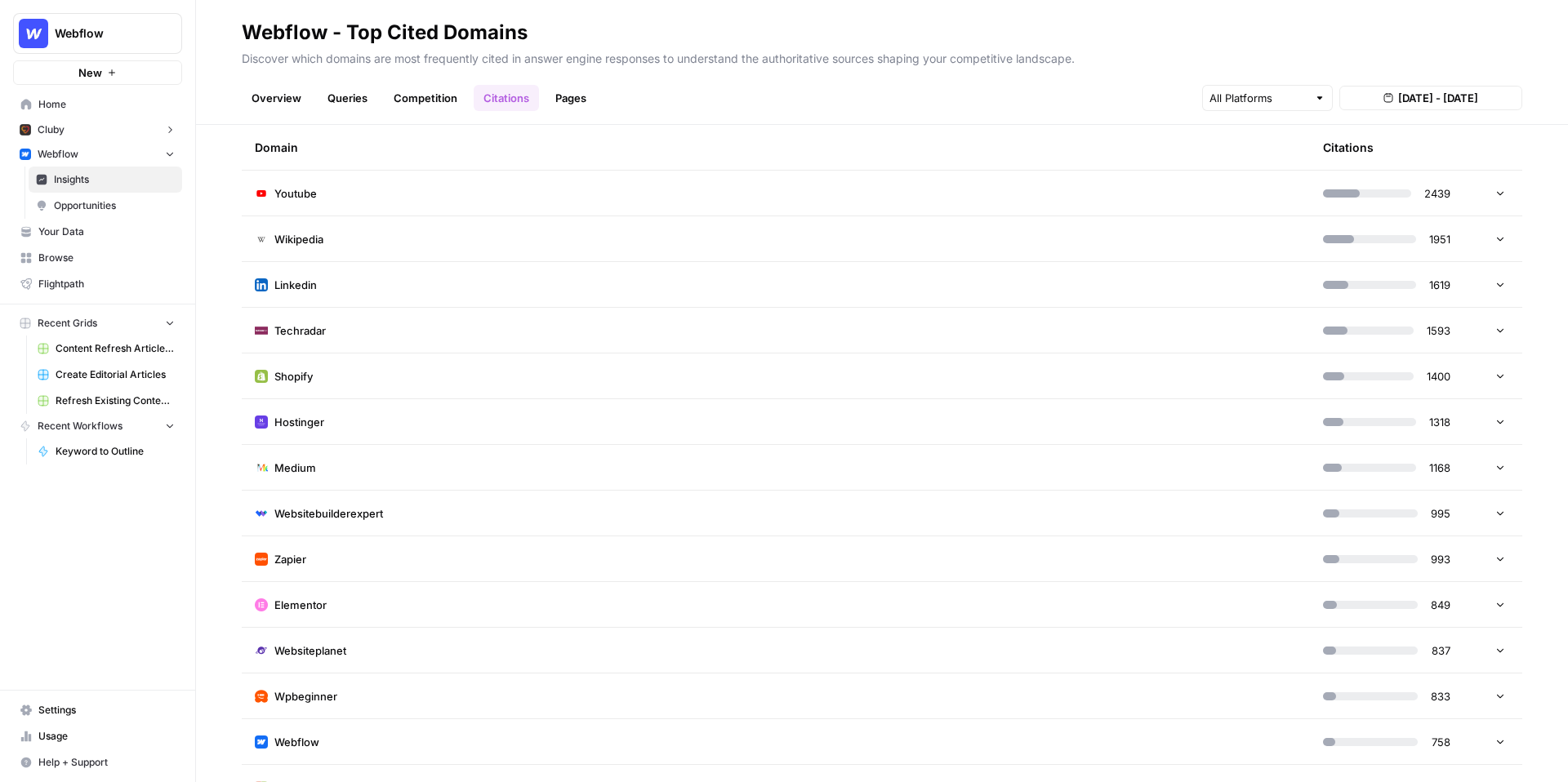
scroll to position [129, 0]
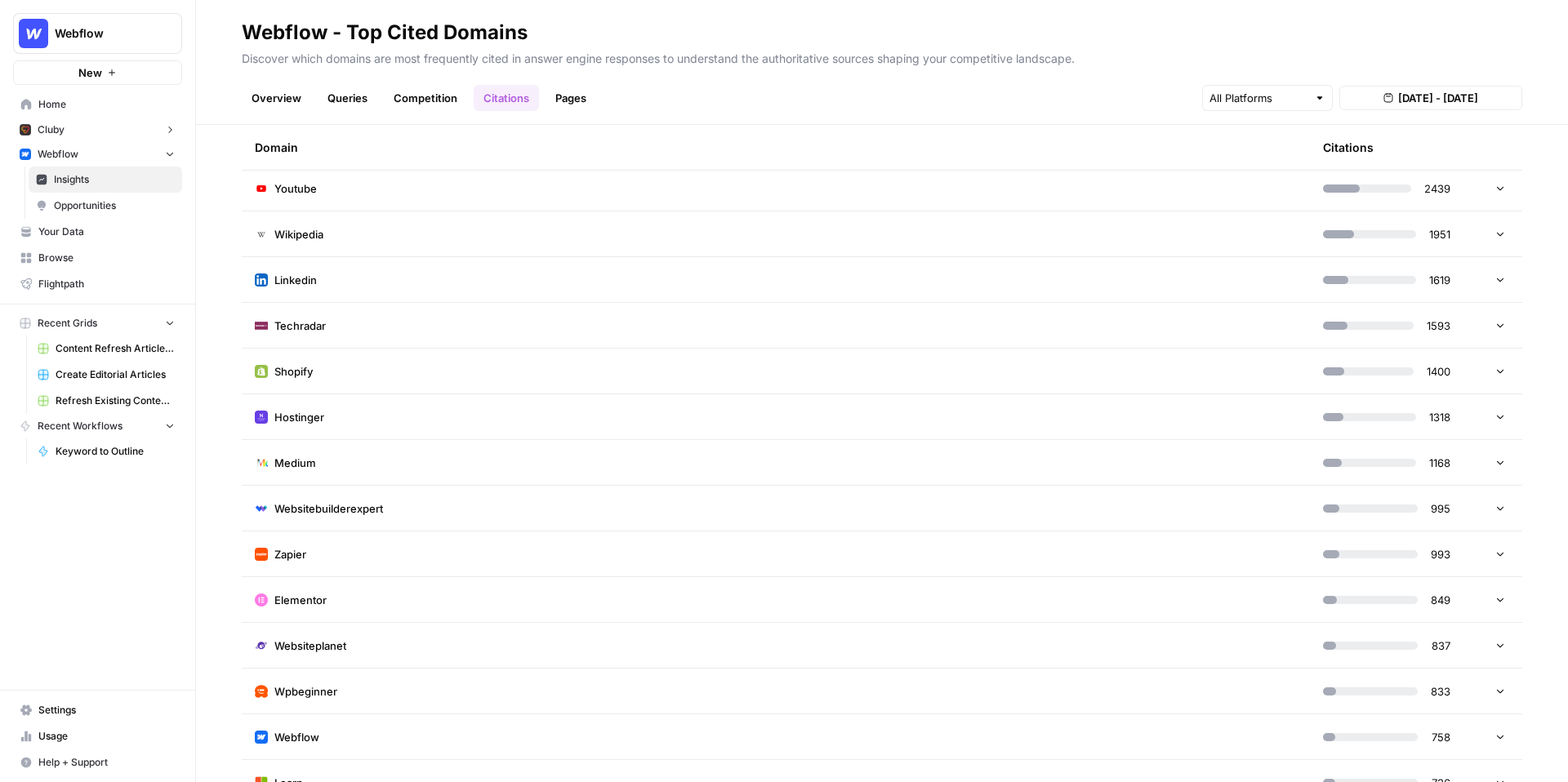
click at [569, 92] on link "Pages" at bounding box center [570, 98] width 50 height 26
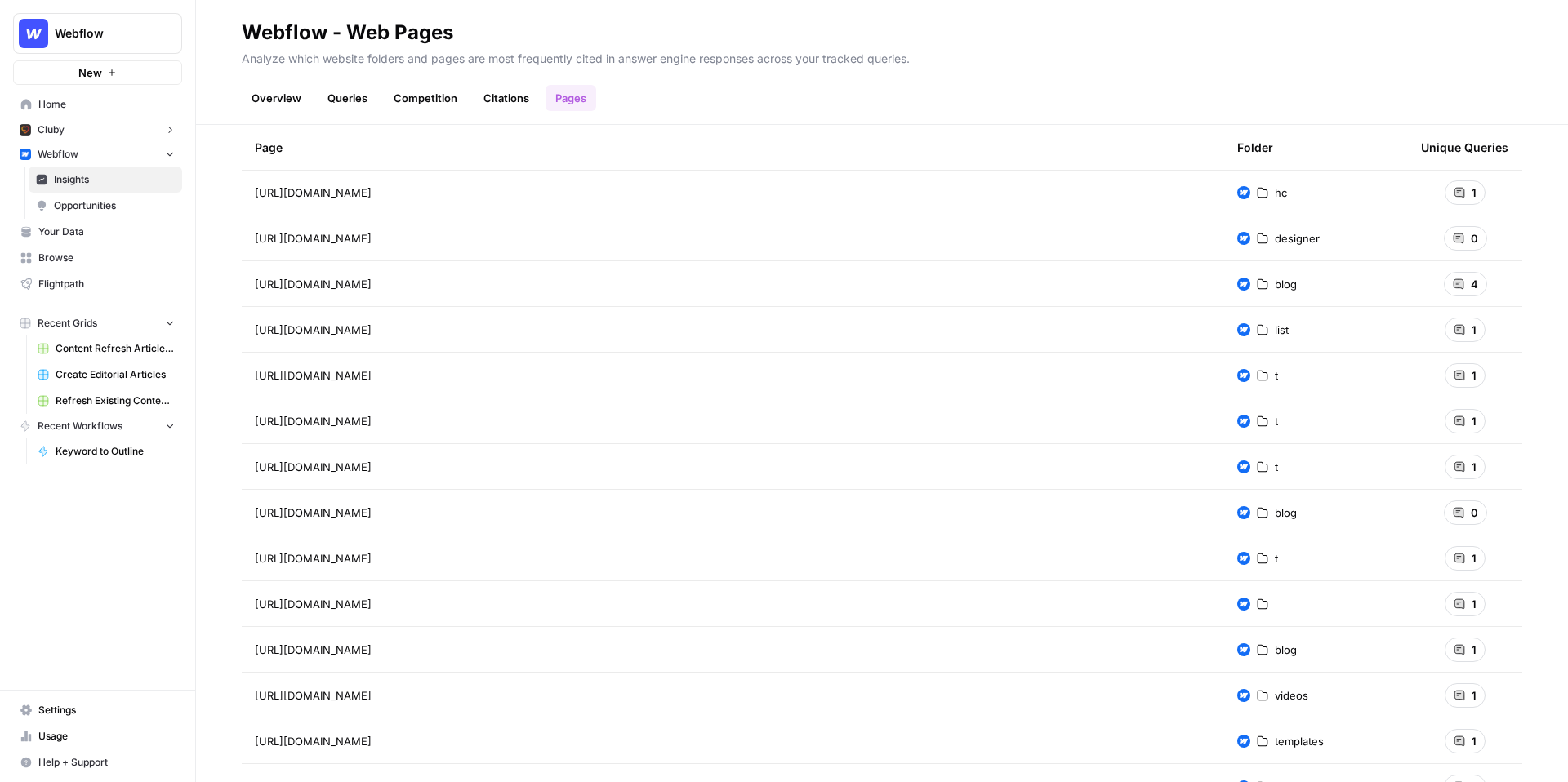
scroll to position [36, 0]
click at [105, 203] on span "Opportunities" at bounding box center [114, 206] width 121 height 14
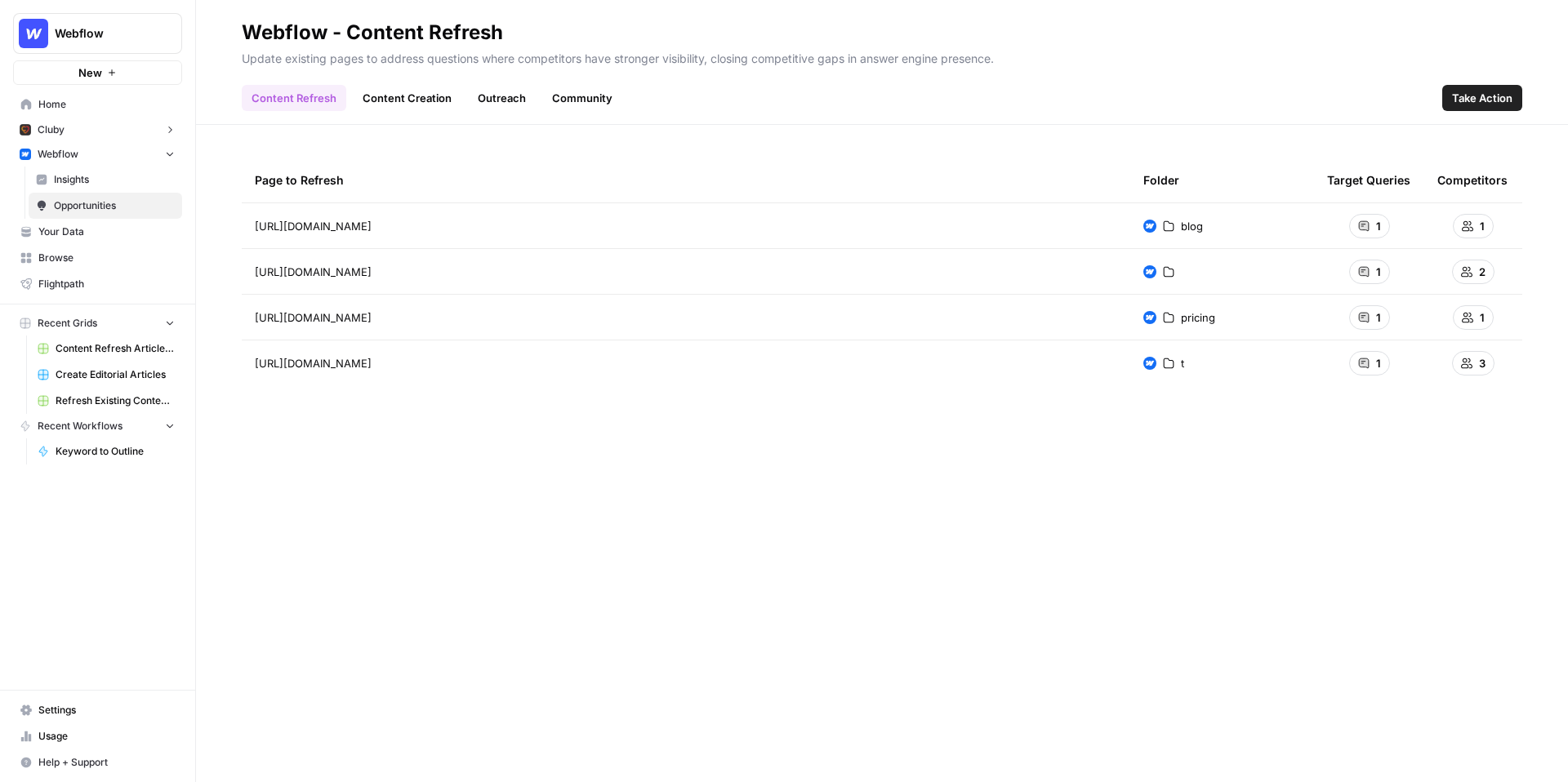
click at [1376, 228] on span "1" at bounding box center [1378, 226] width 4 height 16
click at [404, 101] on link "Content Creation" at bounding box center [407, 98] width 109 height 26
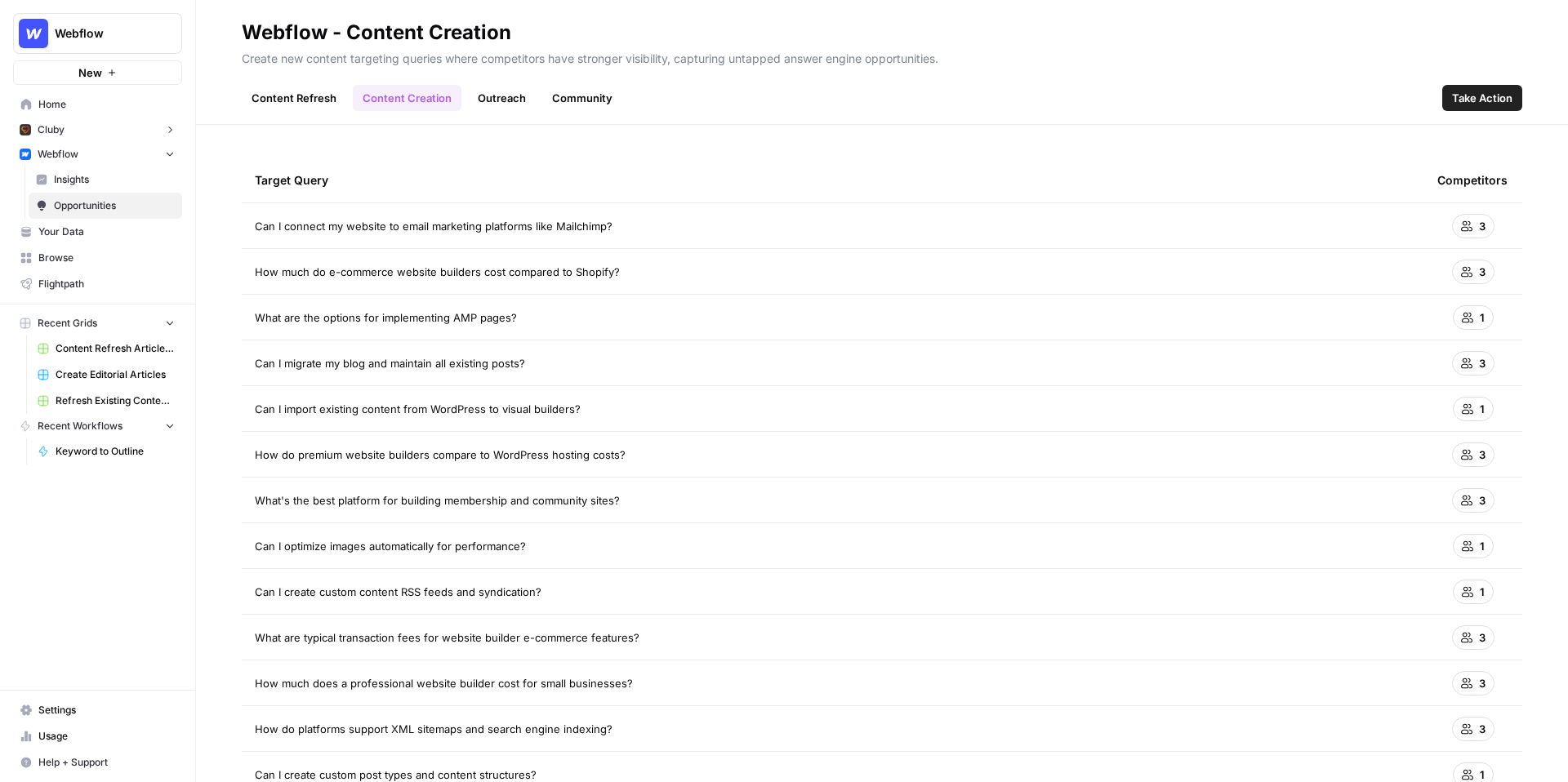
click at [491, 98] on link "Outreach" at bounding box center [501, 98] width 67 height 26
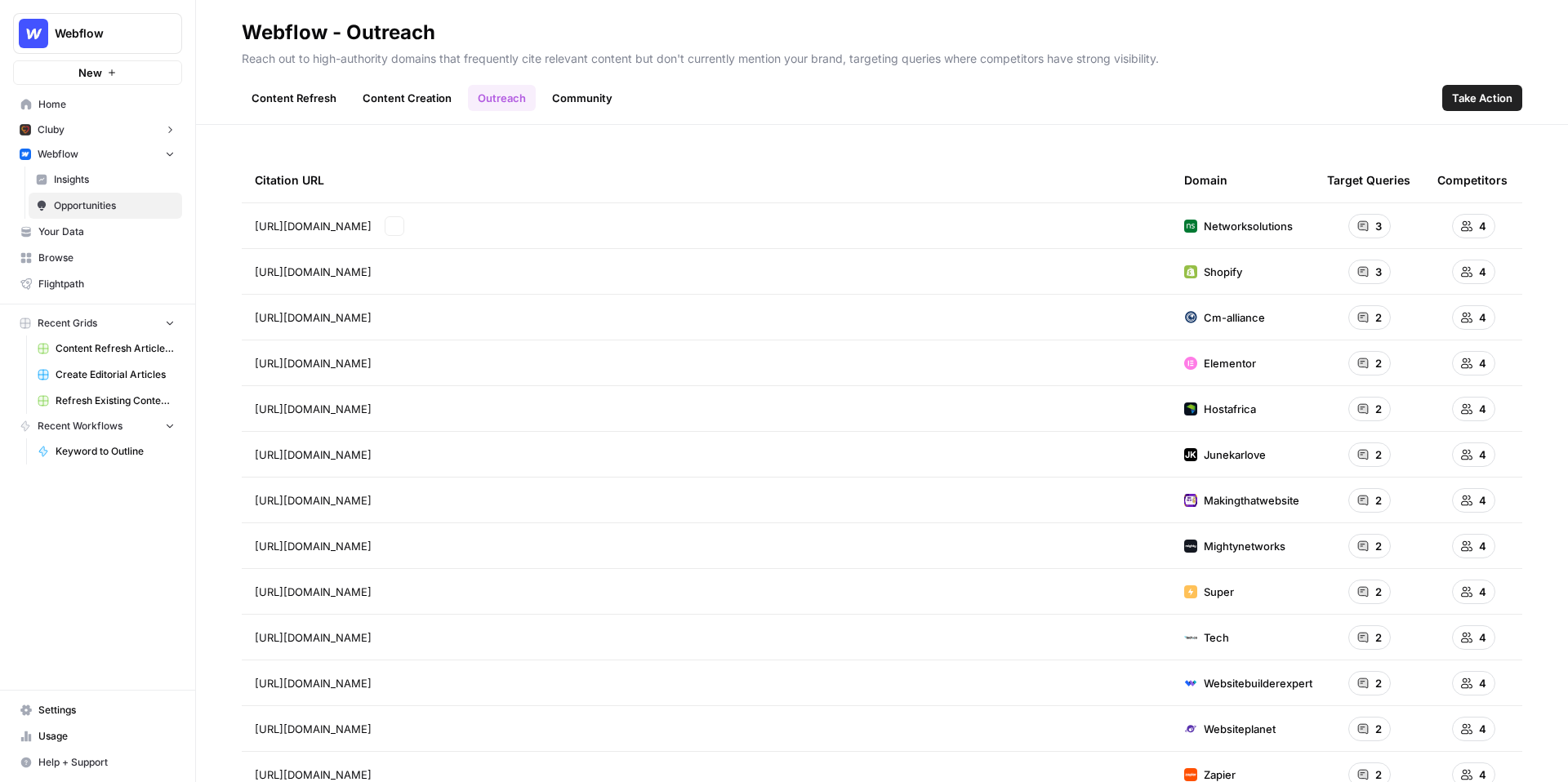
click at [1128, 221] on div "https://www.networksolutions.com/blog/how-much-does-it-cost-to-build-a-website/…" at bounding box center [707, 226] width 903 height 20
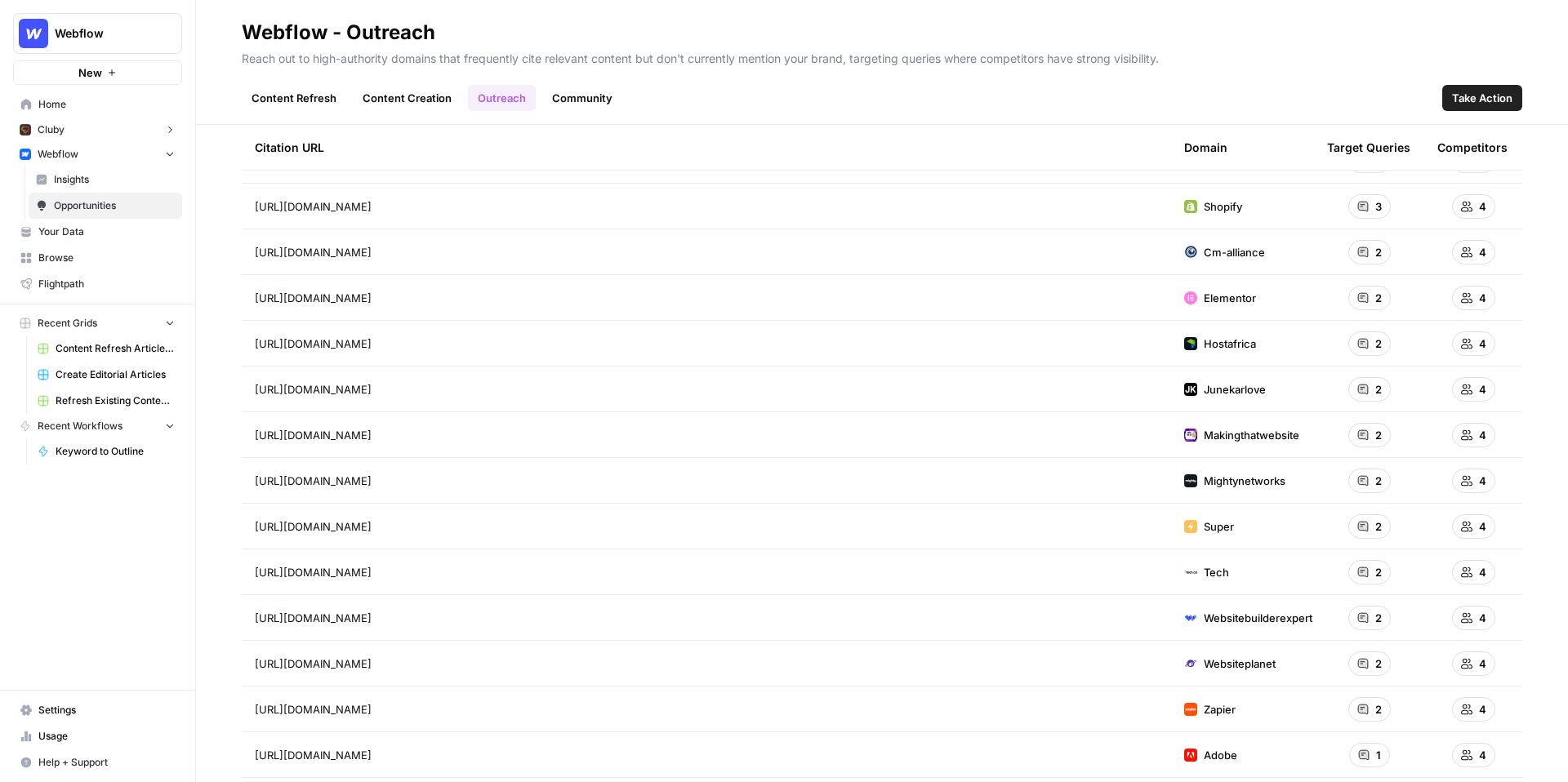
scroll to position [2, 0]
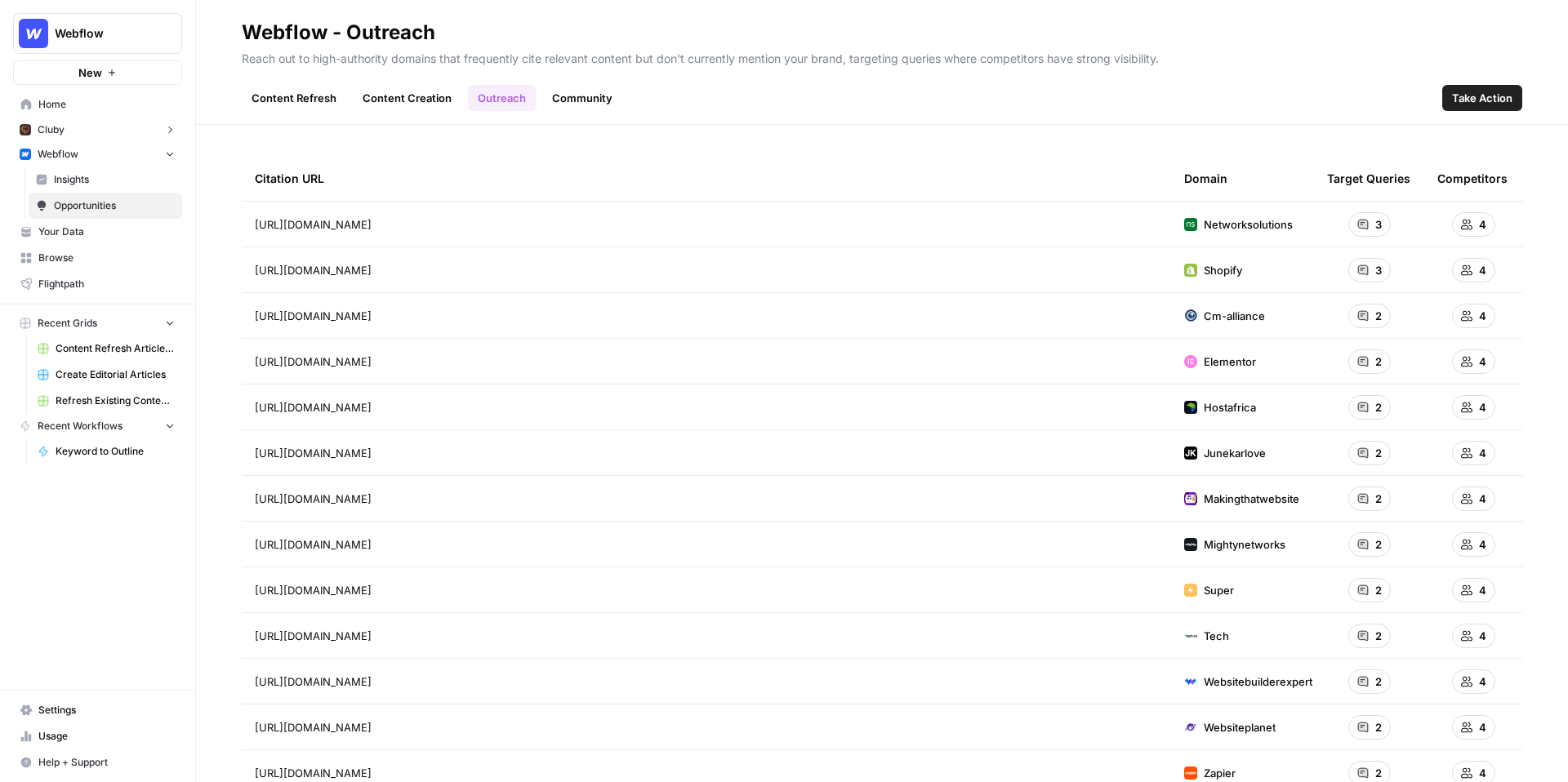
click at [571, 99] on link "Community" at bounding box center [582, 98] width 80 height 26
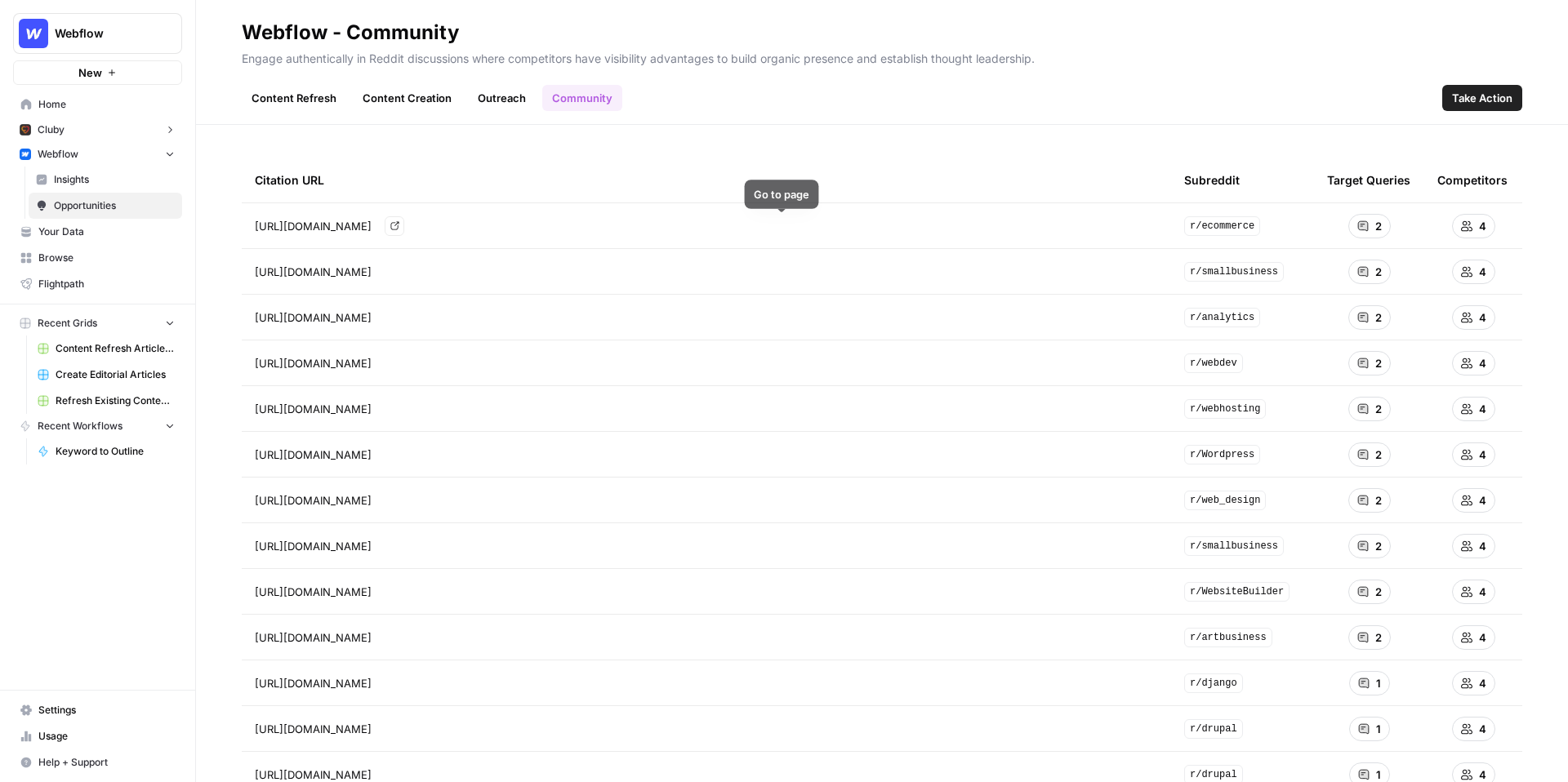
click at [400, 221] on icon "Go to page https://www.reddit.com/r/ecommerce/comments/14mkkb1/international_b2…" at bounding box center [395, 225] width 9 height 9
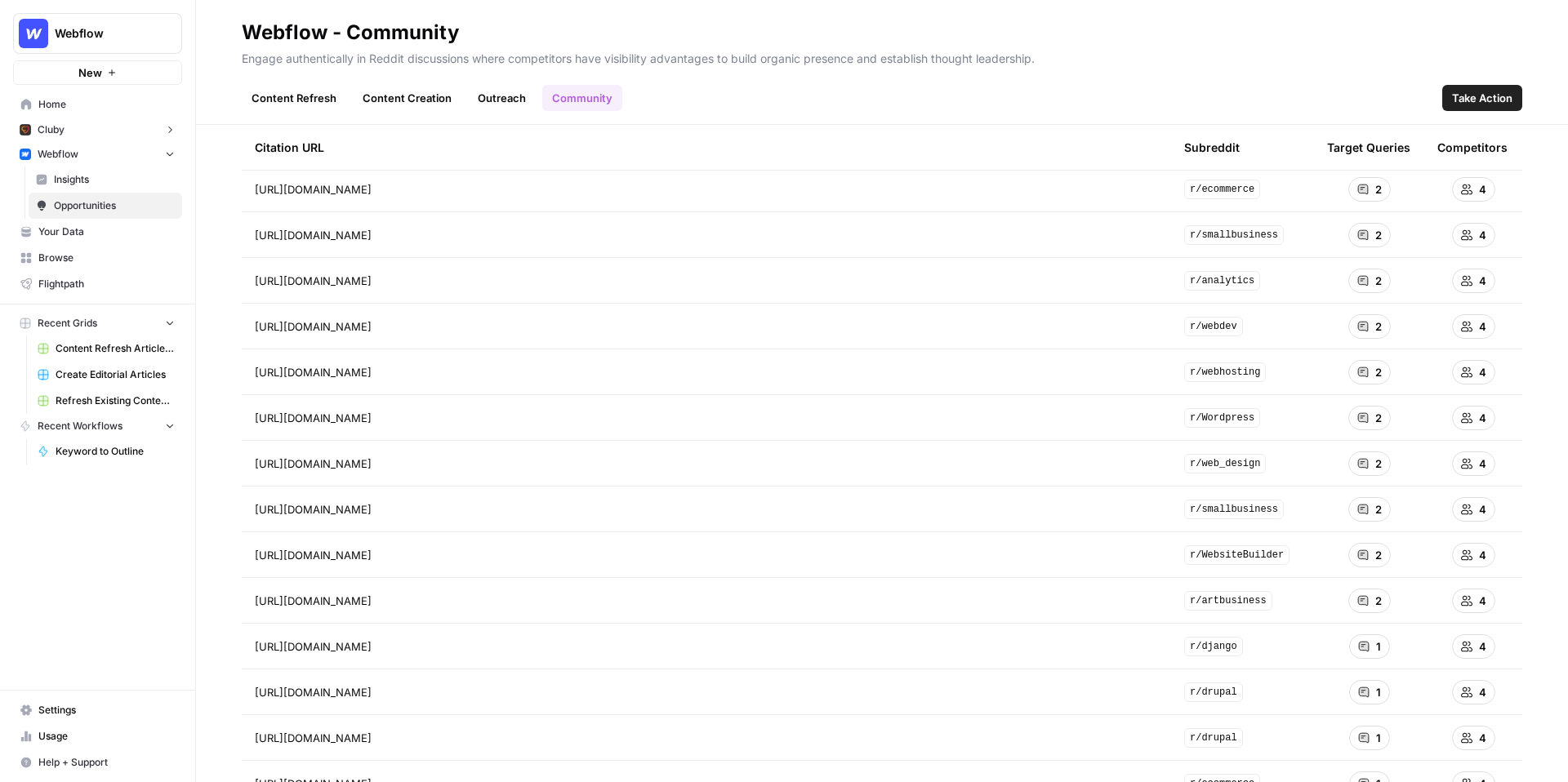
scroll to position [41, 0]
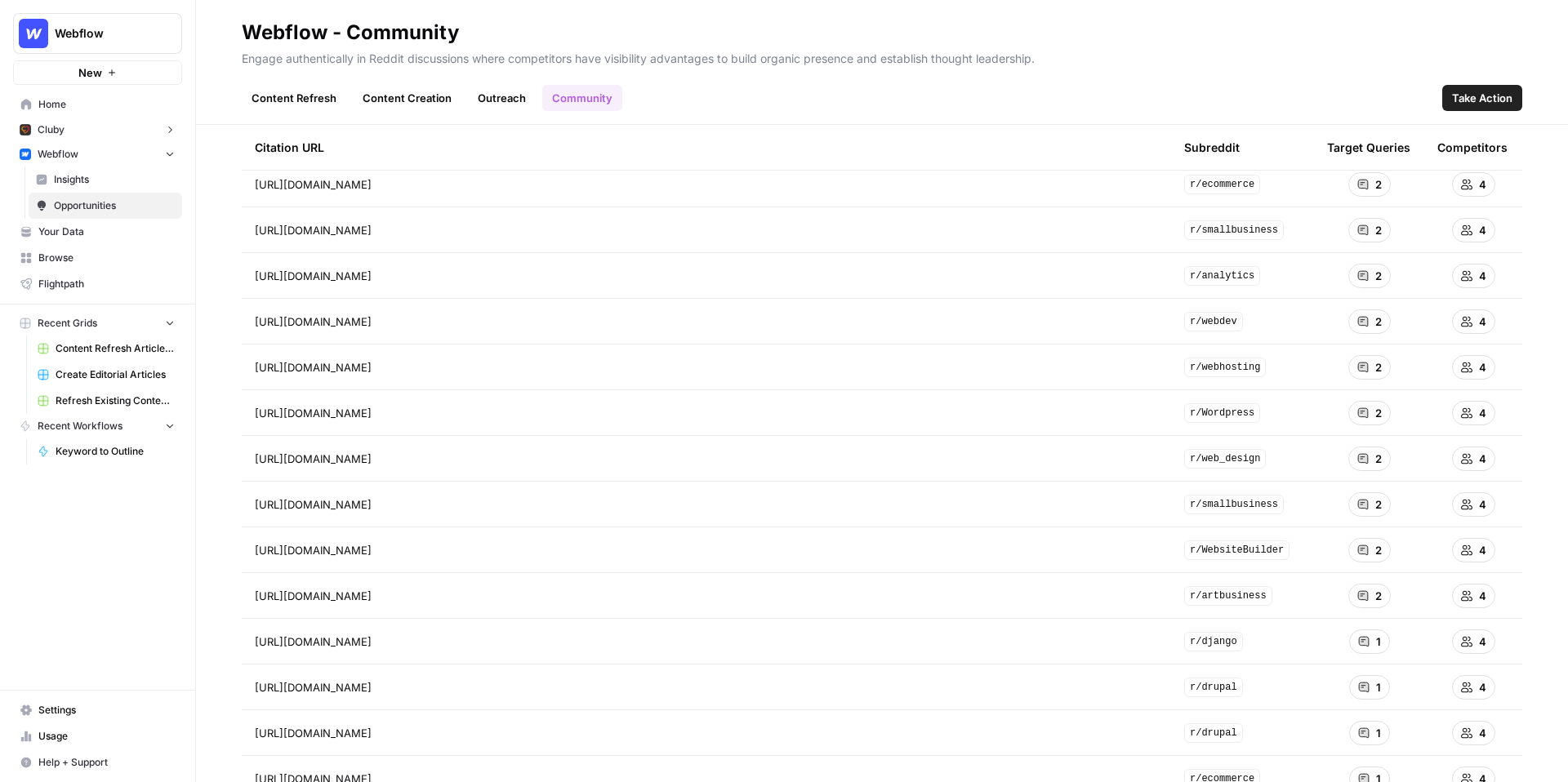
click at [1465, 97] on span "Take Action" at bounding box center [1482, 98] width 60 height 16
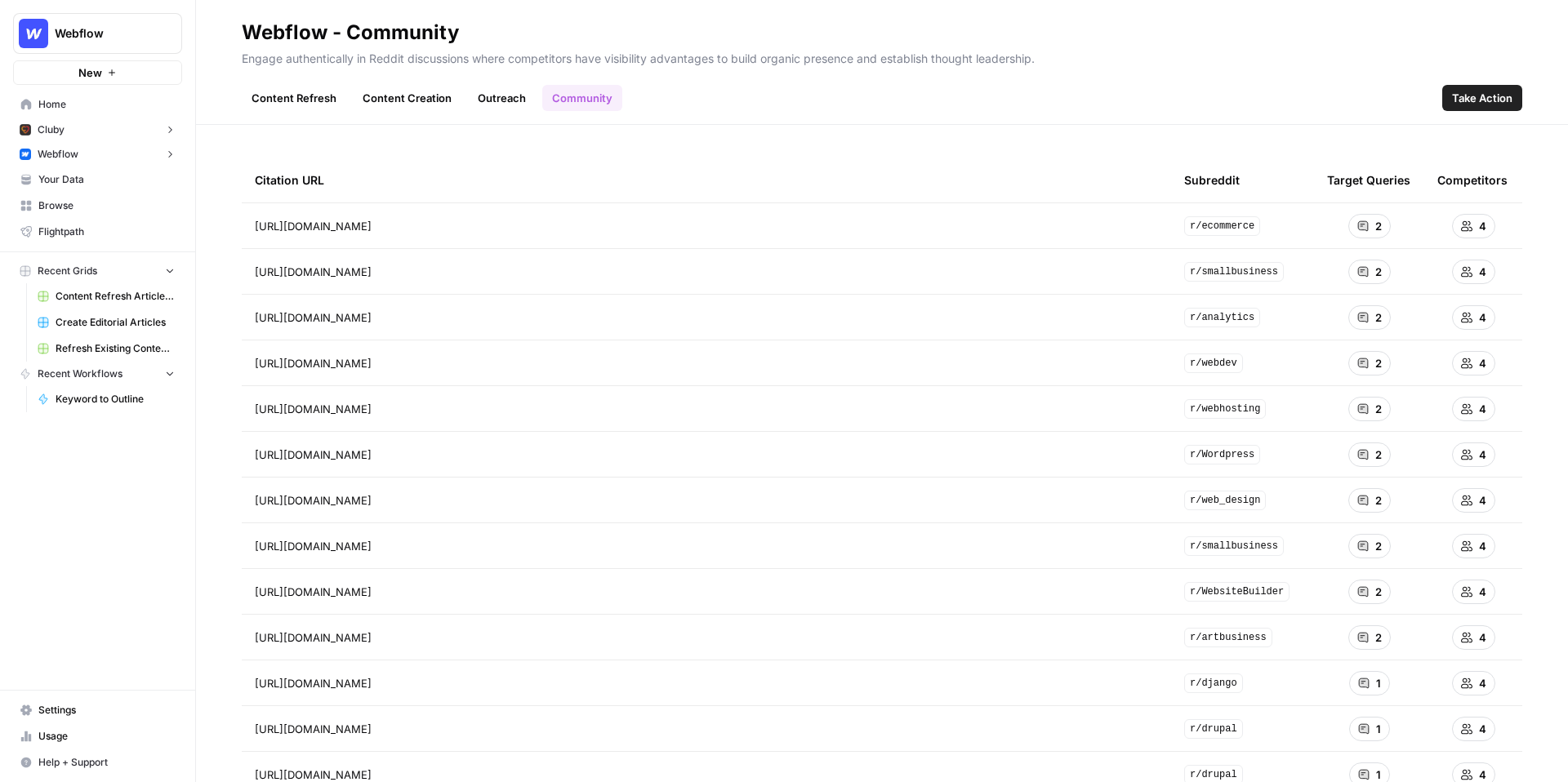
click at [277, 103] on link "Content Refresh" at bounding box center [294, 98] width 104 height 26
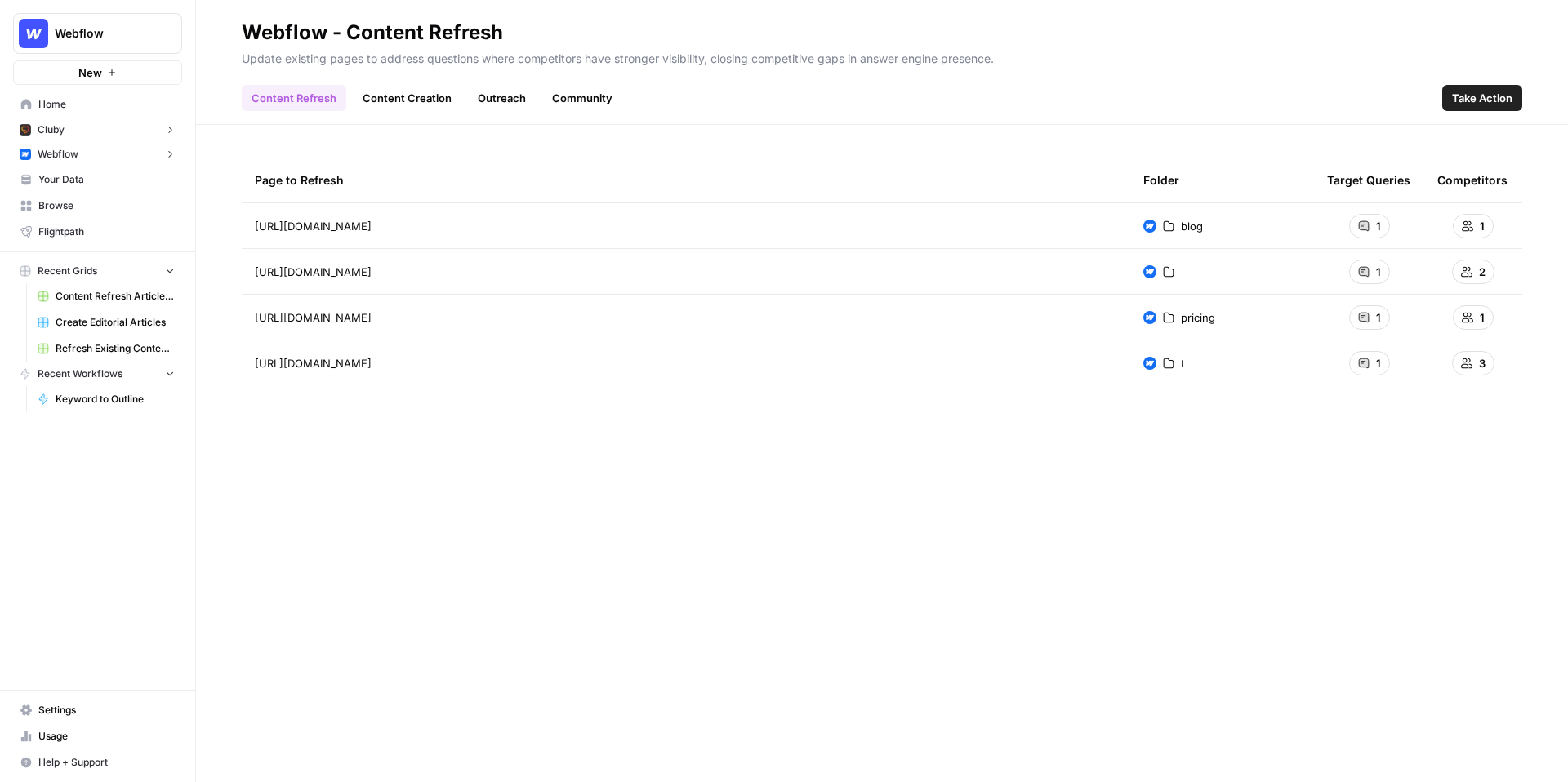
click at [1492, 101] on span "Take Action" at bounding box center [1482, 98] width 60 height 16
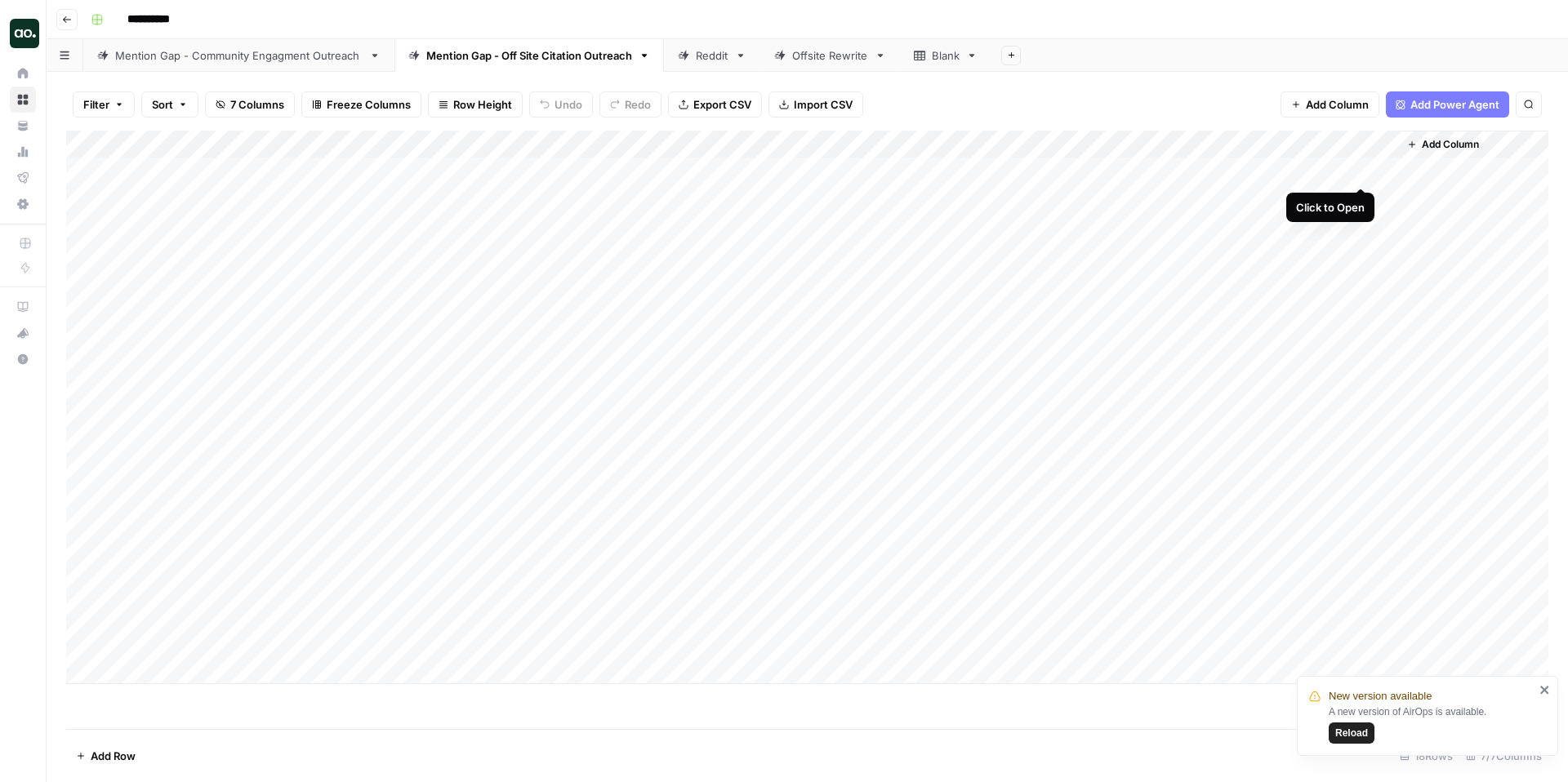
click at [1362, 171] on div "Add Column" at bounding box center [807, 407] width 1482 height 554
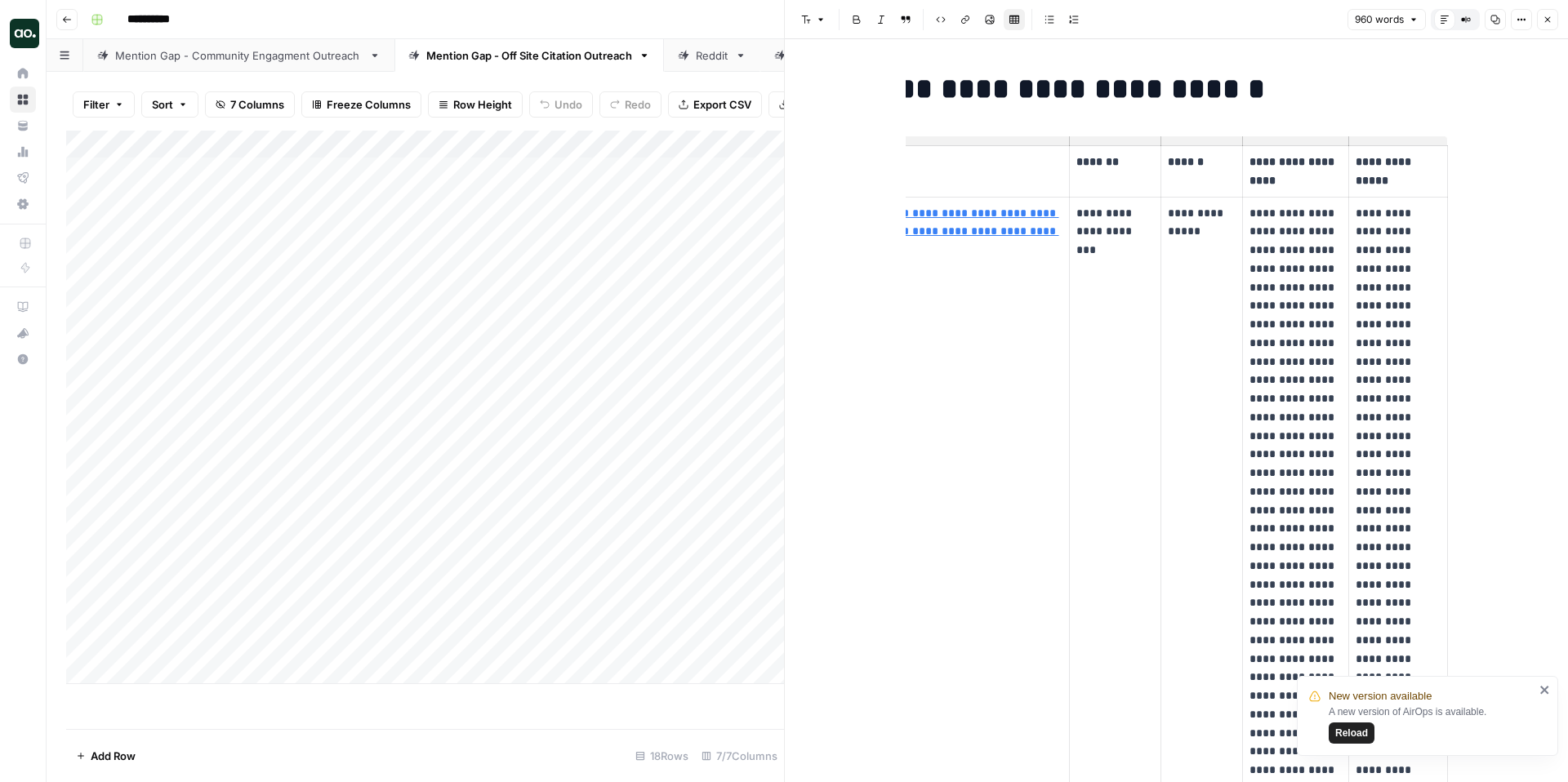
click at [1547, 18] on icon "button" at bounding box center [1547, 19] width 10 height 10
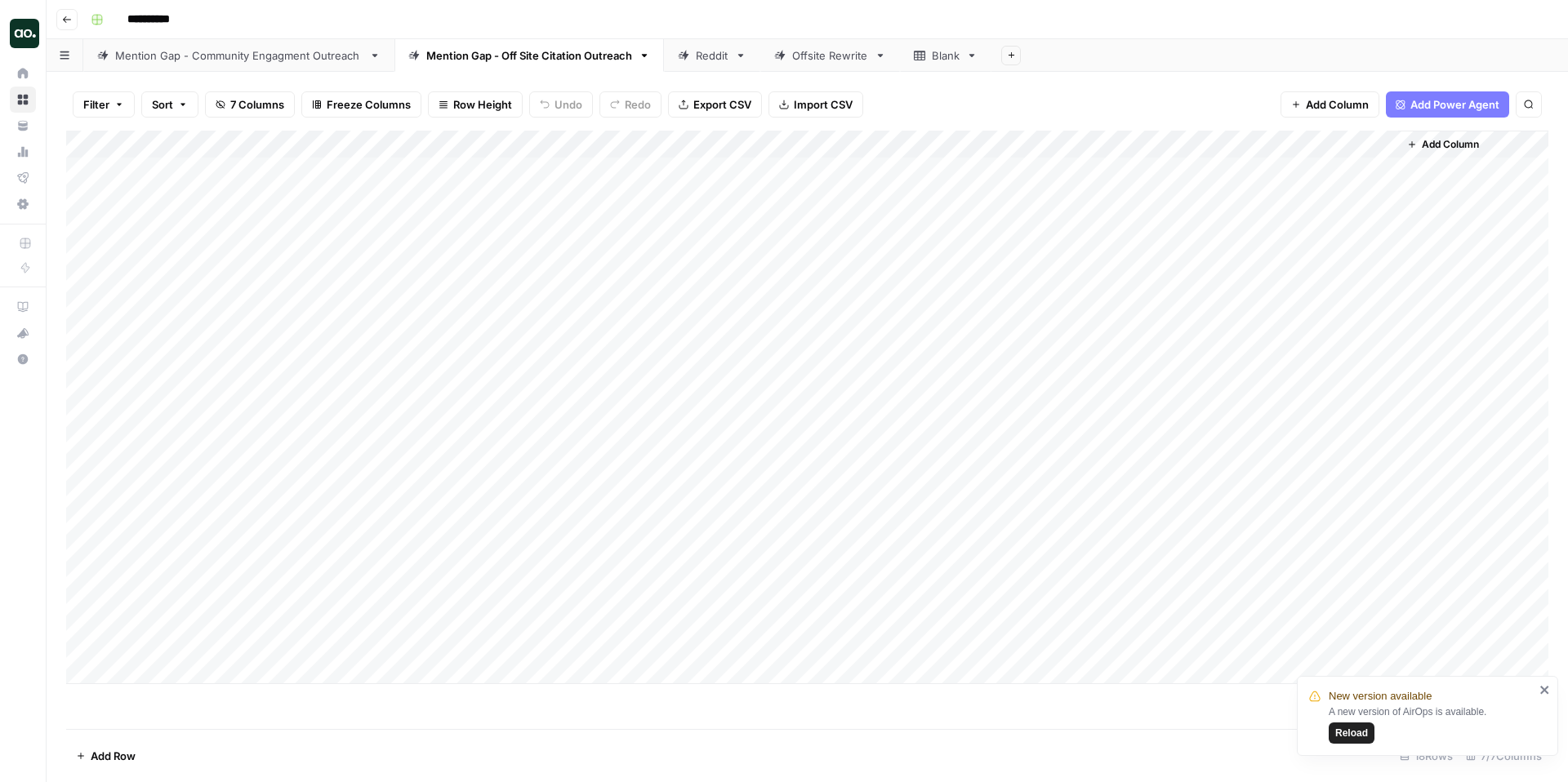
click at [708, 66] on link "Reddit" at bounding box center [711, 56] width 96 height 32
click at [1238, 171] on div "Add Column" at bounding box center [807, 213] width 1482 height 165
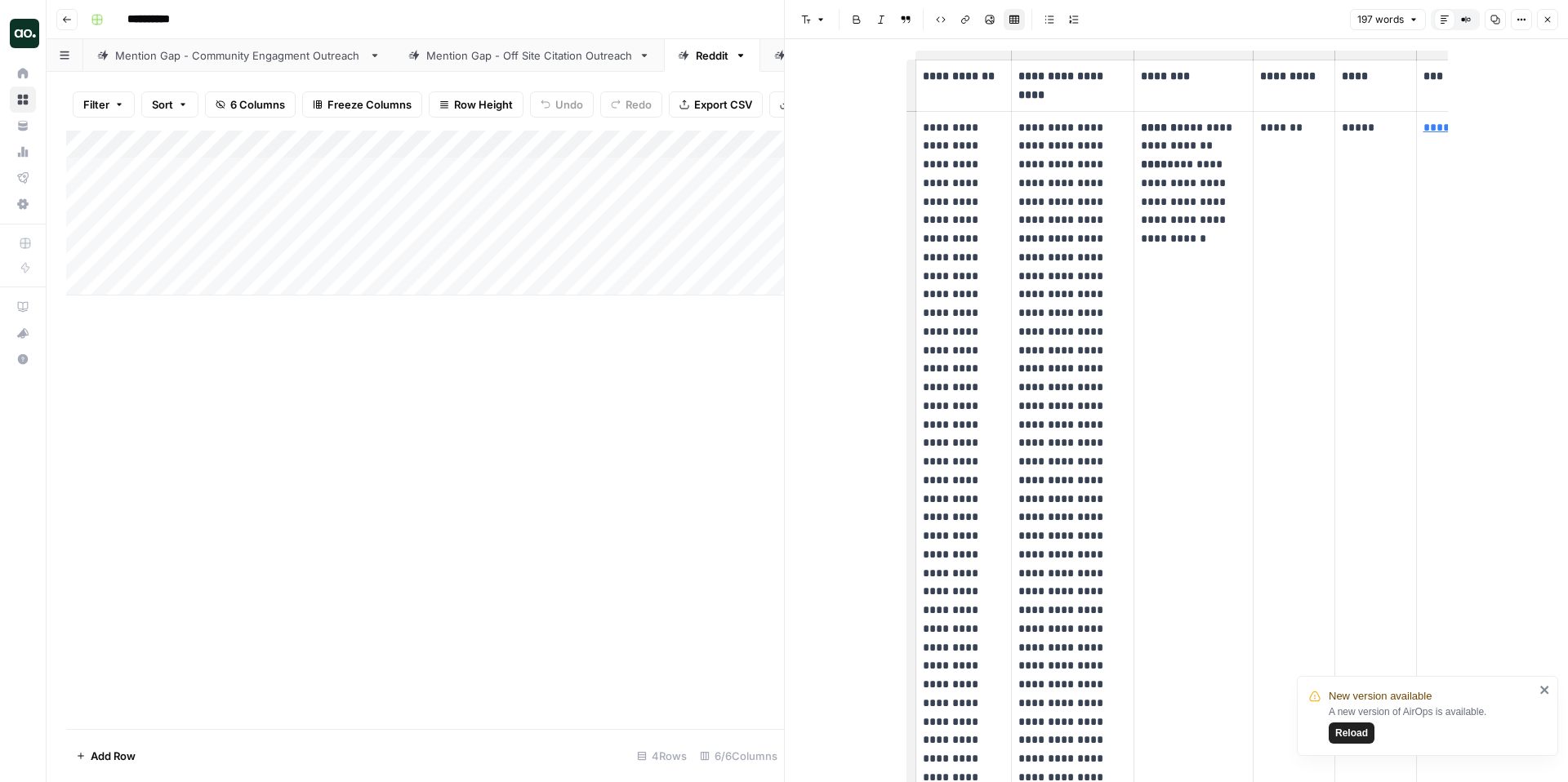
scroll to position [0, 50]
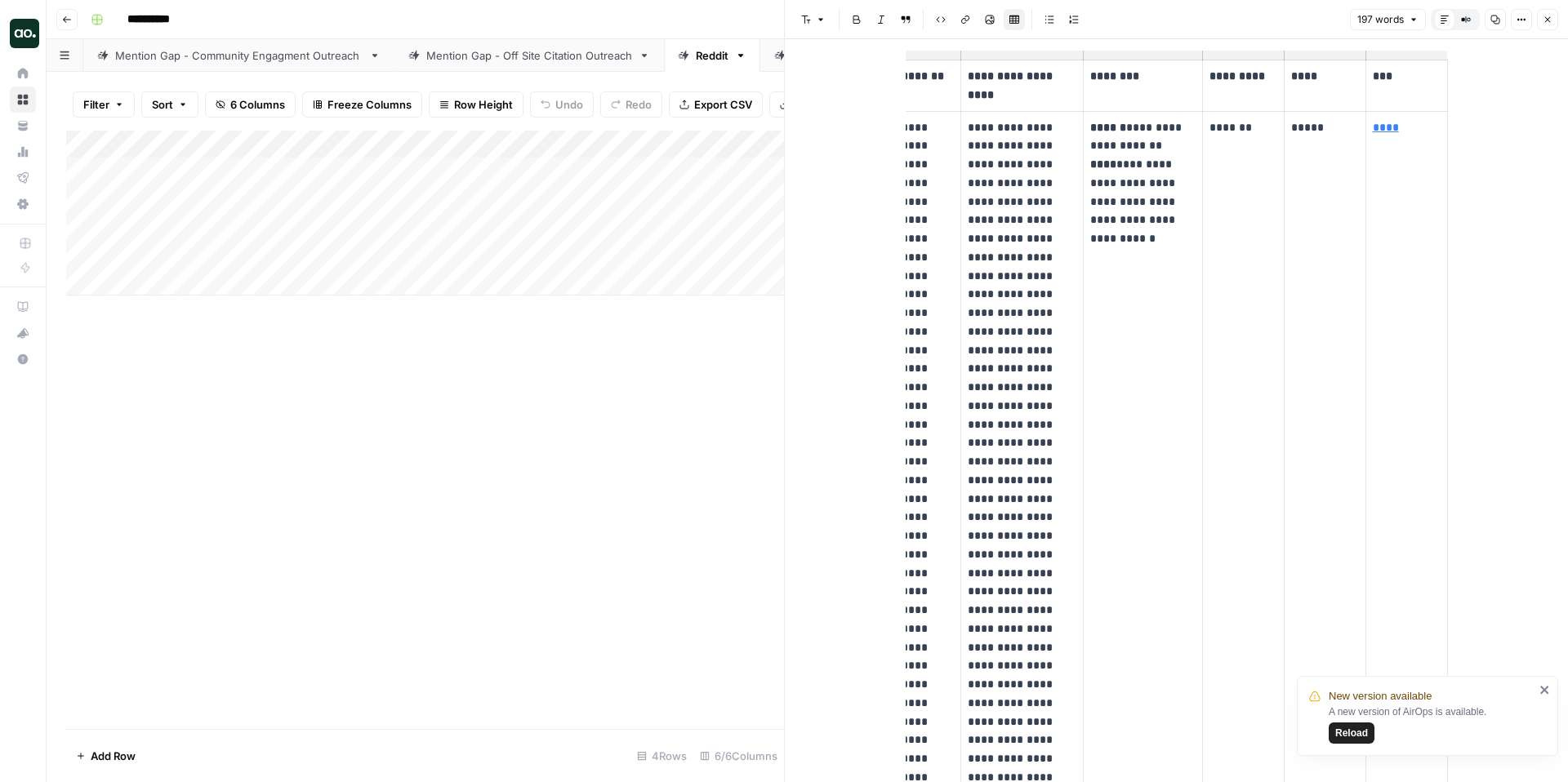
click at [1551, 23] on icon "button" at bounding box center [1547, 19] width 10 height 10
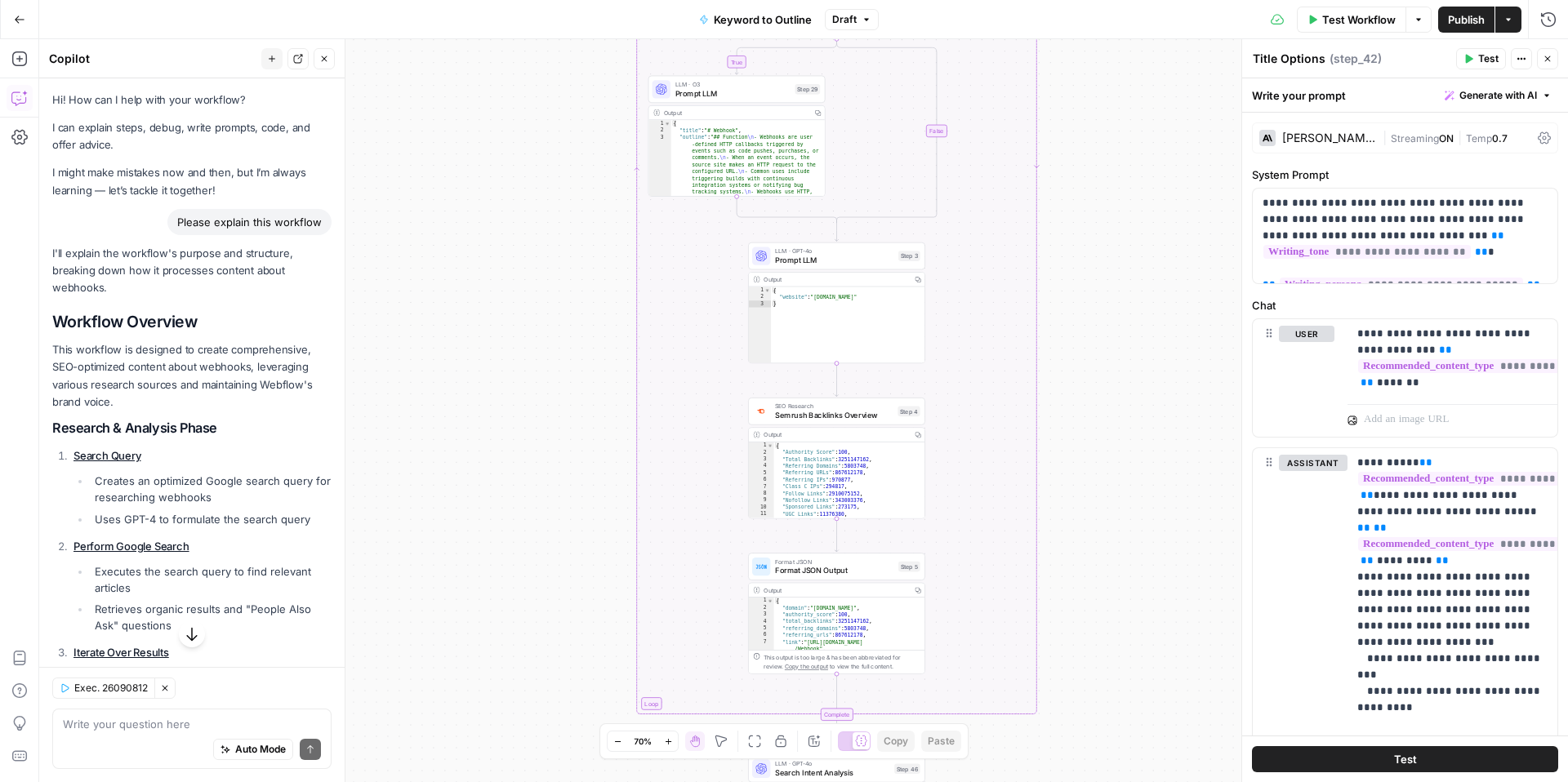
scroll to position [581, 0]
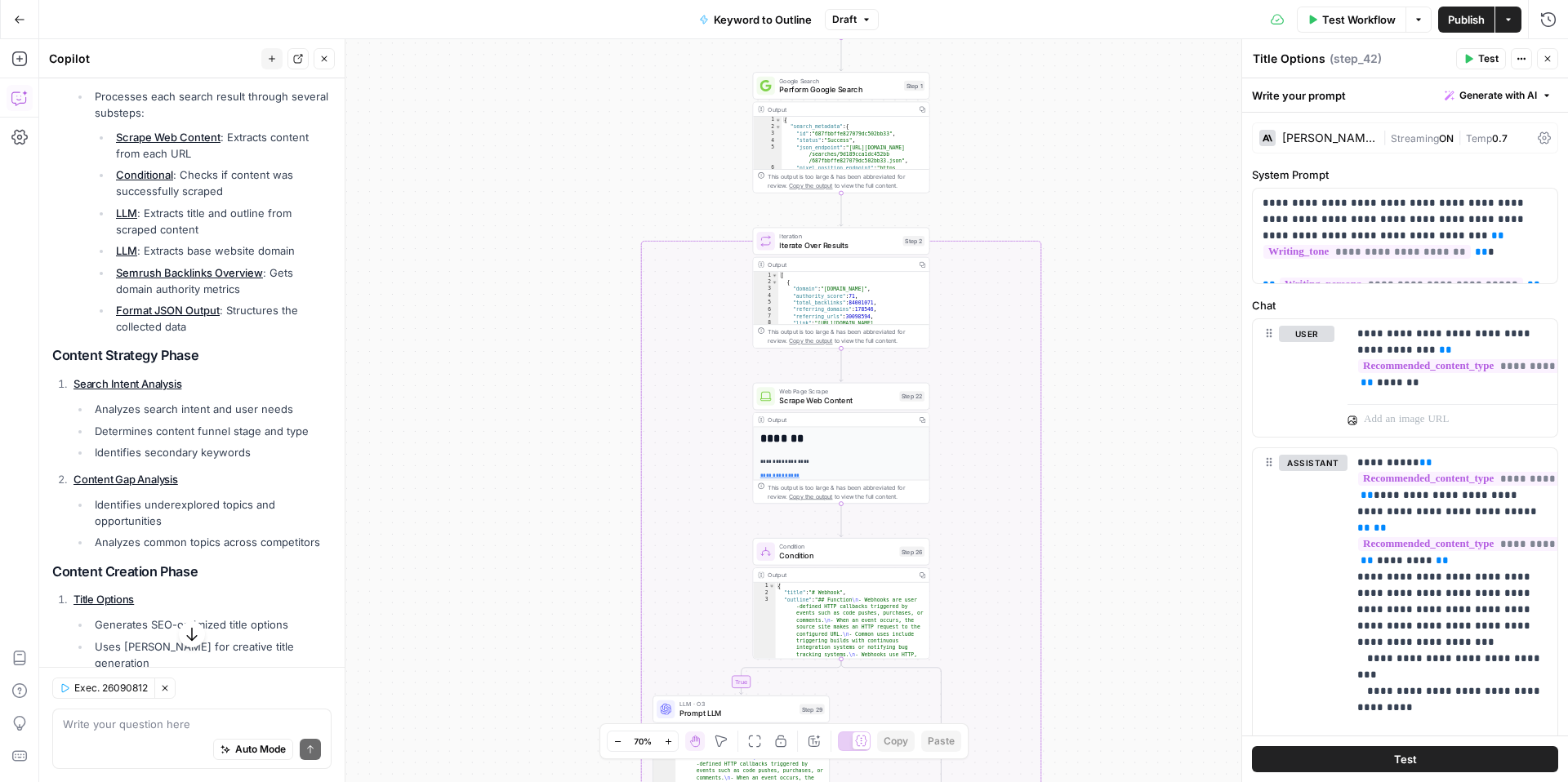
drag, startPoint x: 1132, startPoint y: 123, endPoint x: 1131, endPoint y: 584, distance: 461.0
click at [1131, 584] on div "true false Workflow Set Inputs Inputs LLM · GPT-4o Search Query Step 40 Output …" at bounding box center [804, 411] width 1528 height 743
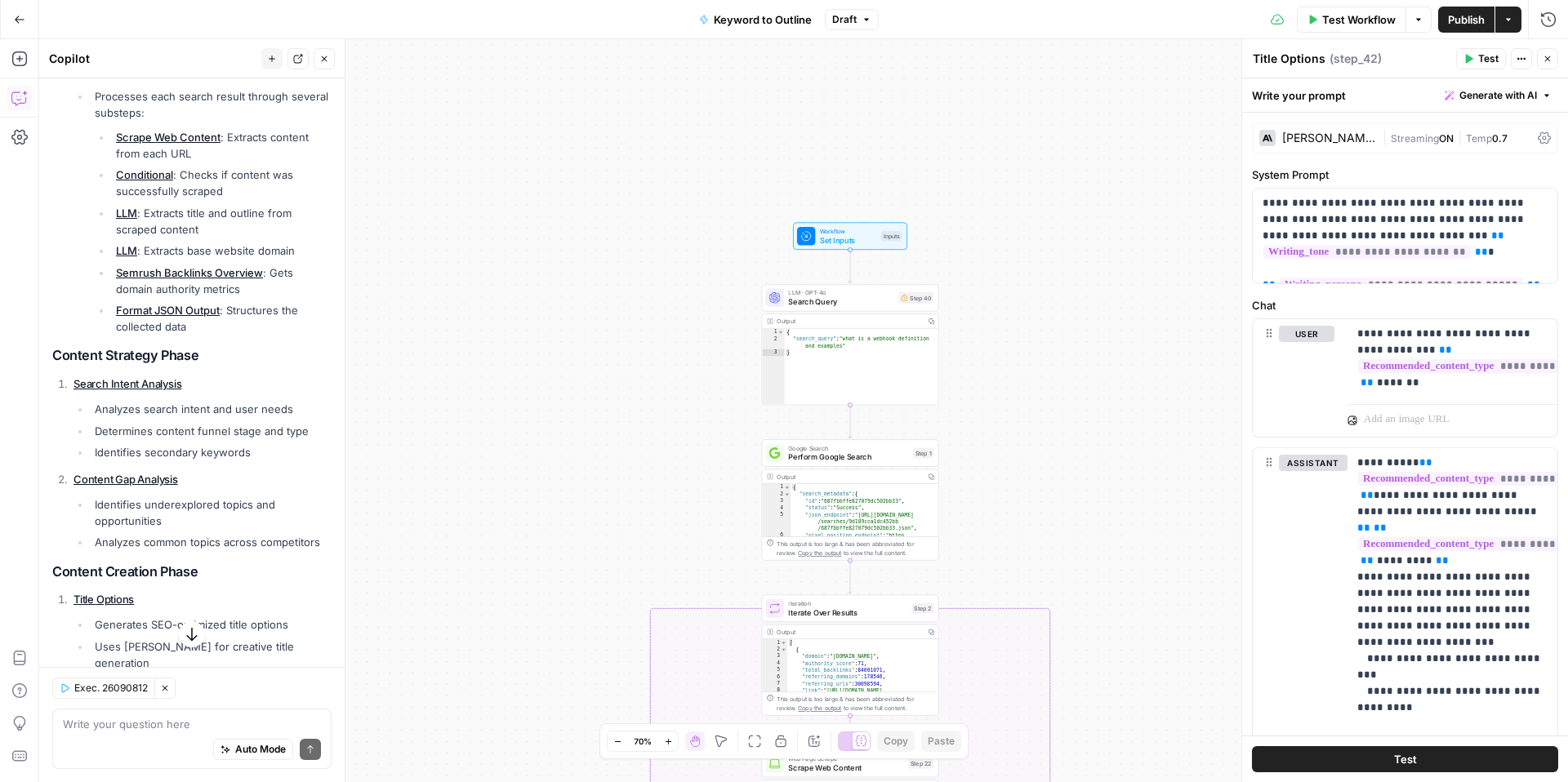
drag, startPoint x: 1113, startPoint y: 226, endPoint x: 1123, endPoint y: 604, distance: 378.1
click at [1123, 603] on div "true false Workflow Set Inputs Inputs LLM · GPT-4o Search Query Step 40 Output …" at bounding box center [804, 411] width 1528 height 743
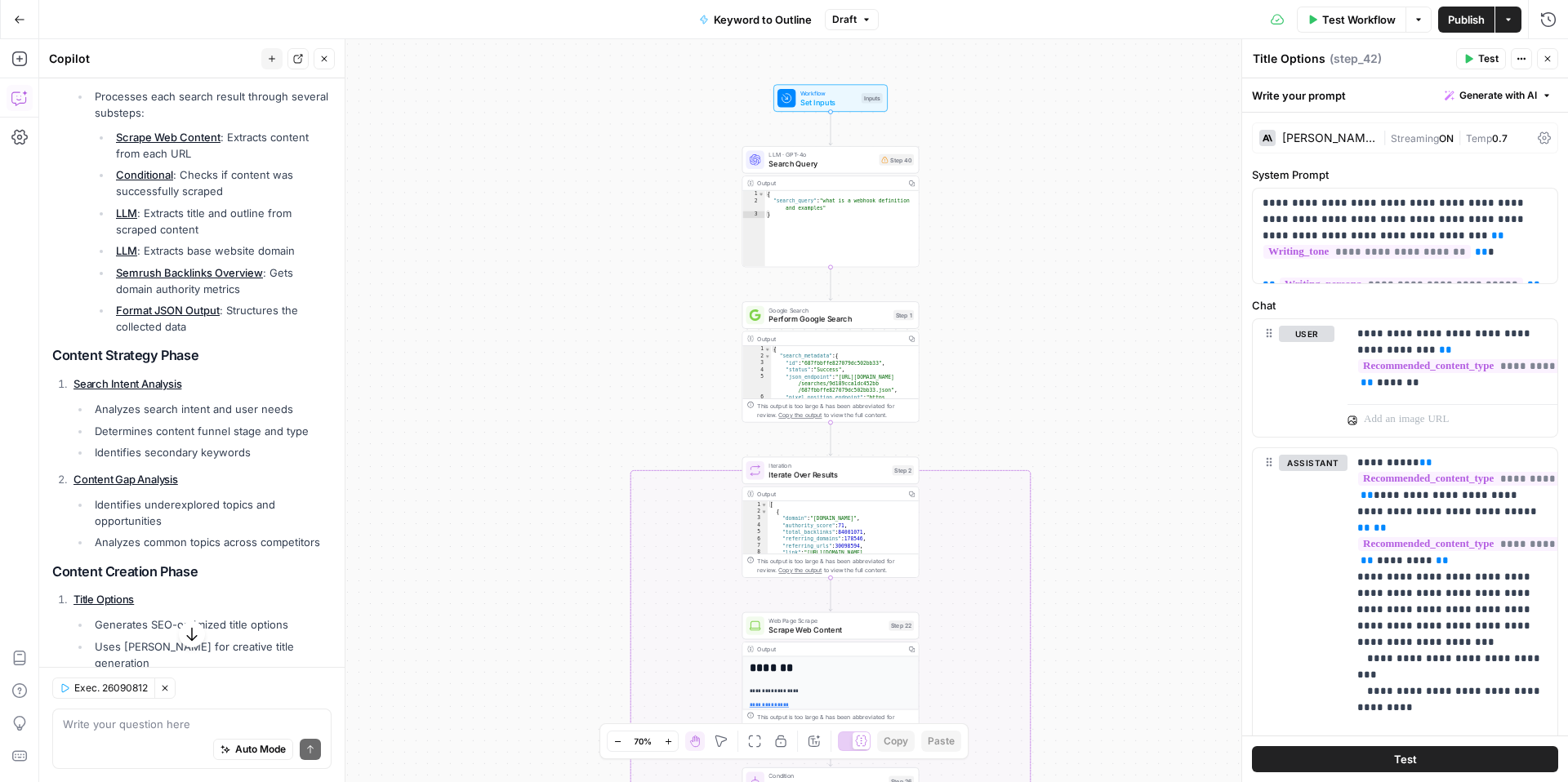
drag, startPoint x: 1083, startPoint y: 266, endPoint x: 1061, endPoint y: 116, distance: 151.6
click at [1061, 116] on div "true false Workflow Set Inputs Inputs LLM · GPT-4o Search Query Step 40 Output …" at bounding box center [804, 411] width 1528 height 743
click at [1550, 65] on button "Close" at bounding box center [1547, 59] width 22 height 22
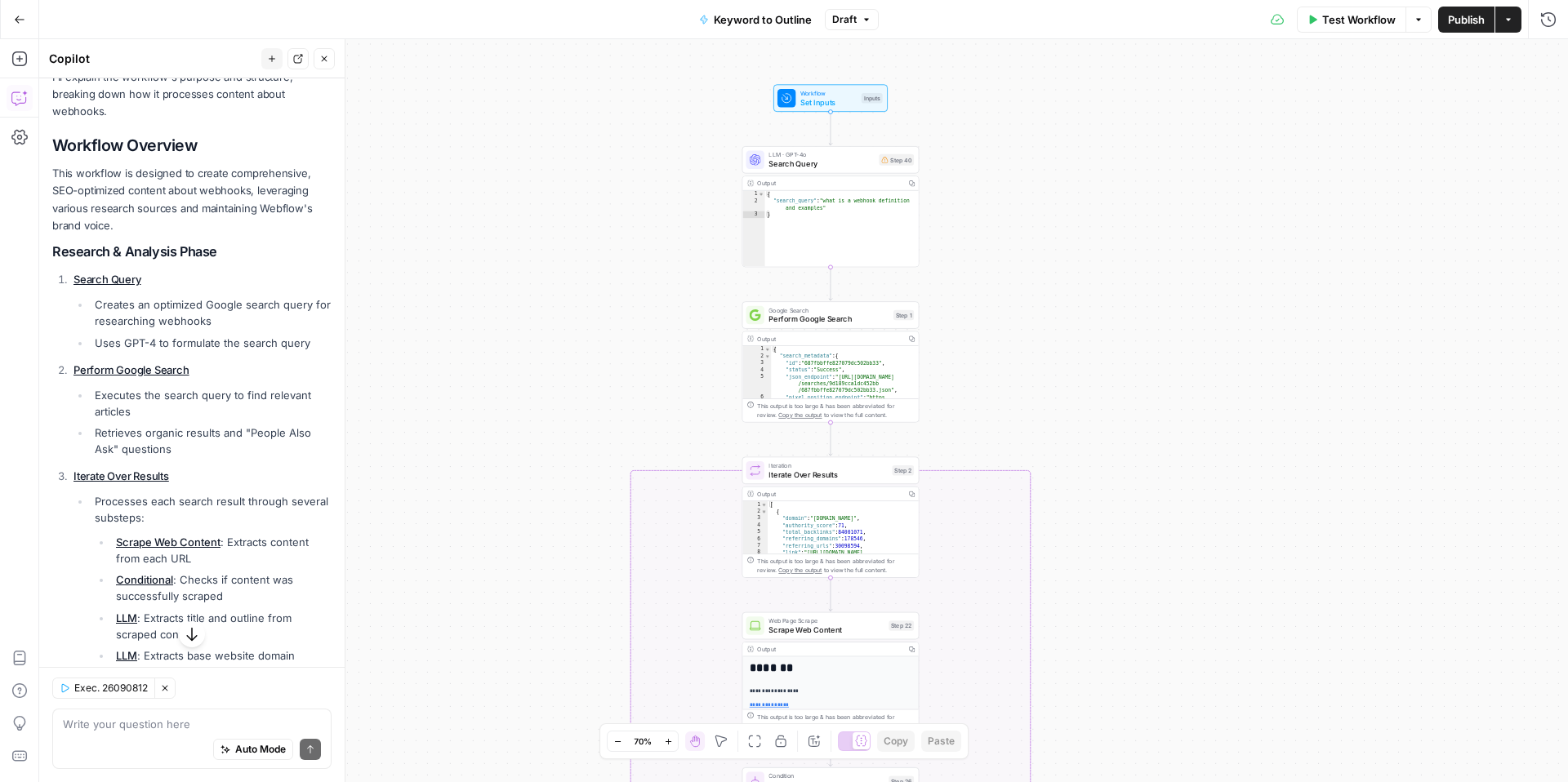
scroll to position [0, 0]
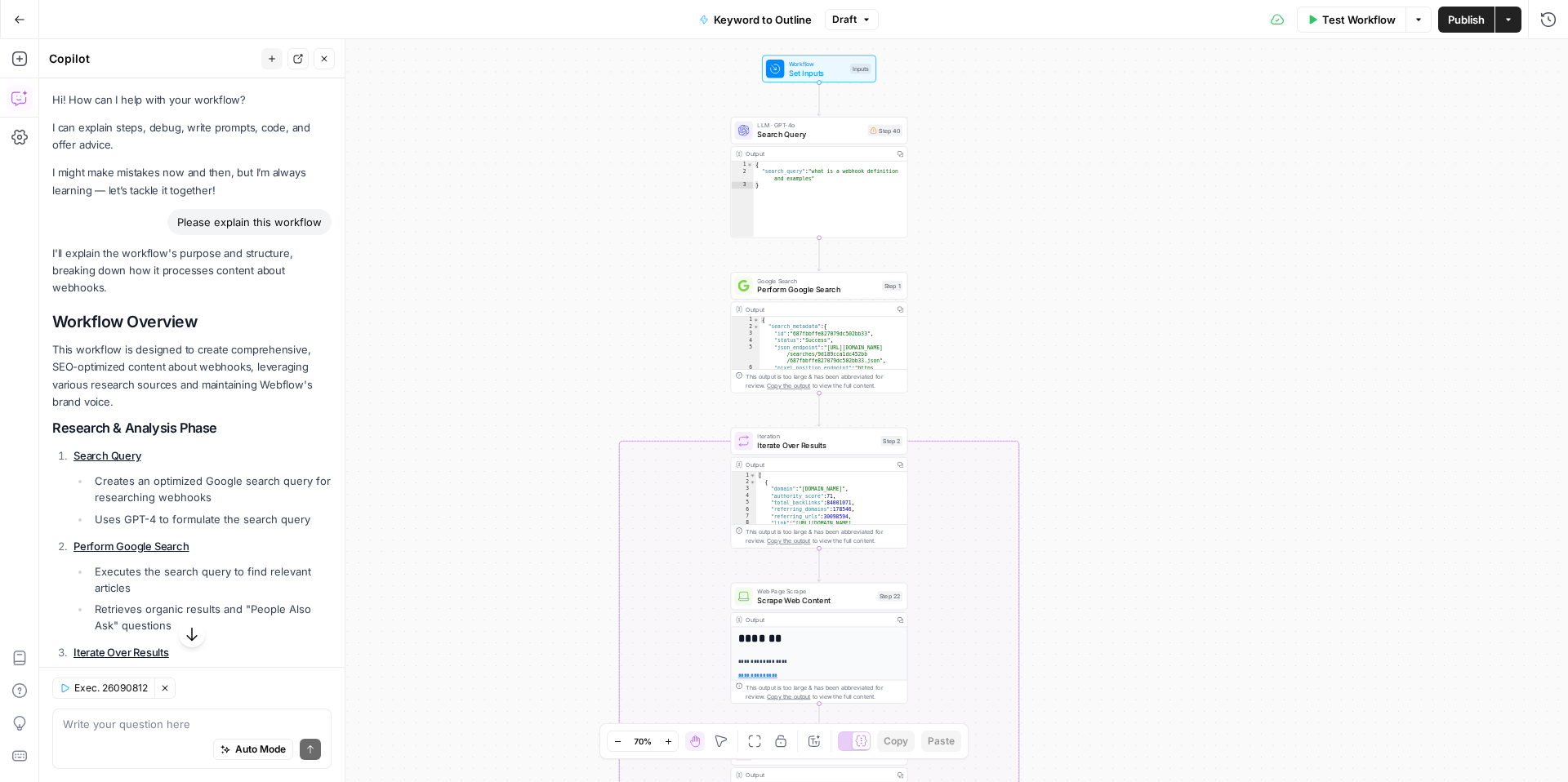
drag, startPoint x: 1025, startPoint y: 195, endPoint x: 1013, endPoint y: 167, distance: 30.5
click at [1013, 166] on div "true false Workflow Set Inputs Inputs LLM · GPT-4o Search Query Step 40 Output …" at bounding box center [804, 411] width 1528 height 743
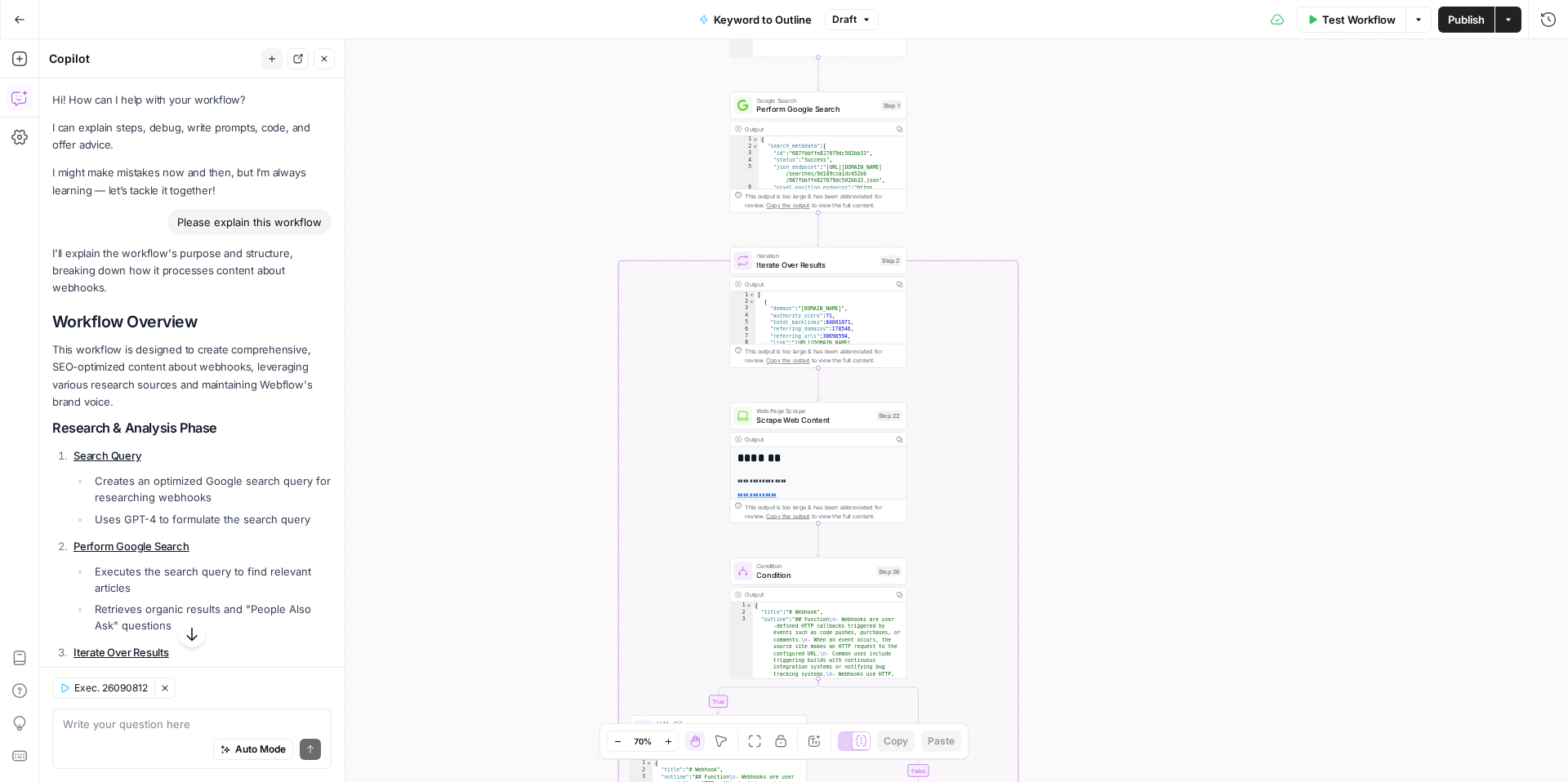
drag, startPoint x: 976, startPoint y: 386, endPoint x: 974, endPoint y: 197, distance: 189.0
click at [974, 197] on div "true false Workflow Set Inputs Inputs LLM · GPT-4o Search Query Step 40 Output …" at bounding box center [804, 411] width 1528 height 743
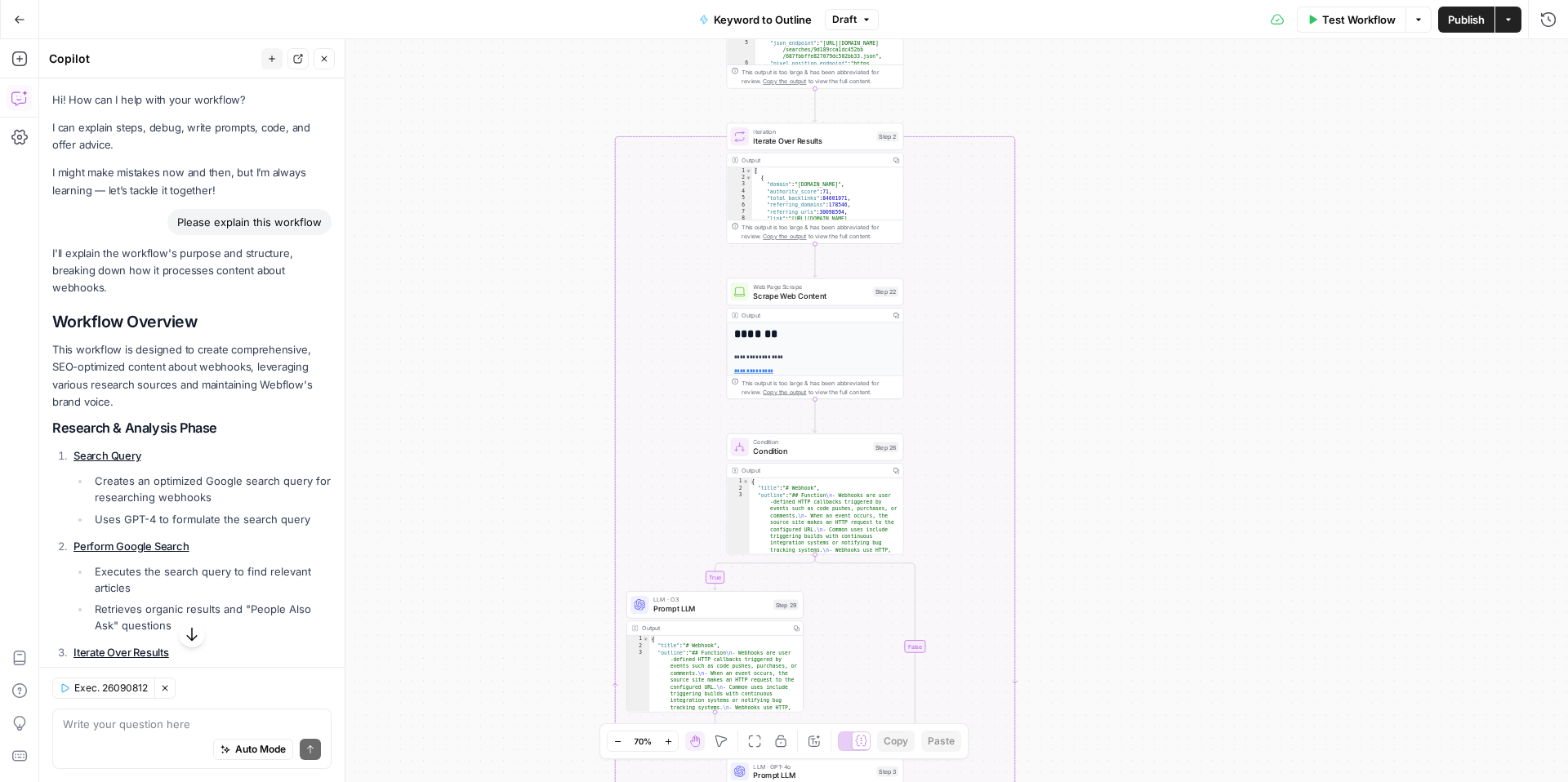
drag, startPoint x: 965, startPoint y: 209, endPoint x: 959, endPoint y: 82, distance: 127.1
click at [959, 82] on div "true false Workflow Set Inputs Inputs LLM · GPT-4o Search Query Step 40 Output …" at bounding box center [804, 411] width 1528 height 743
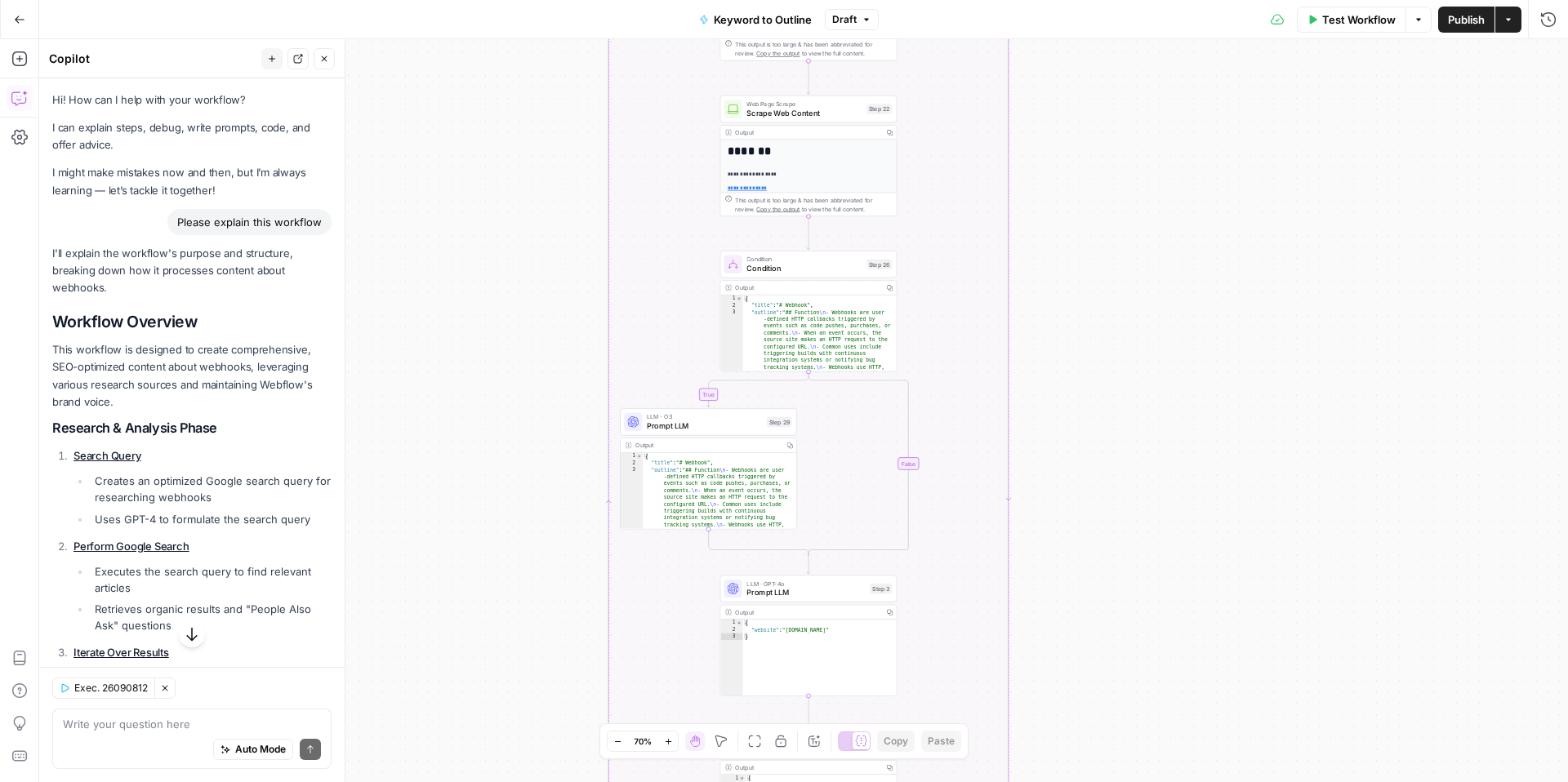
drag, startPoint x: 1060, startPoint y: 318, endPoint x: 1057, endPoint y: 148, distance: 170.0
click at [1057, 147] on div "true false Workflow Set Inputs Inputs LLM · GPT-4o Search Query Step 40 Output …" at bounding box center [804, 411] width 1528 height 743
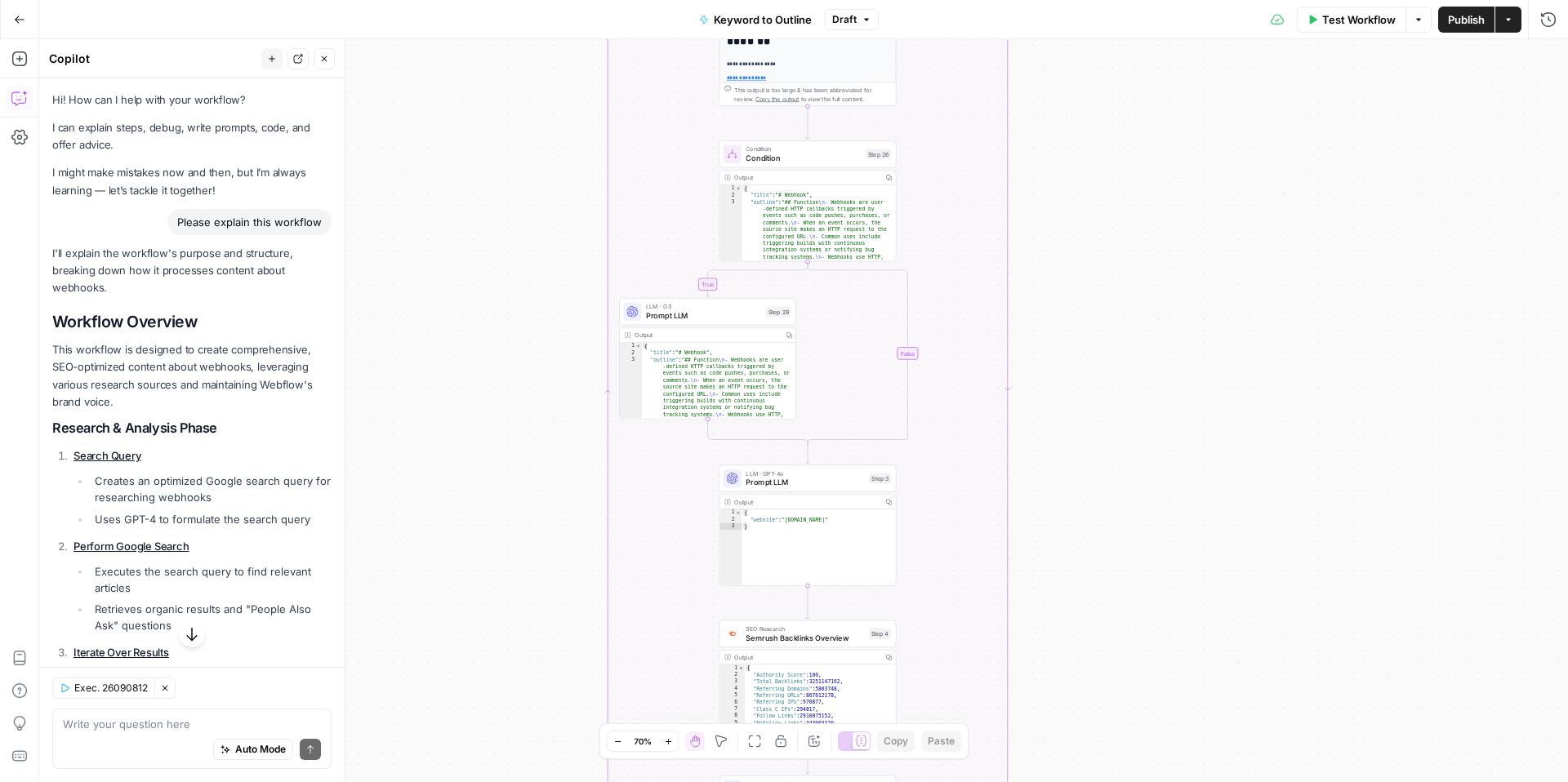
drag, startPoint x: 1041, startPoint y: 229, endPoint x: 1041, endPoint y: 119, distance: 110.0
click at [1041, 119] on div "true false Workflow Set Inputs Inputs LLM · GPT-4o Search Query Step 40 Output …" at bounding box center [804, 411] width 1528 height 743
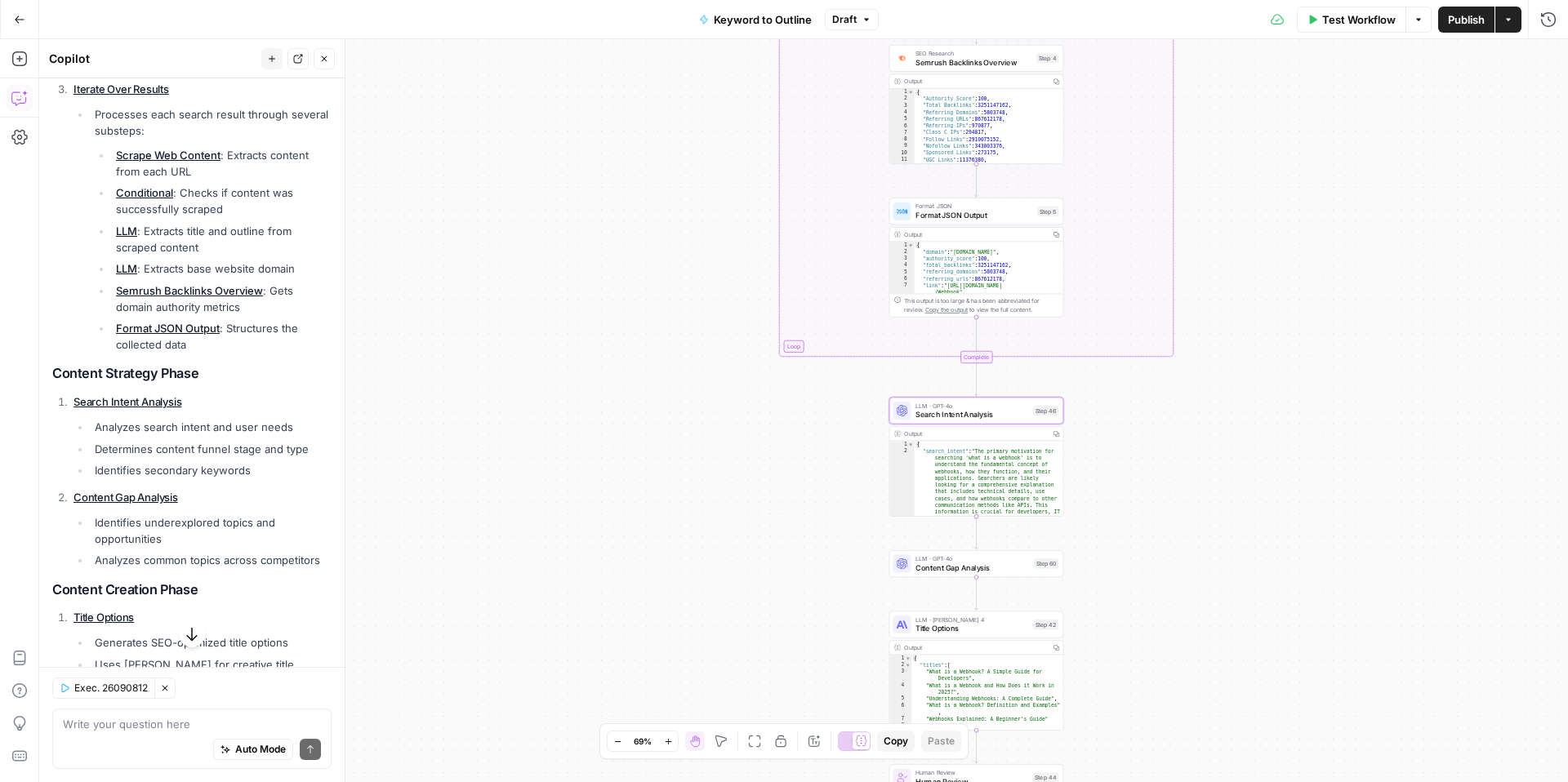
scroll to position [566, 0]
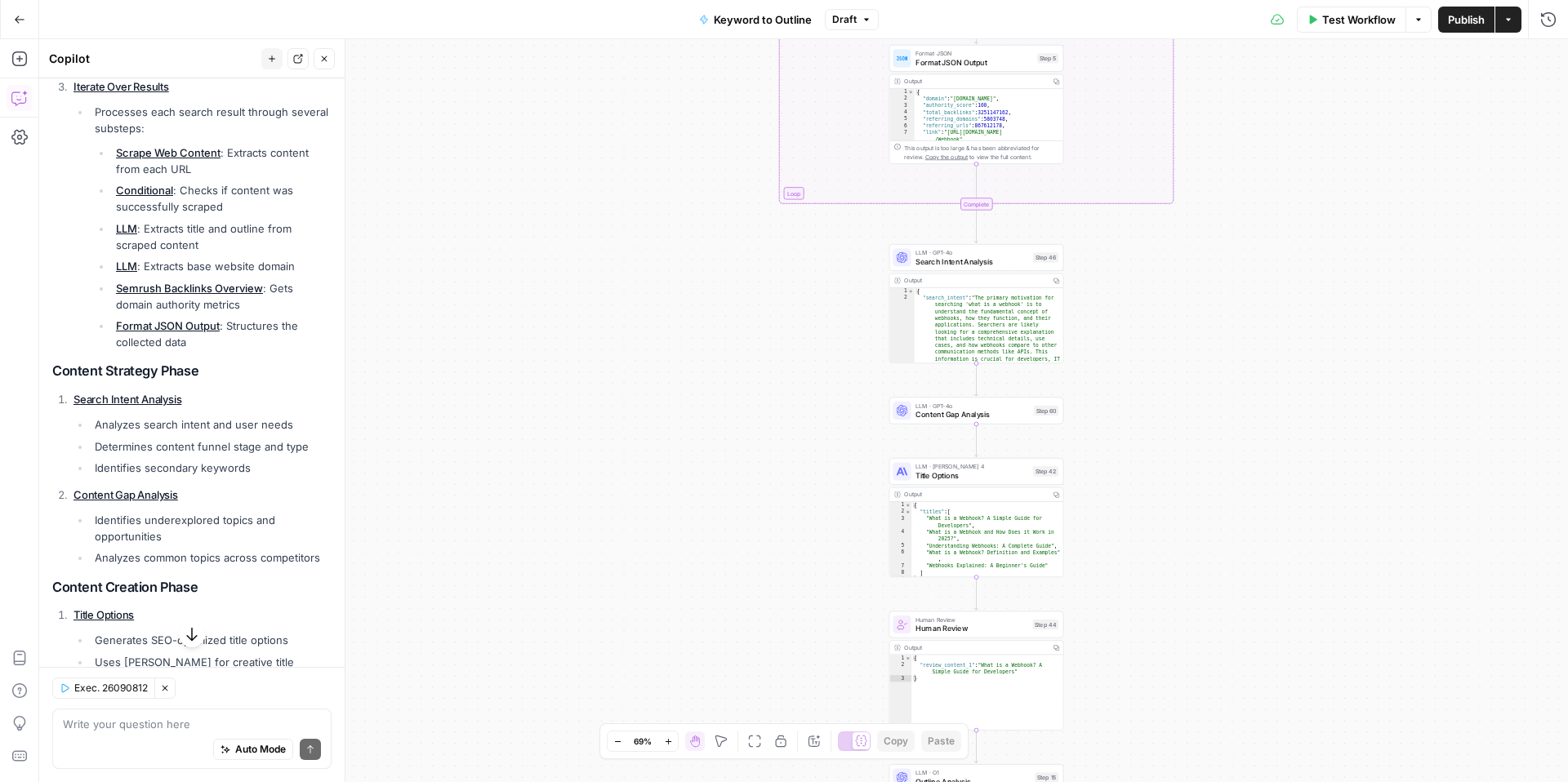
click at [905, 408] on icon at bounding box center [902, 410] width 12 height 12
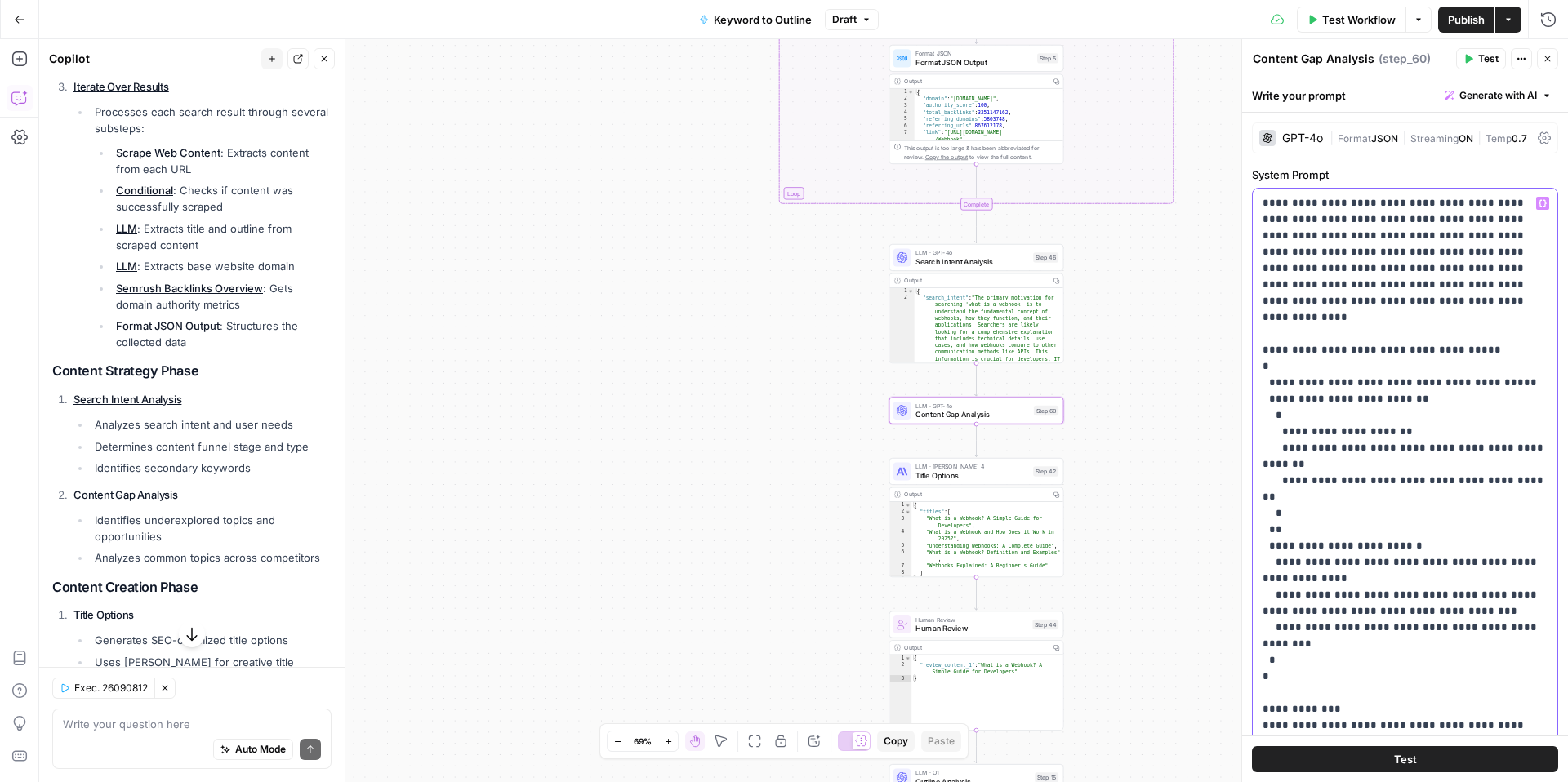
drag, startPoint x: 1263, startPoint y: 193, endPoint x: 1452, endPoint y: 312, distance: 223.3
click at [1452, 312] on div "**********" at bounding box center [1405, 521] width 304 height 665
click at [1452, 312] on p "**********" at bounding box center [1405, 725] width 285 height 1061
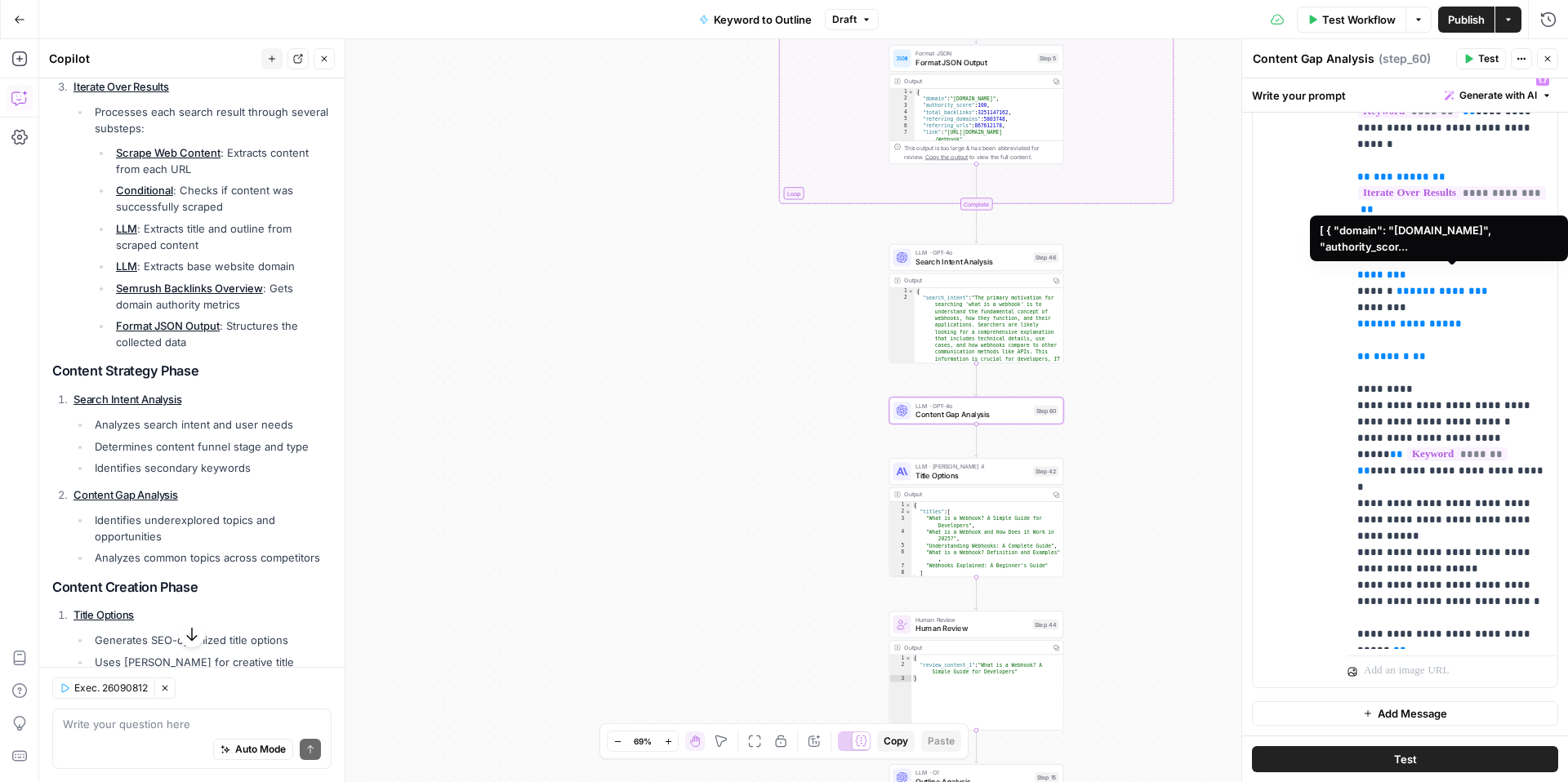
scroll to position [0, 0]
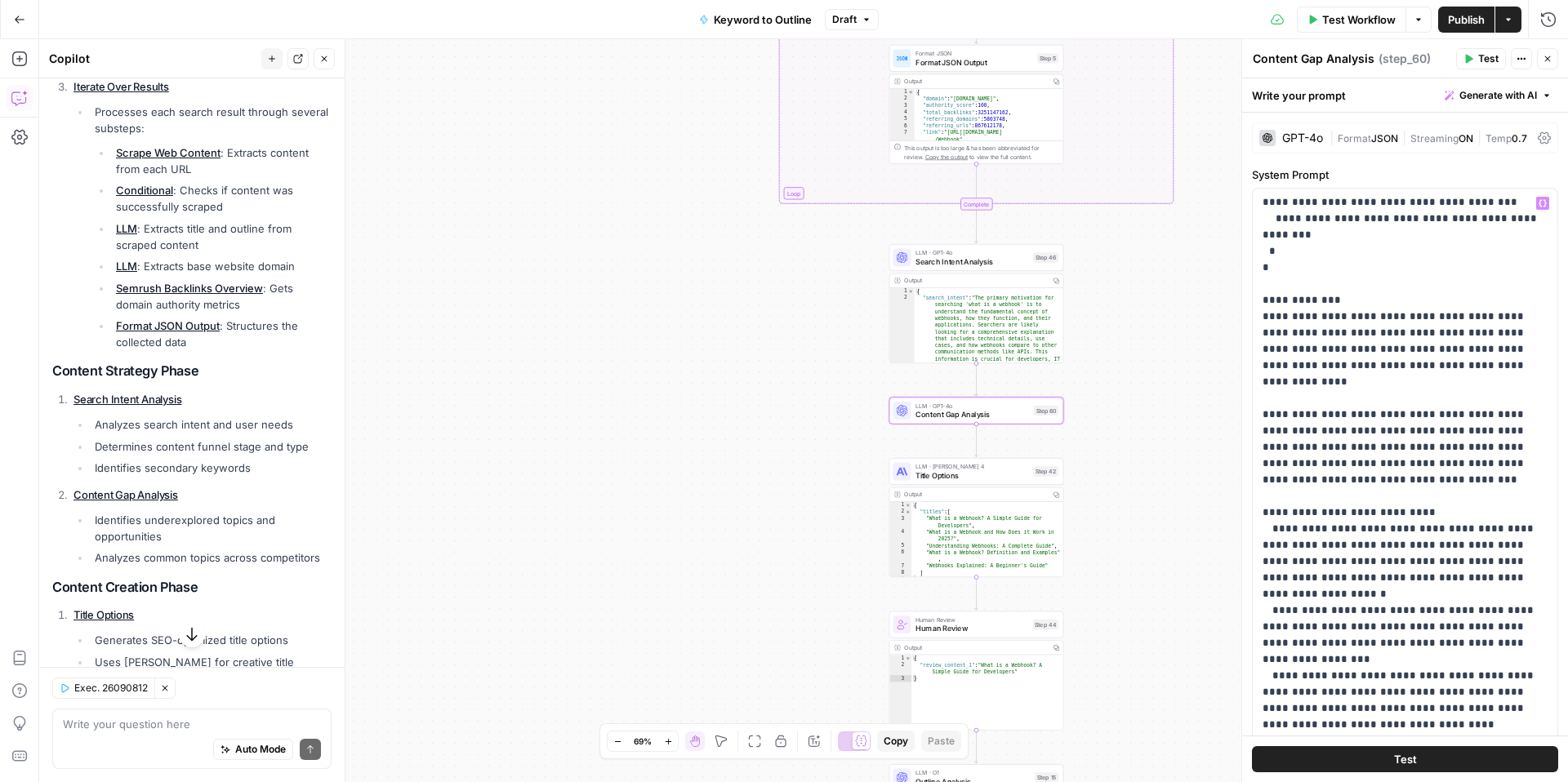
click at [1300, 130] on div "GPT-4o" at bounding box center [1291, 138] width 64 height 16
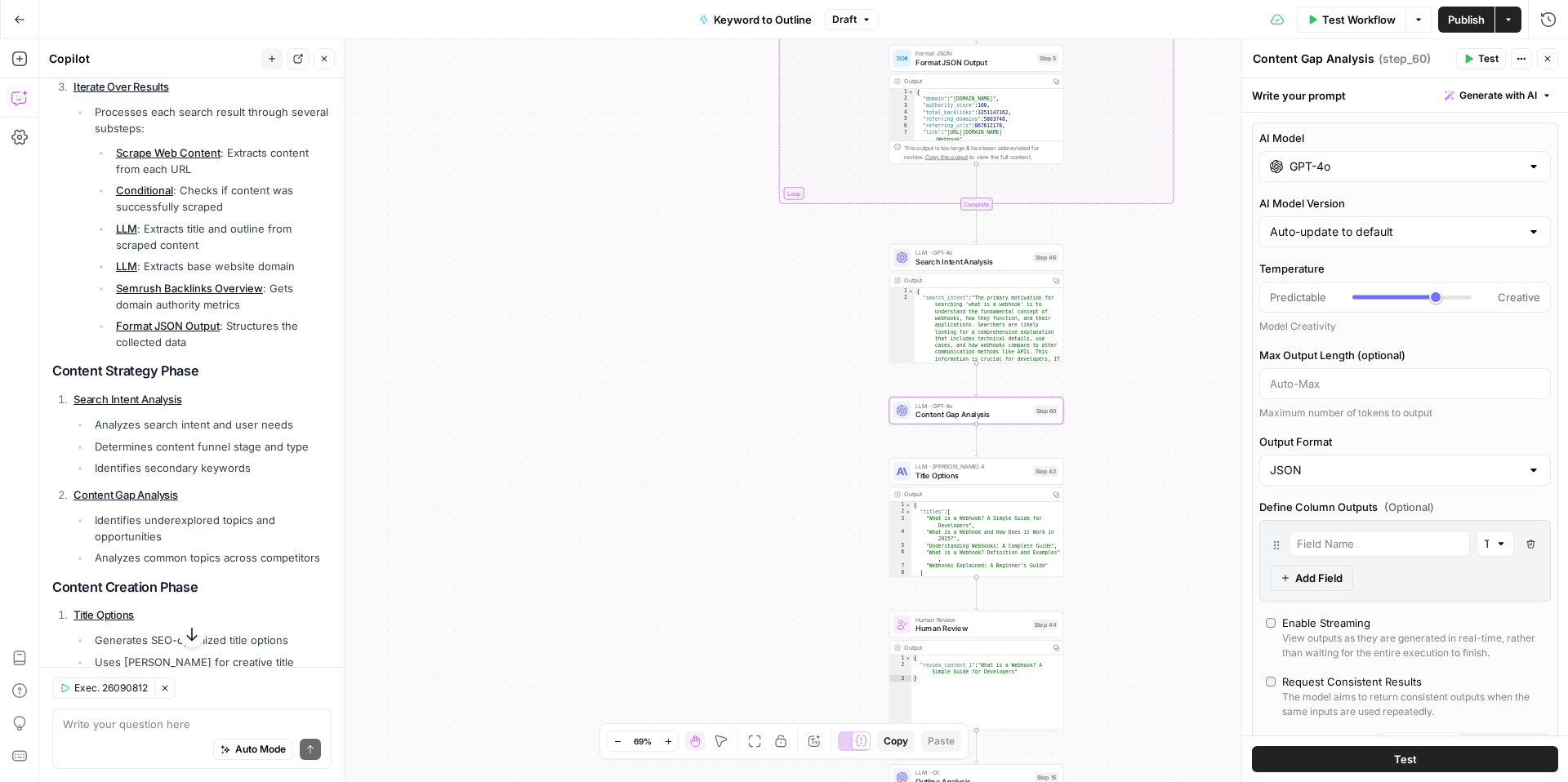
click at [1317, 169] on input "GPT-4o" at bounding box center [1405, 166] width 231 height 16
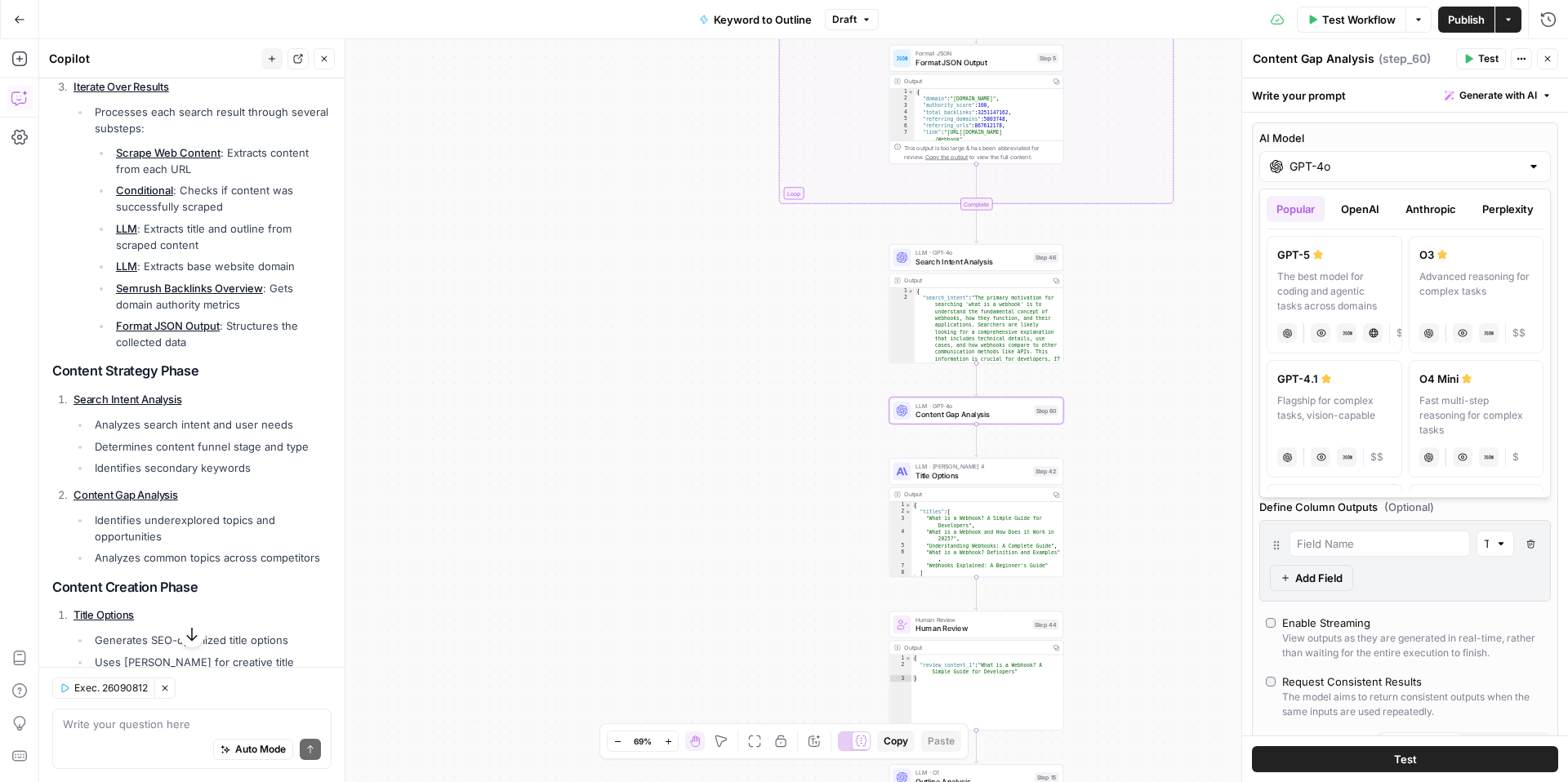
click at [1366, 211] on button "OpenAI" at bounding box center [1360, 208] width 58 height 26
click at [1426, 208] on button "Anthropic" at bounding box center [1431, 208] width 70 height 26
click at [1491, 206] on button "Perplexity" at bounding box center [1508, 208] width 71 height 26
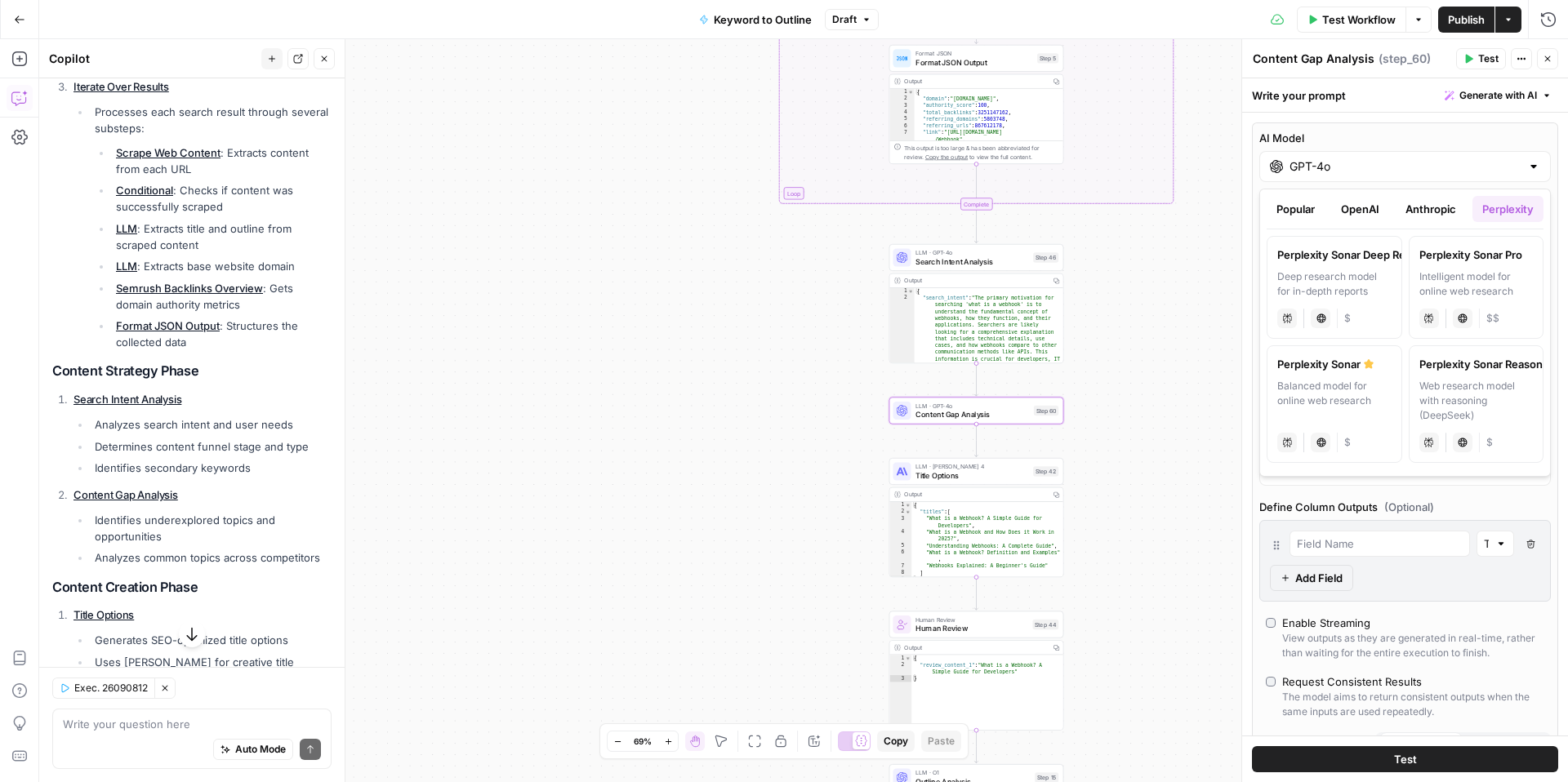
click at [1312, 202] on button "Popular" at bounding box center [1295, 208] width 58 height 26
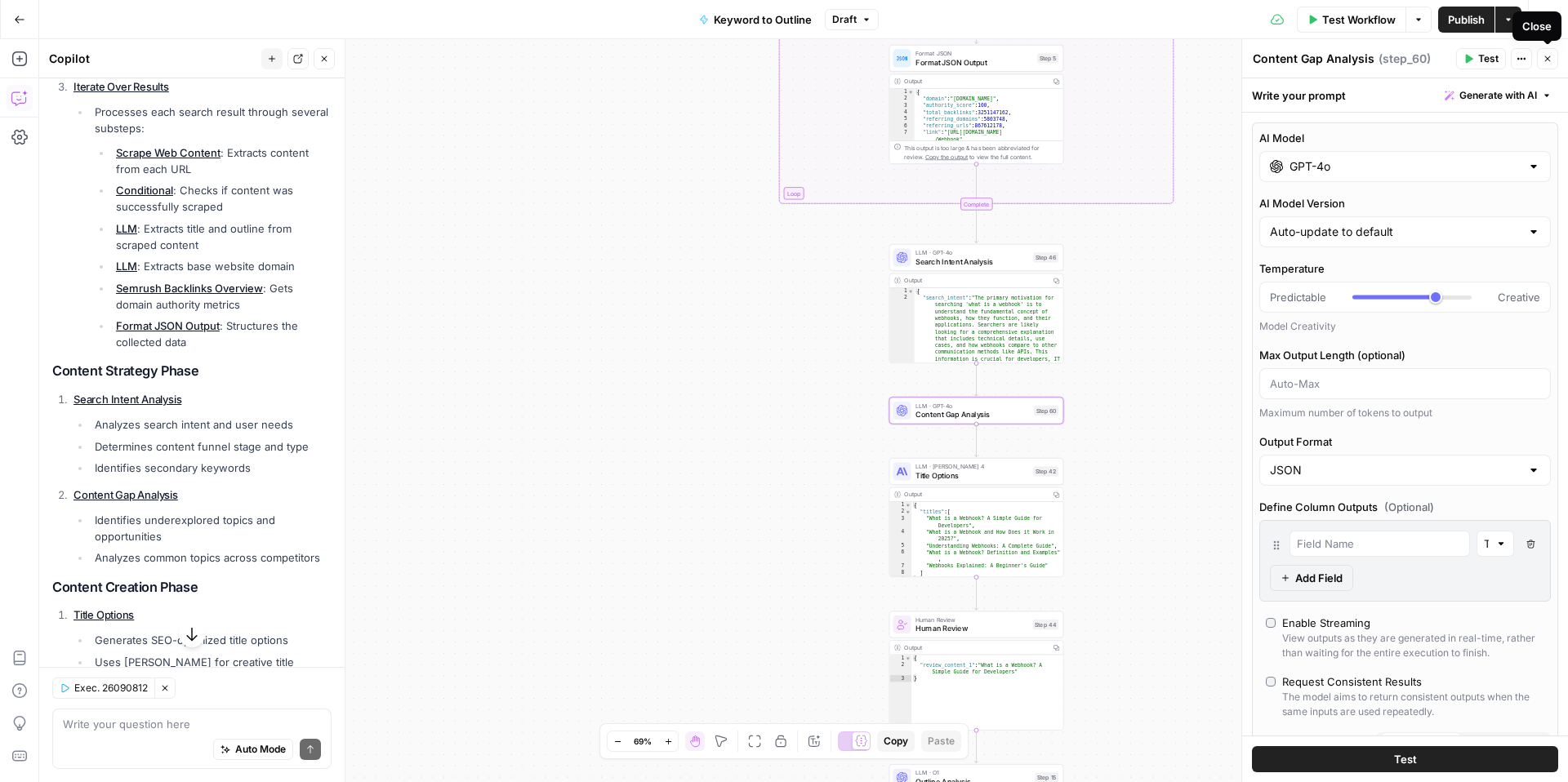
drag, startPoint x: 1552, startPoint y: 60, endPoint x: 1510, endPoint y: 220, distance: 165.4
click at [1510, 220] on div "**********" at bounding box center [1405, 411] width 327 height 743
click at [1553, 64] on button "Close" at bounding box center [1547, 59] width 22 height 22
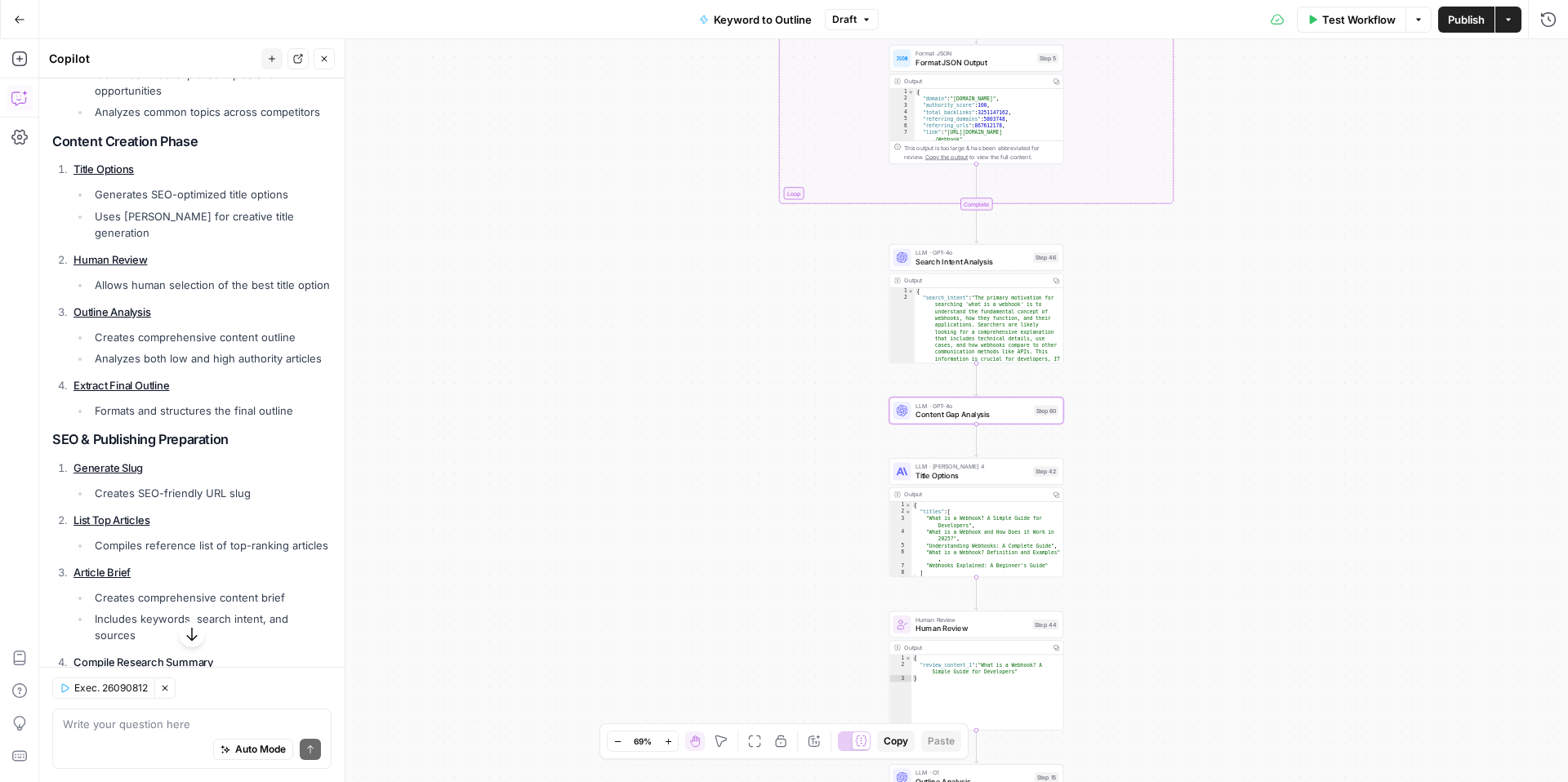
scroll to position [1046, 0]
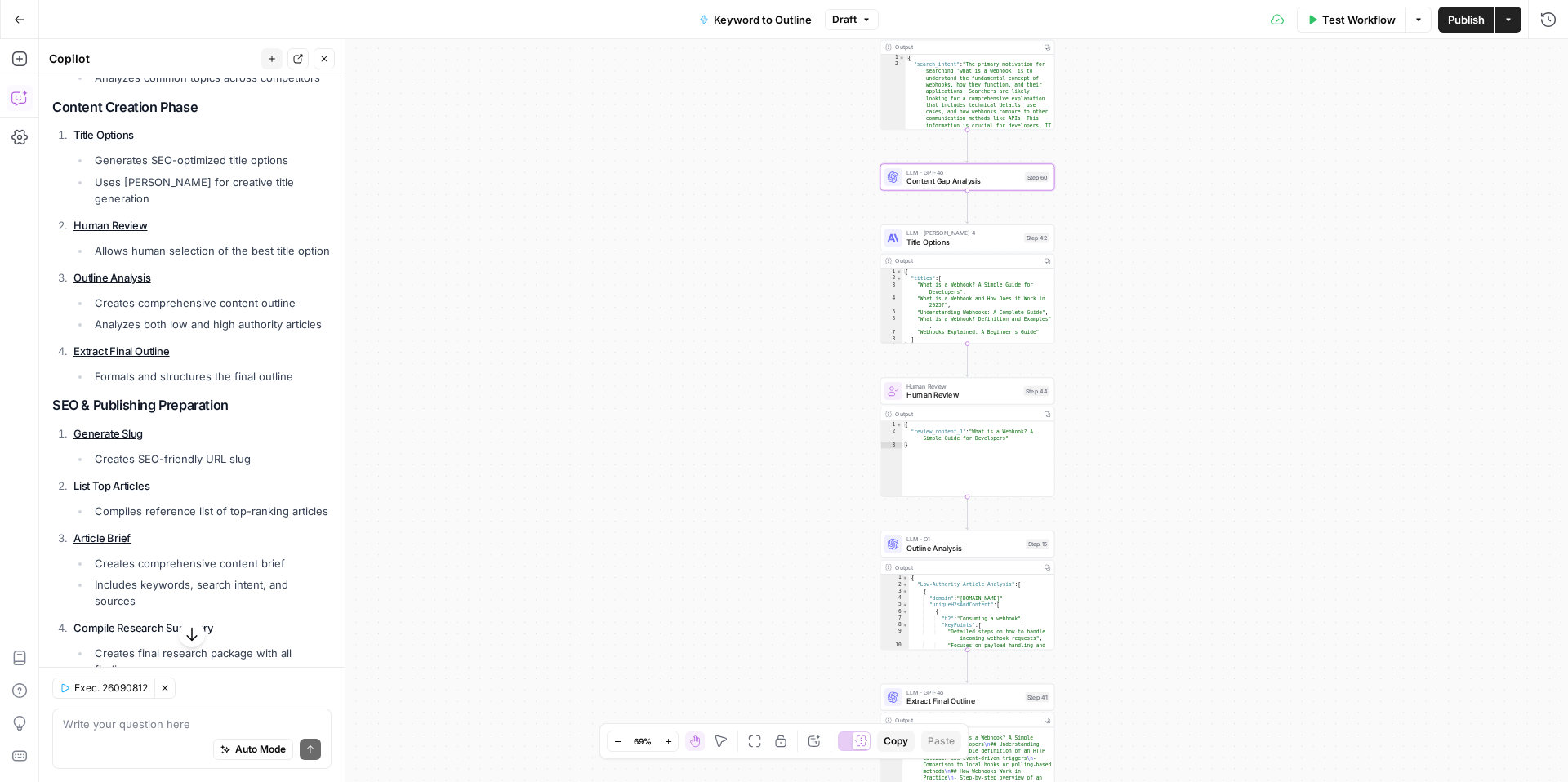
drag, startPoint x: 1121, startPoint y: 464, endPoint x: 1111, endPoint y: 229, distance: 235.2
click at [1111, 228] on div "true false Workflow Set Inputs Inputs LLM · GPT-4o Search Query Step 40 Output …" at bounding box center [804, 411] width 1528 height 743
click at [945, 245] on div "LLM · Claude Sonnet 4 Title Options Step 42 Copy step Delete step Add Note Test" at bounding box center [966, 235] width 175 height 27
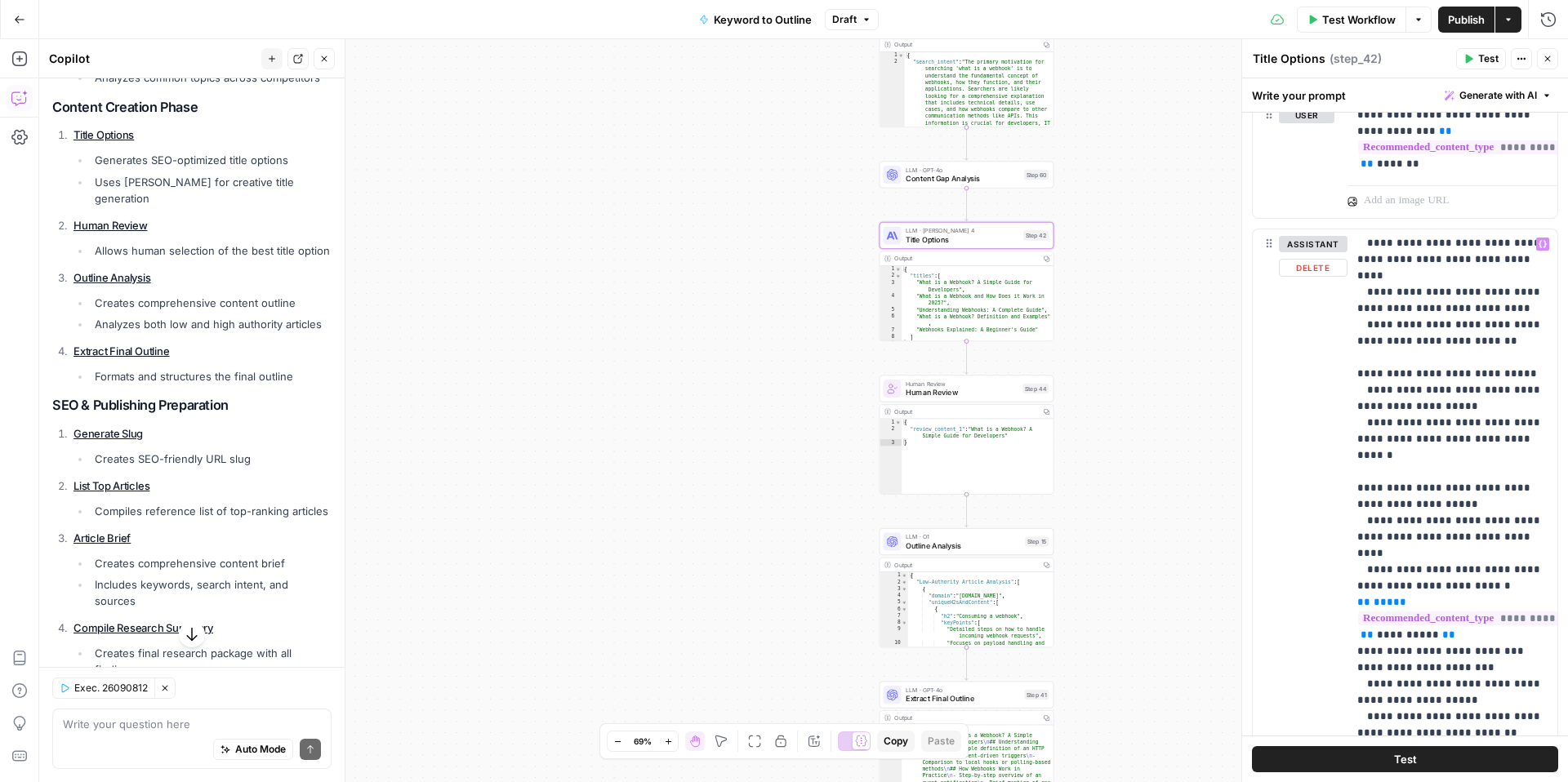
scroll to position [223, 0]
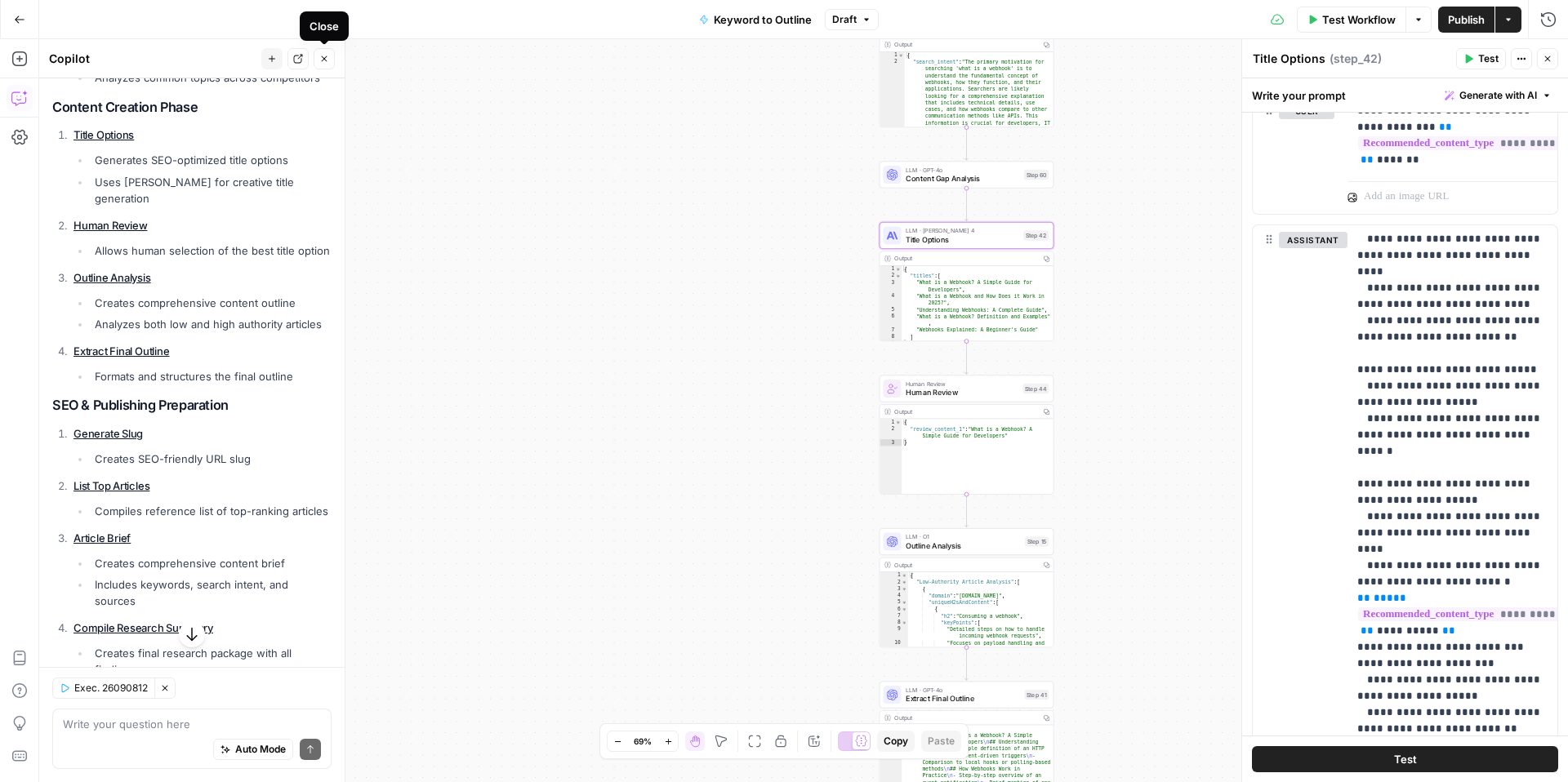
click at [328, 52] on button "Close" at bounding box center [324, 59] width 22 height 22
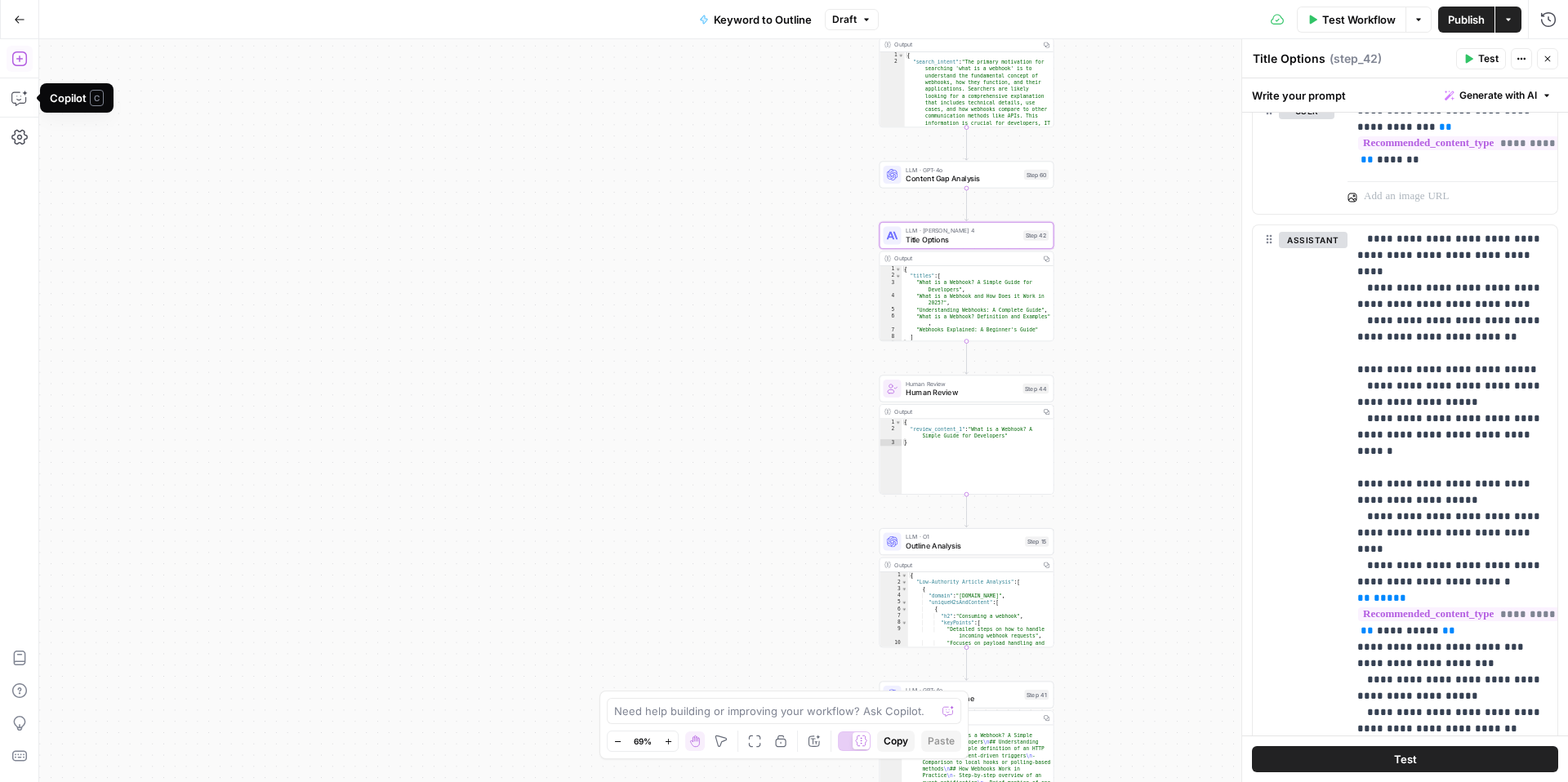
click at [23, 63] on icon "button" at bounding box center [20, 58] width 16 height 16
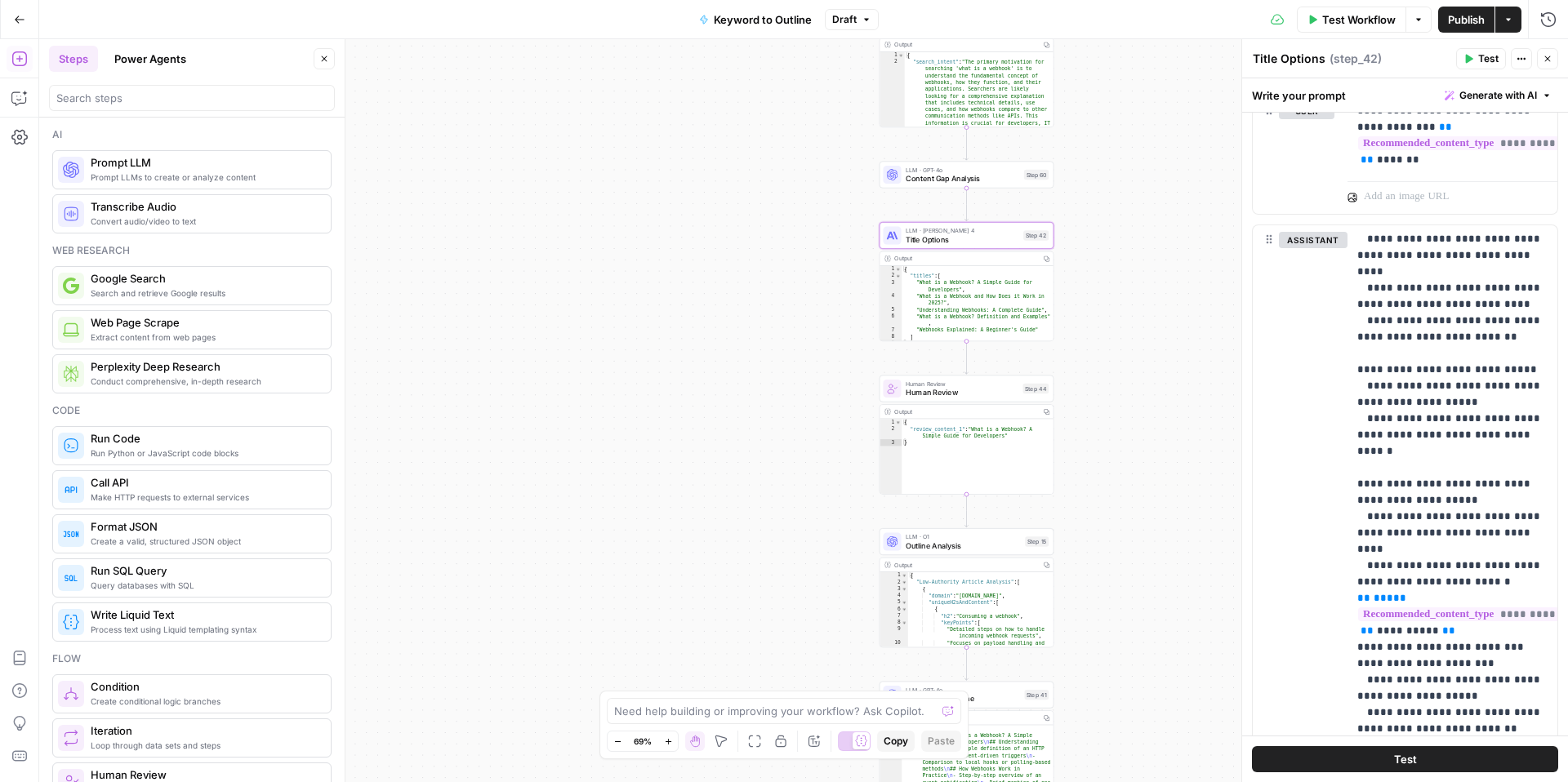
click at [139, 58] on button "Power Agents" at bounding box center [150, 58] width 92 height 26
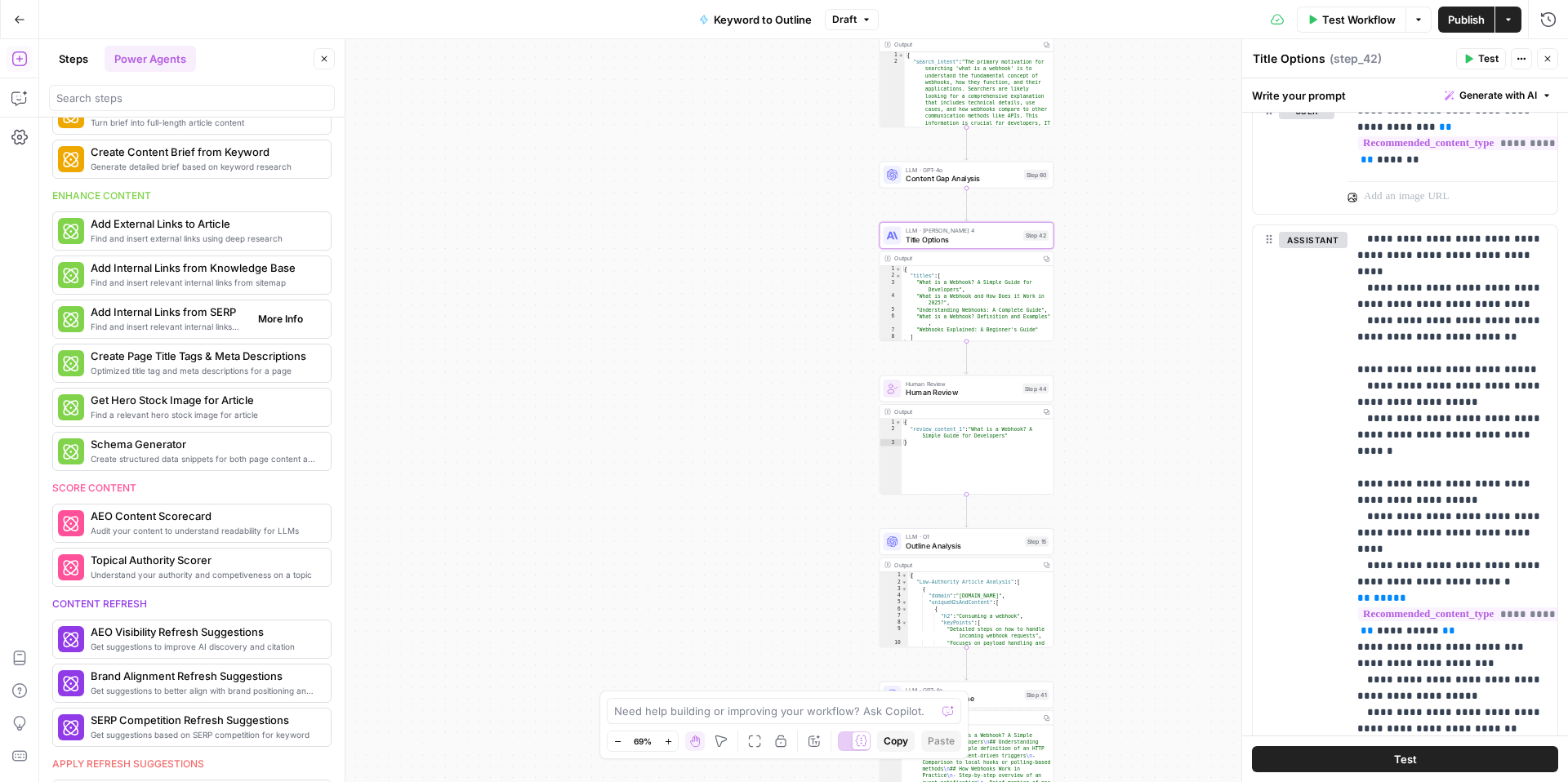
scroll to position [91, 0]
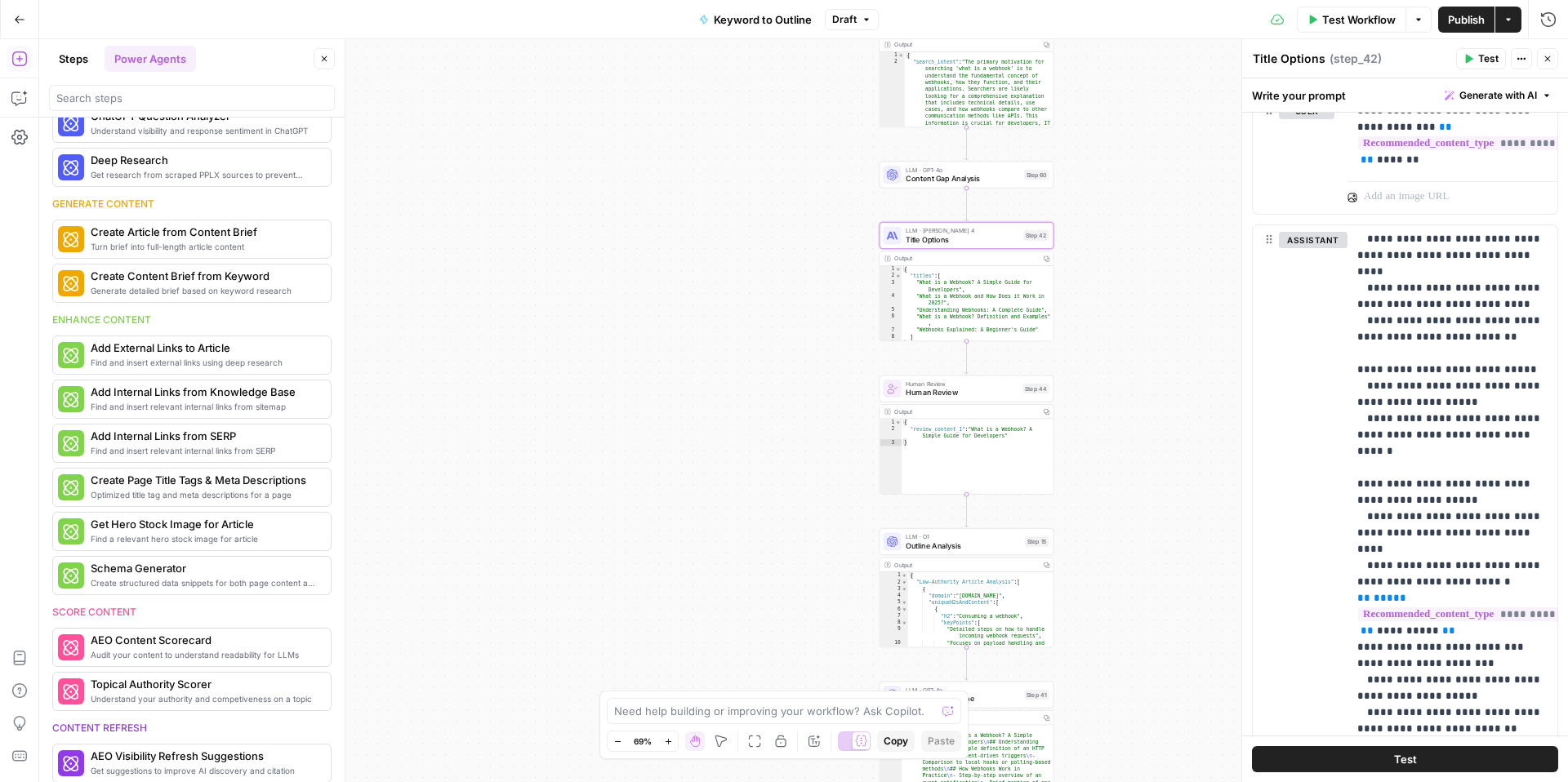
click at [79, 59] on button "Steps" at bounding box center [74, 58] width 49 height 26
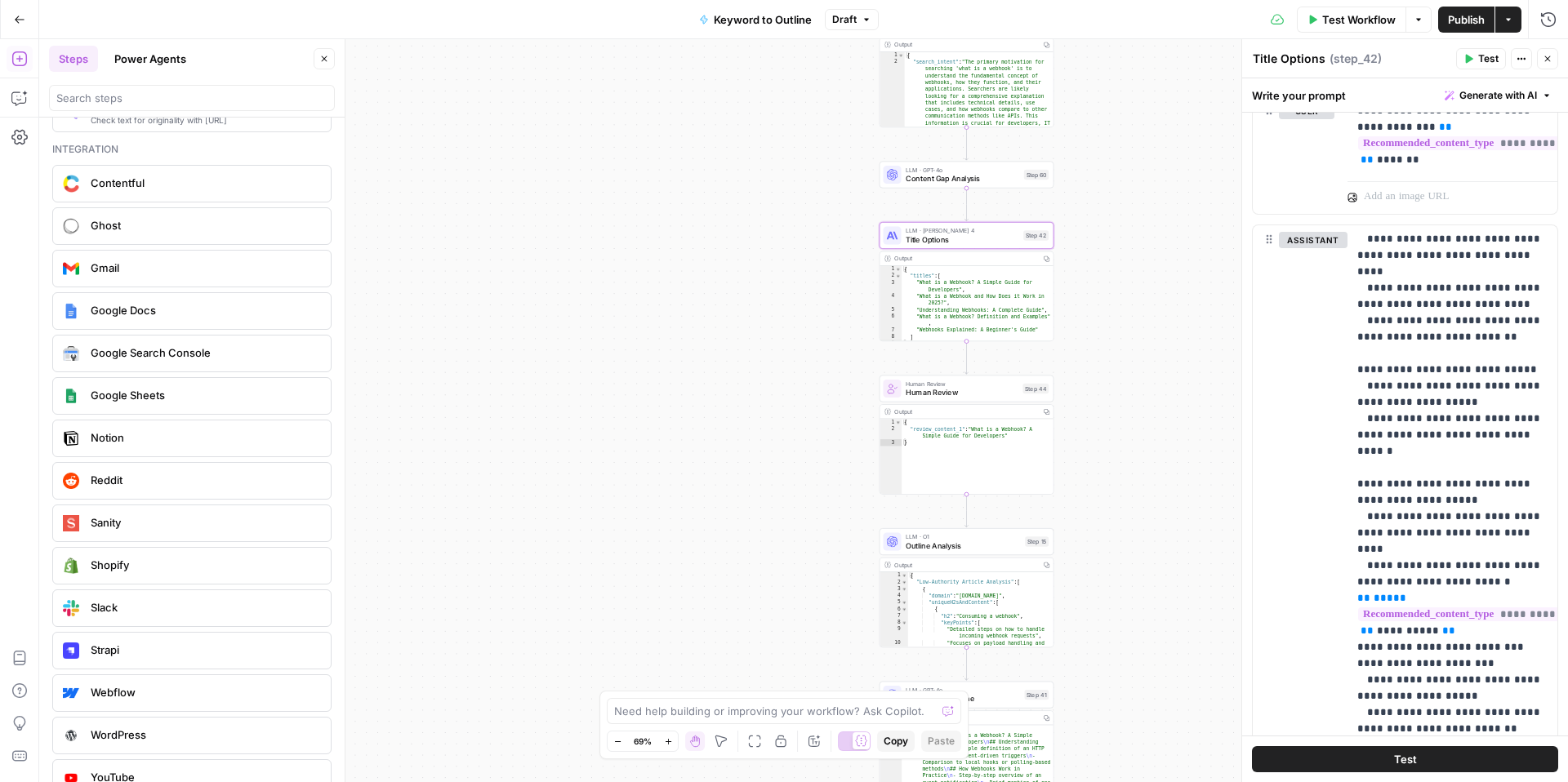
scroll to position [2894, 0]
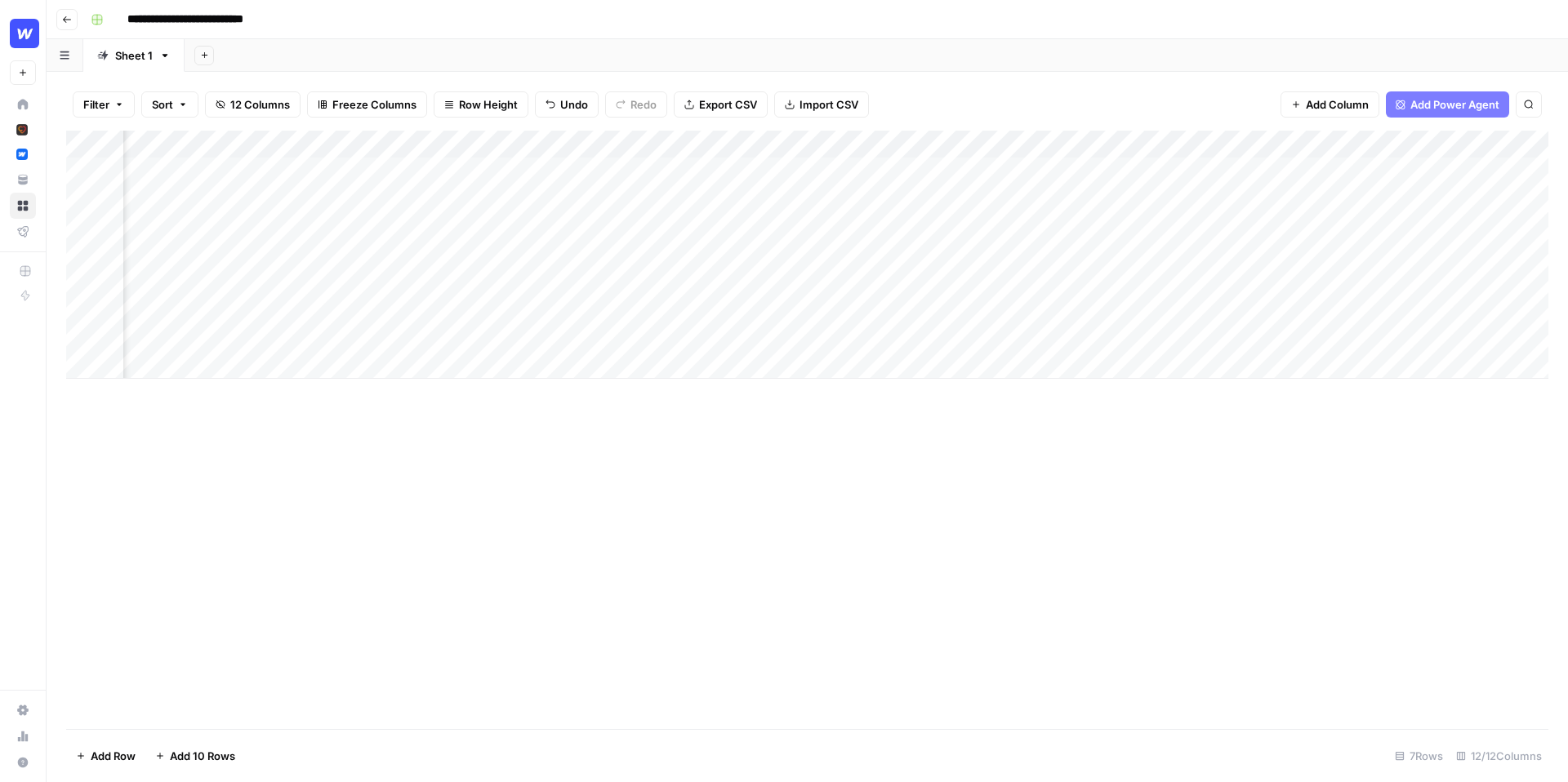
scroll to position [0, 167]
click at [1277, 169] on div "Add Column" at bounding box center [807, 254] width 1482 height 248
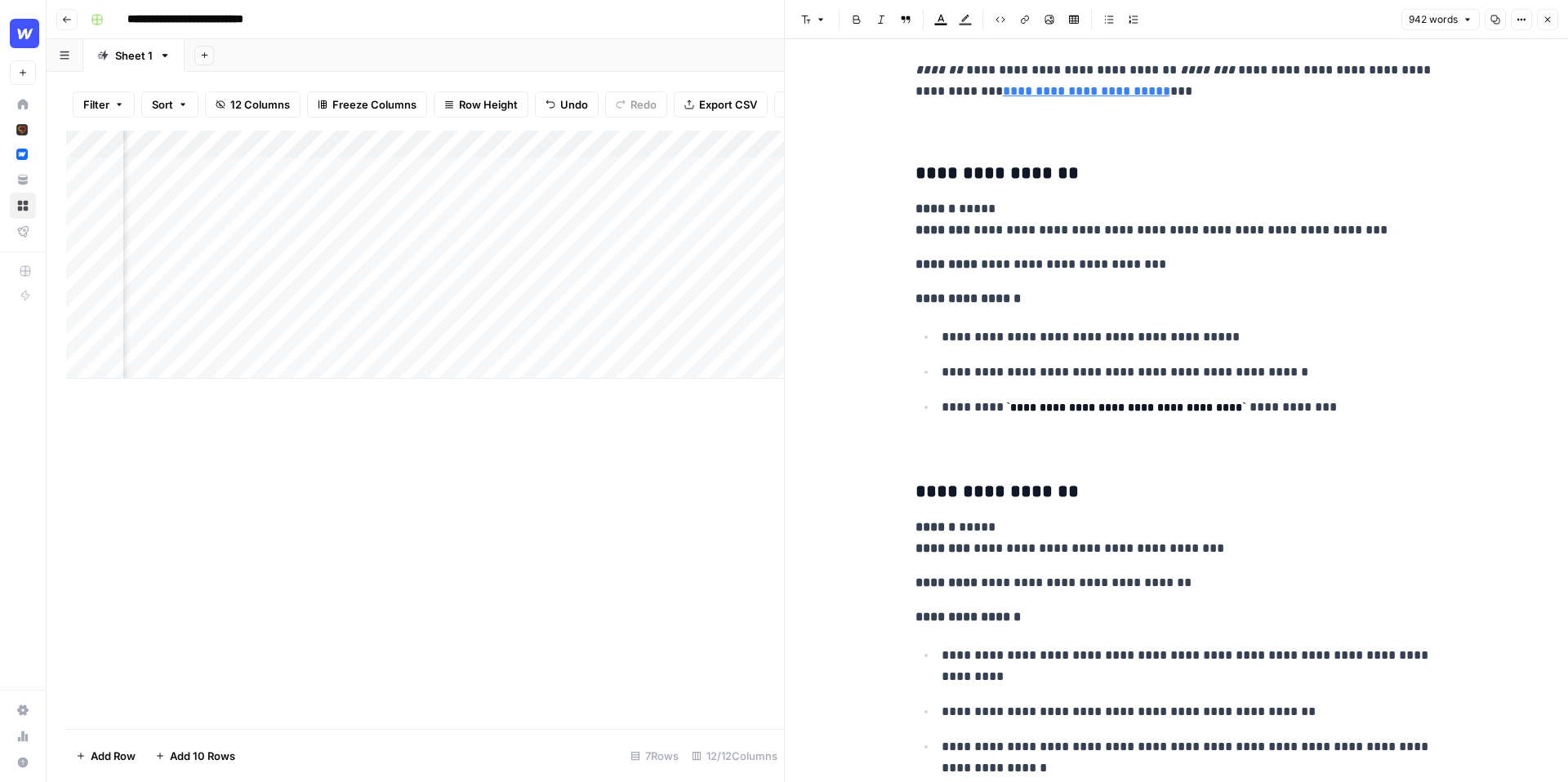
scroll to position [3932, 0]
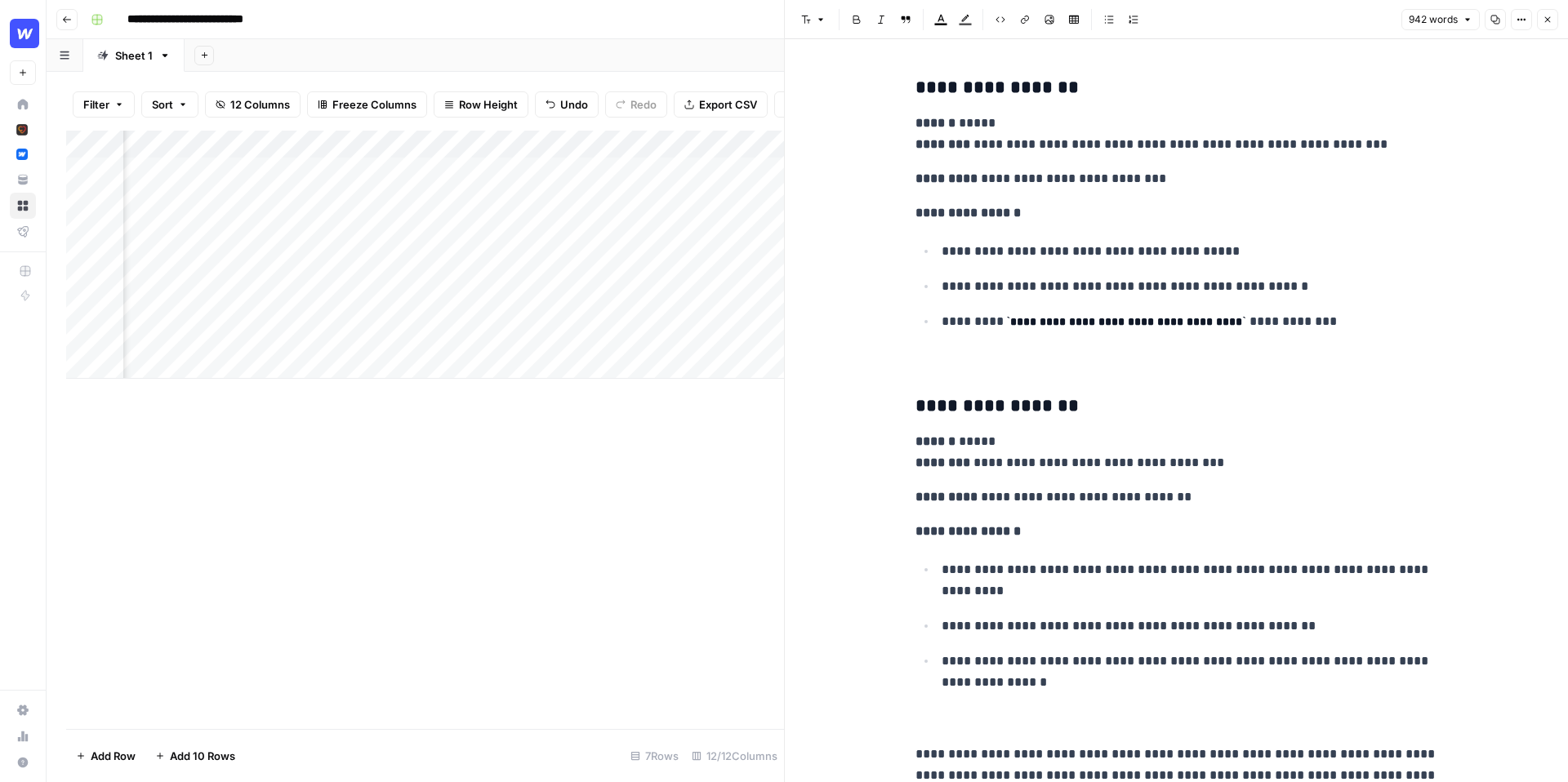
click at [1548, 17] on icon "button" at bounding box center [1547, 19] width 10 height 10
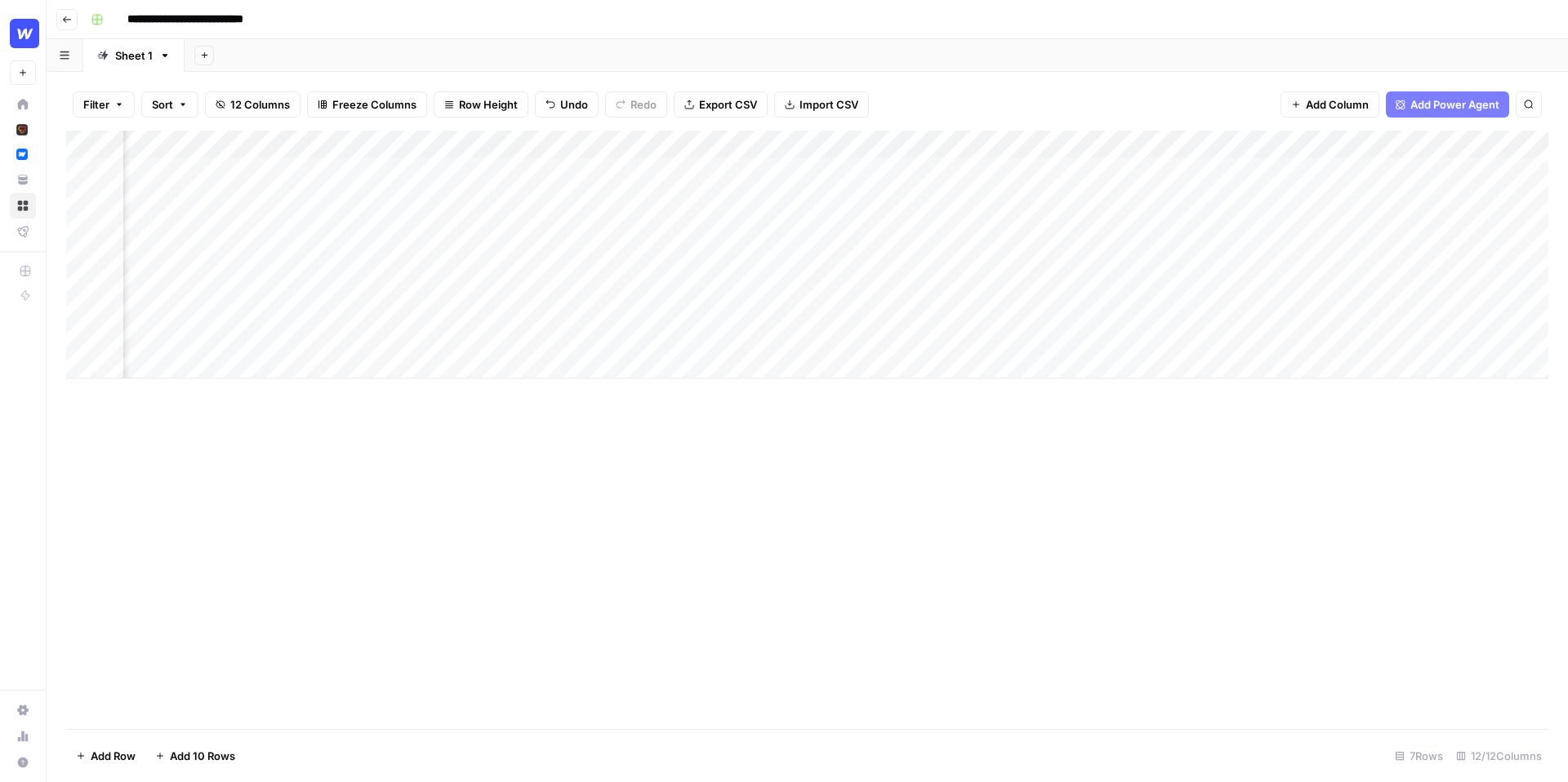
click at [1110, 146] on div "Add Column" at bounding box center [807, 254] width 1482 height 248
click at [963, 245] on span "Schedule" at bounding box center [993, 245] width 143 height 16
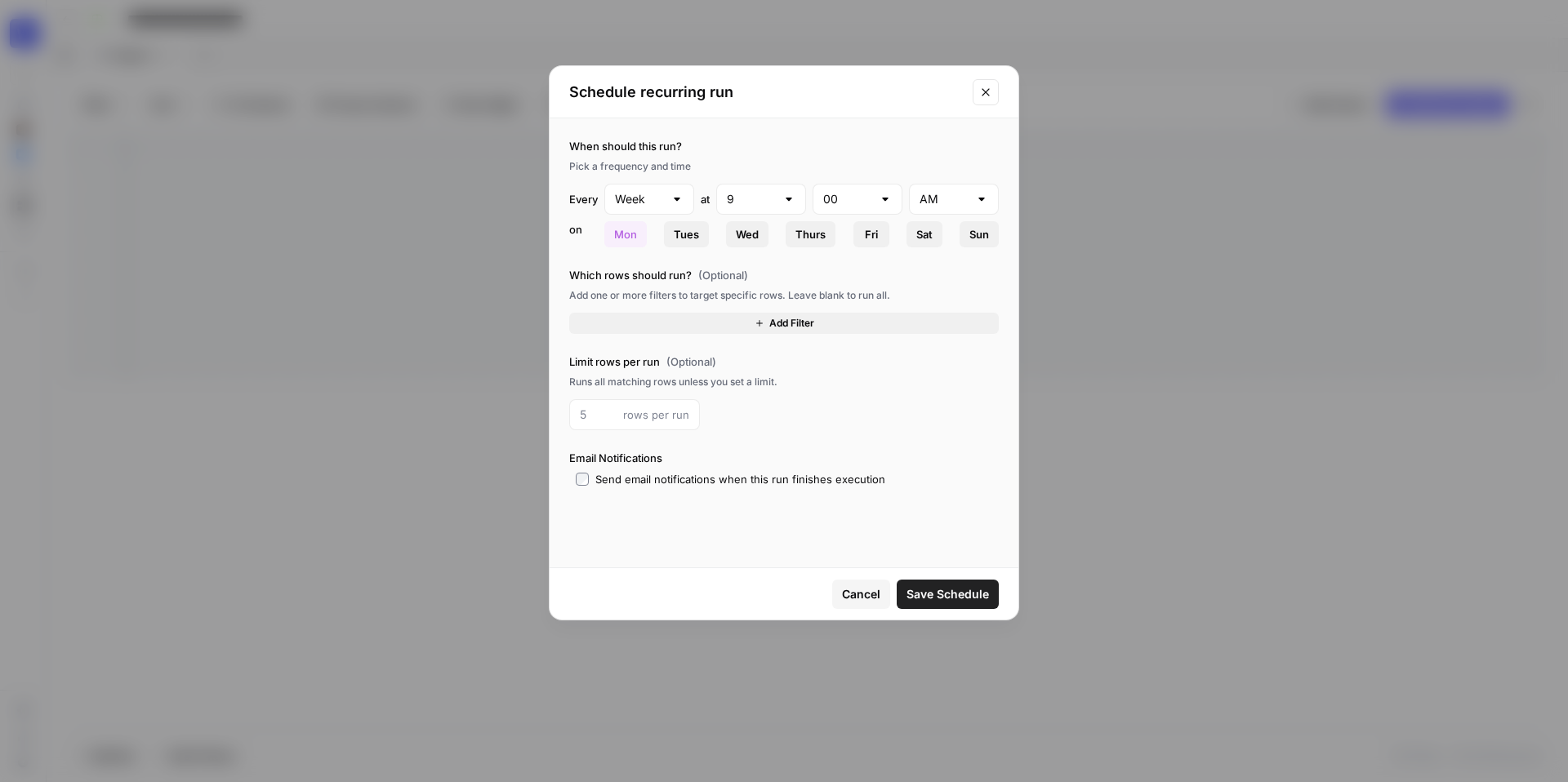
click at [674, 198] on div at bounding box center [677, 199] width 13 height 16
type input "Week"
click at [773, 203] on input "text" at bounding box center [751, 199] width 49 height 16
type input "9"
click at [914, 311] on div "Which rows should run? (Optional) Add one or more filters to target specific ro…" at bounding box center [784, 300] width 429 height 67
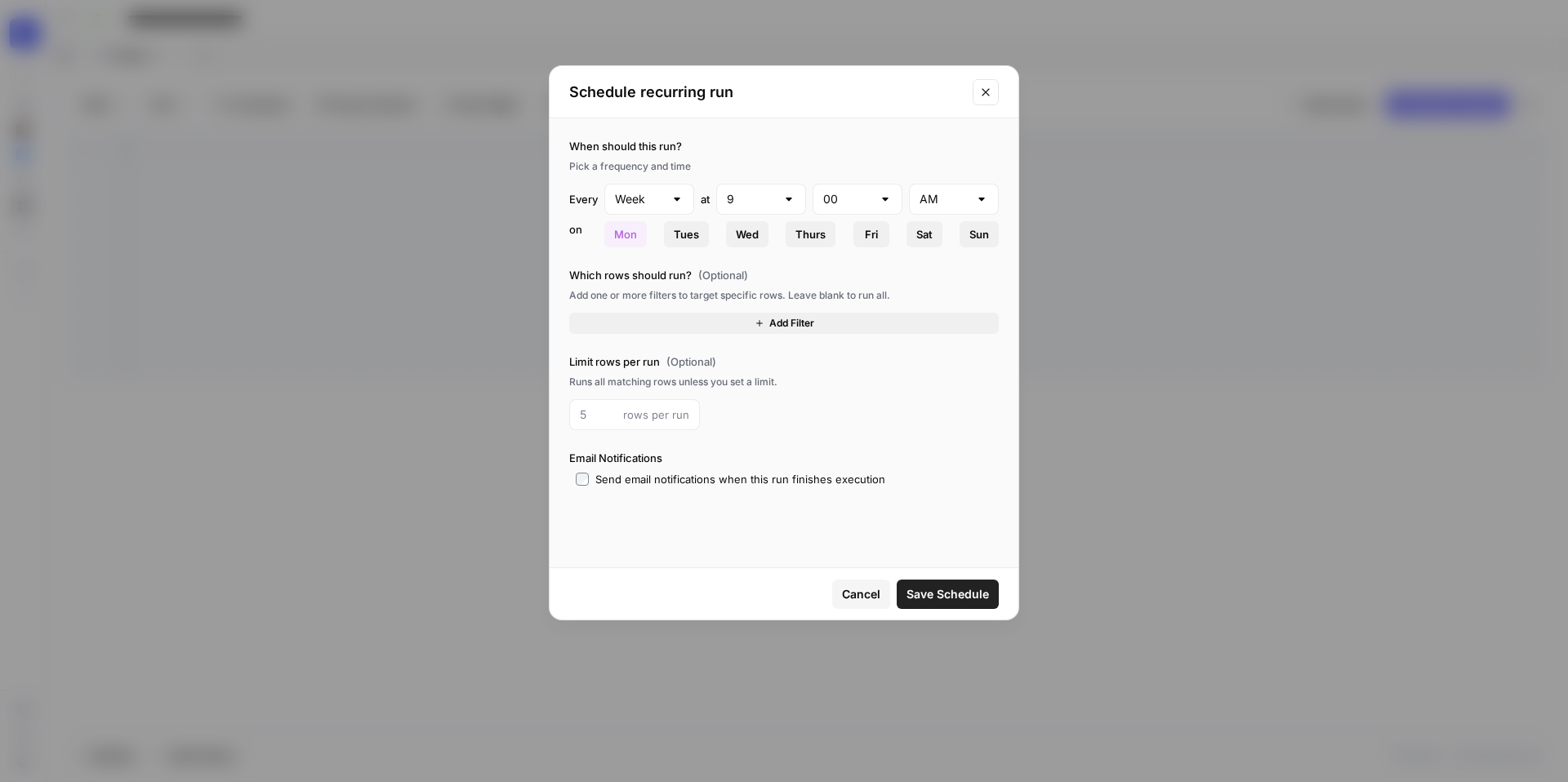
click at [869, 597] on span "Cancel" at bounding box center [861, 594] width 39 height 16
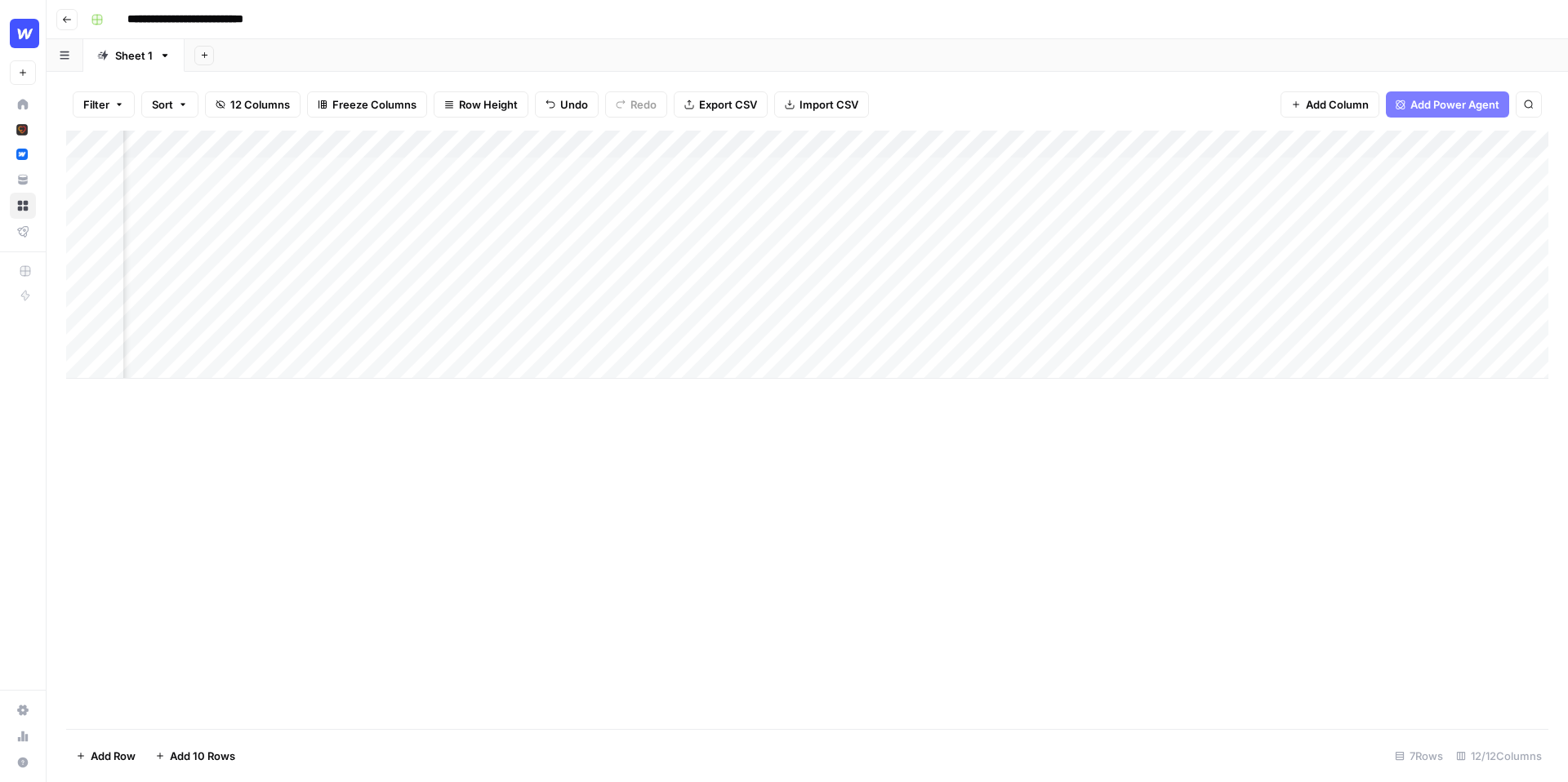
click at [764, 205] on div "Add Column" at bounding box center [807, 254] width 1482 height 248
